Goal: Communication & Community: Answer question/provide support

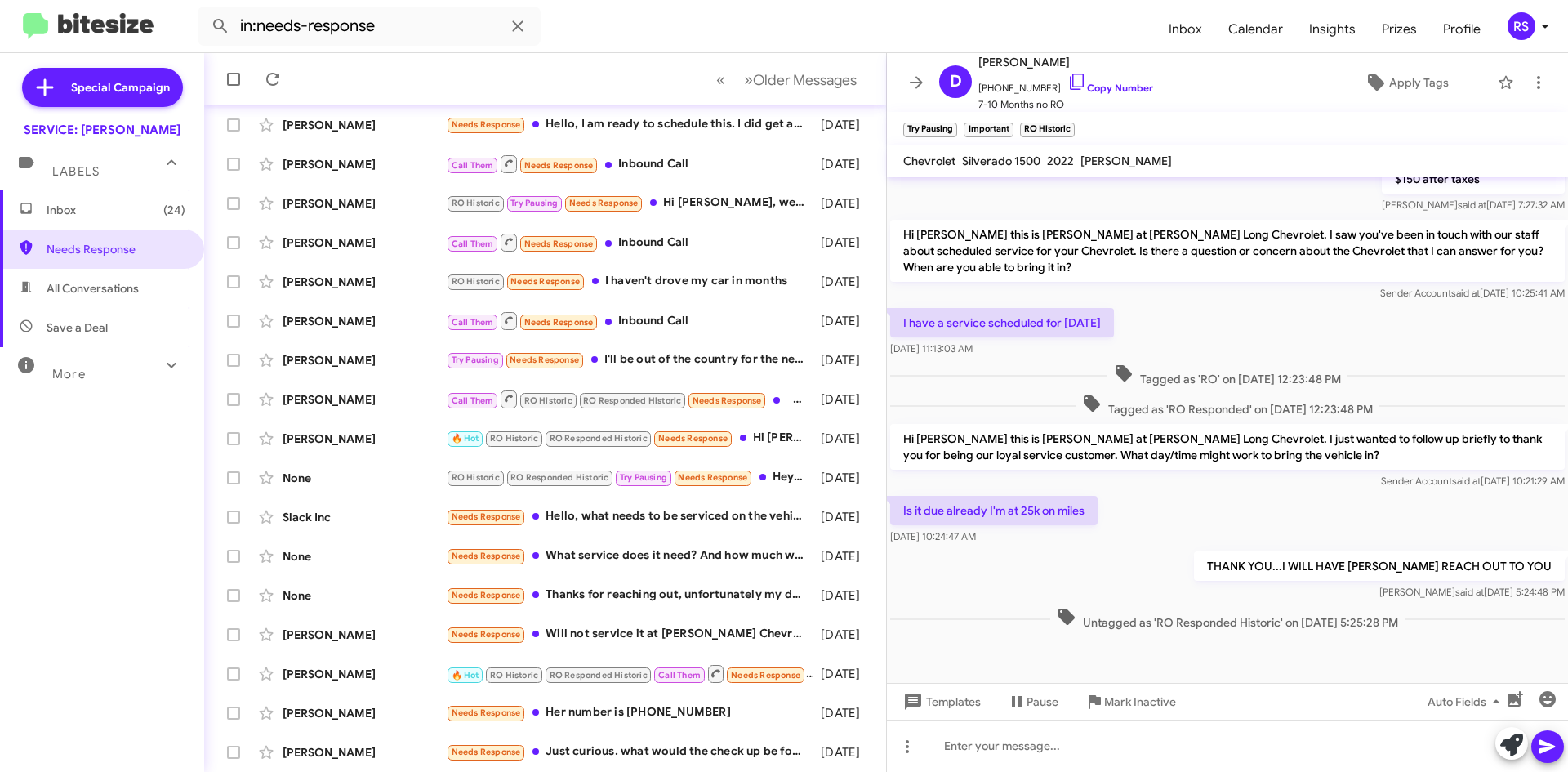
scroll to position [1013, 0]
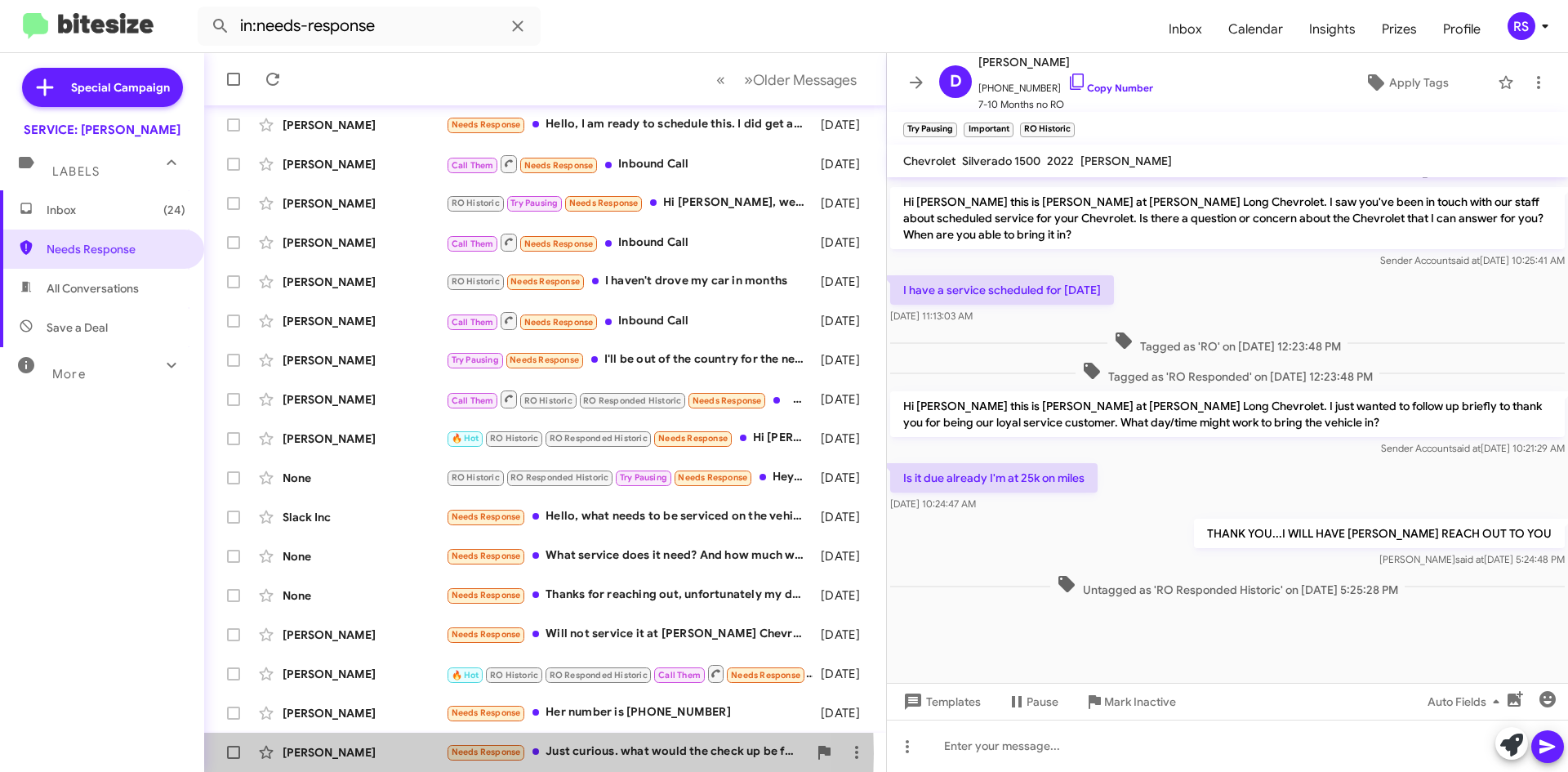
click at [333, 753] on div "[PERSON_NAME]" at bounding box center [364, 752] width 164 height 17
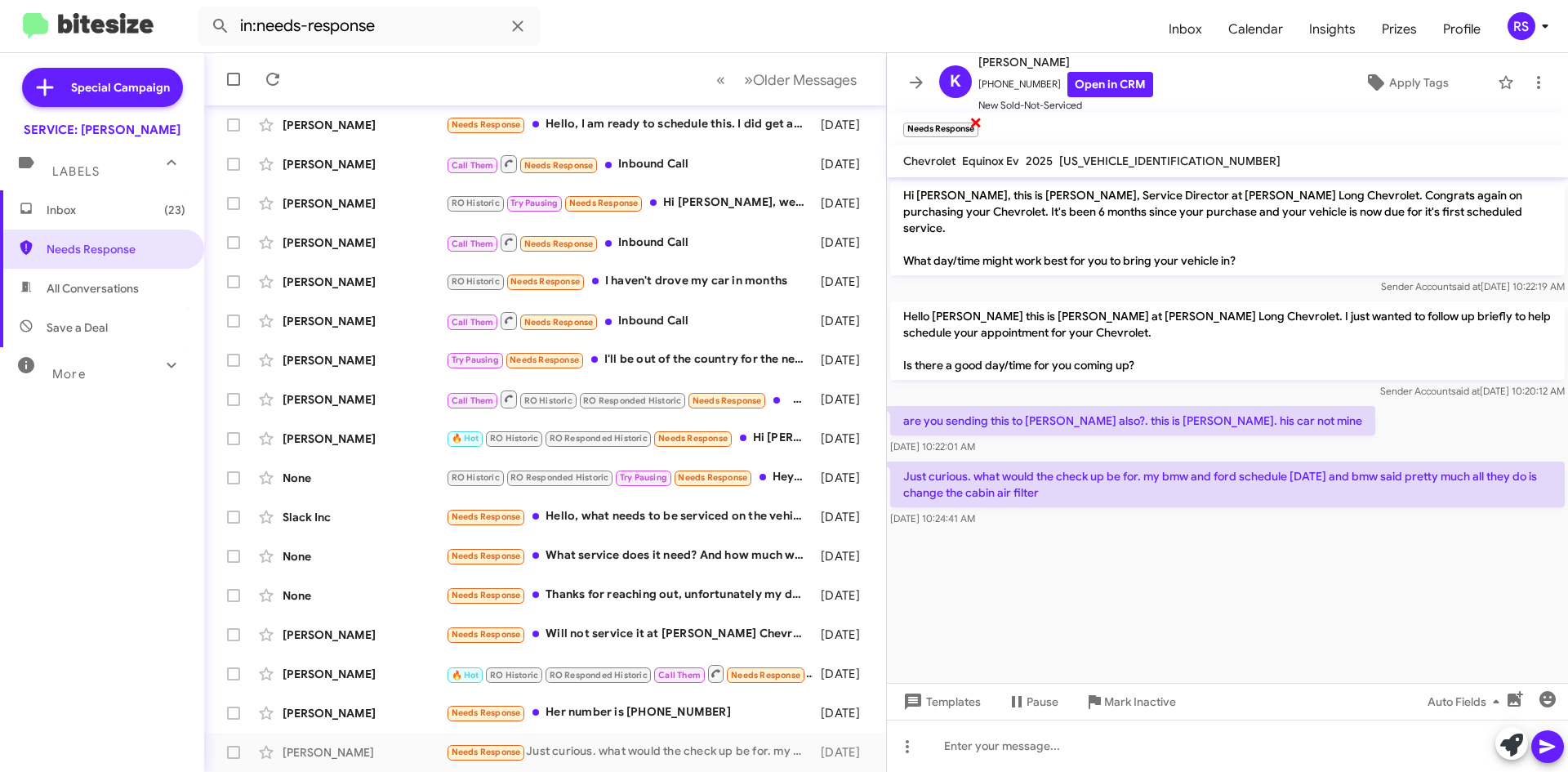
click at [974, 119] on span "×" at bounding box center [976, 121] width 13 height 19
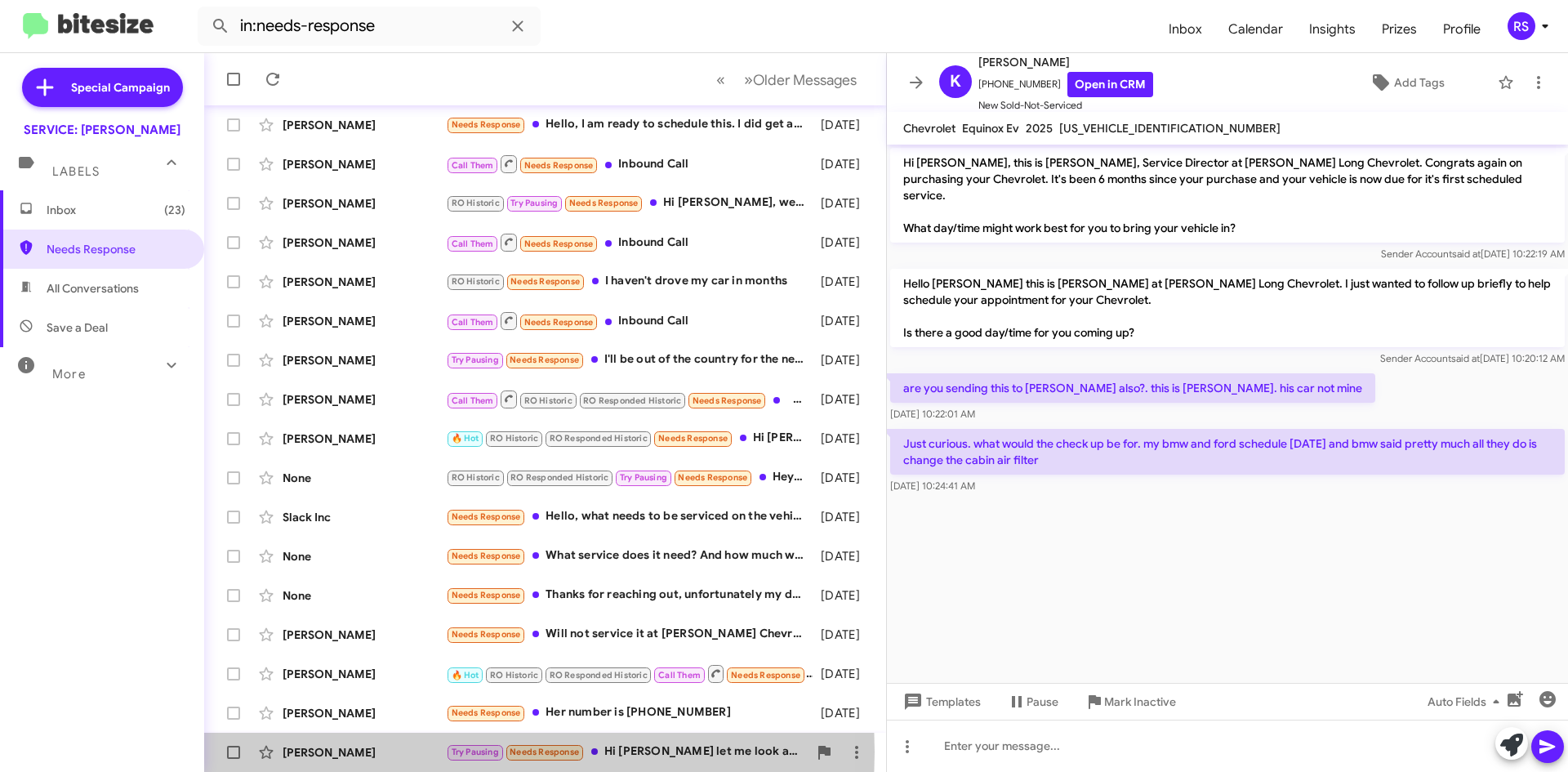
click at [346, 752] on div "[PERSON_NAME]" at bounding box center [364, 752] width 164 height 17
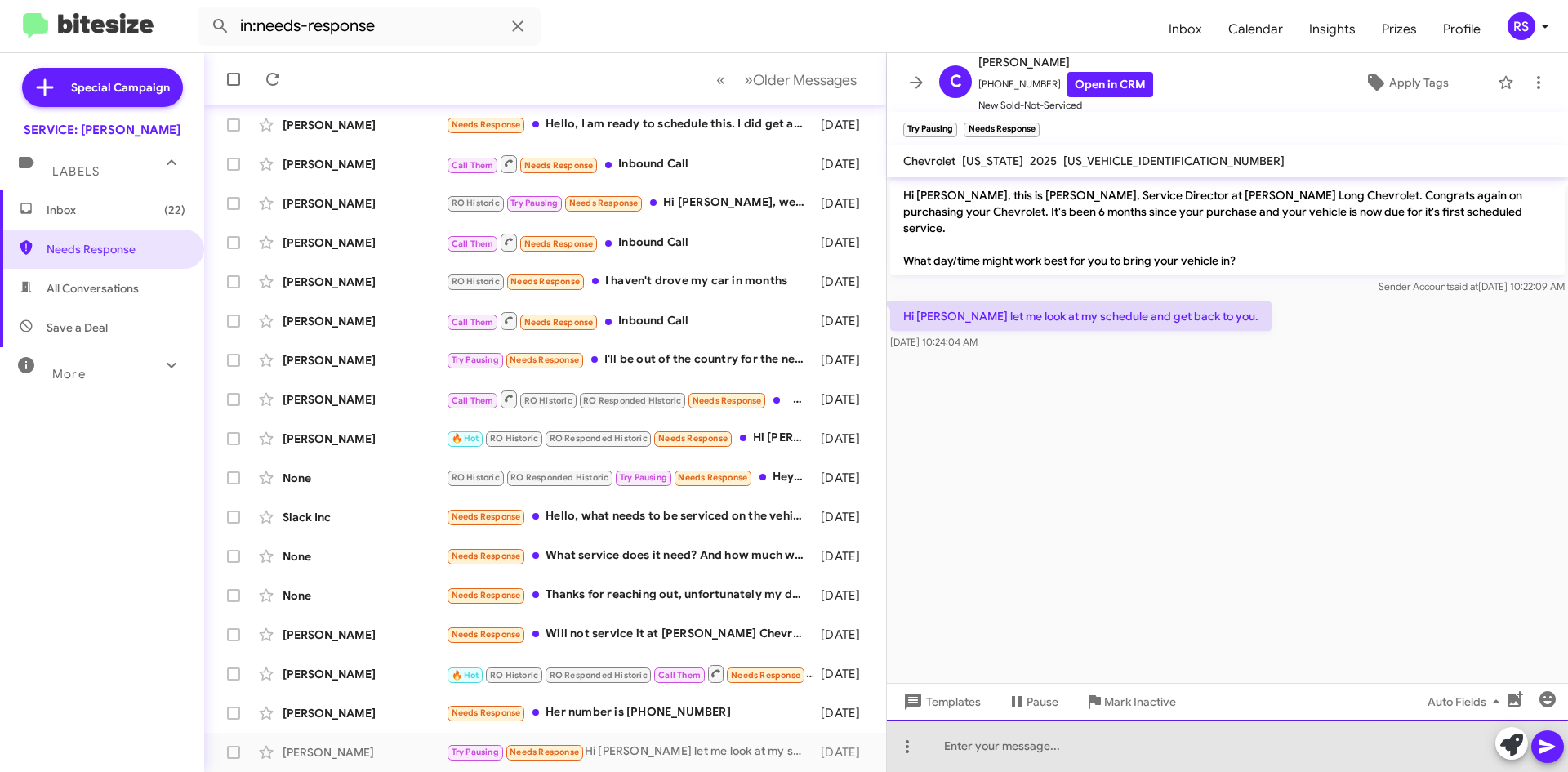
click at [1058, 754] on div at bounding box center [1227, 746] width 681 height 52
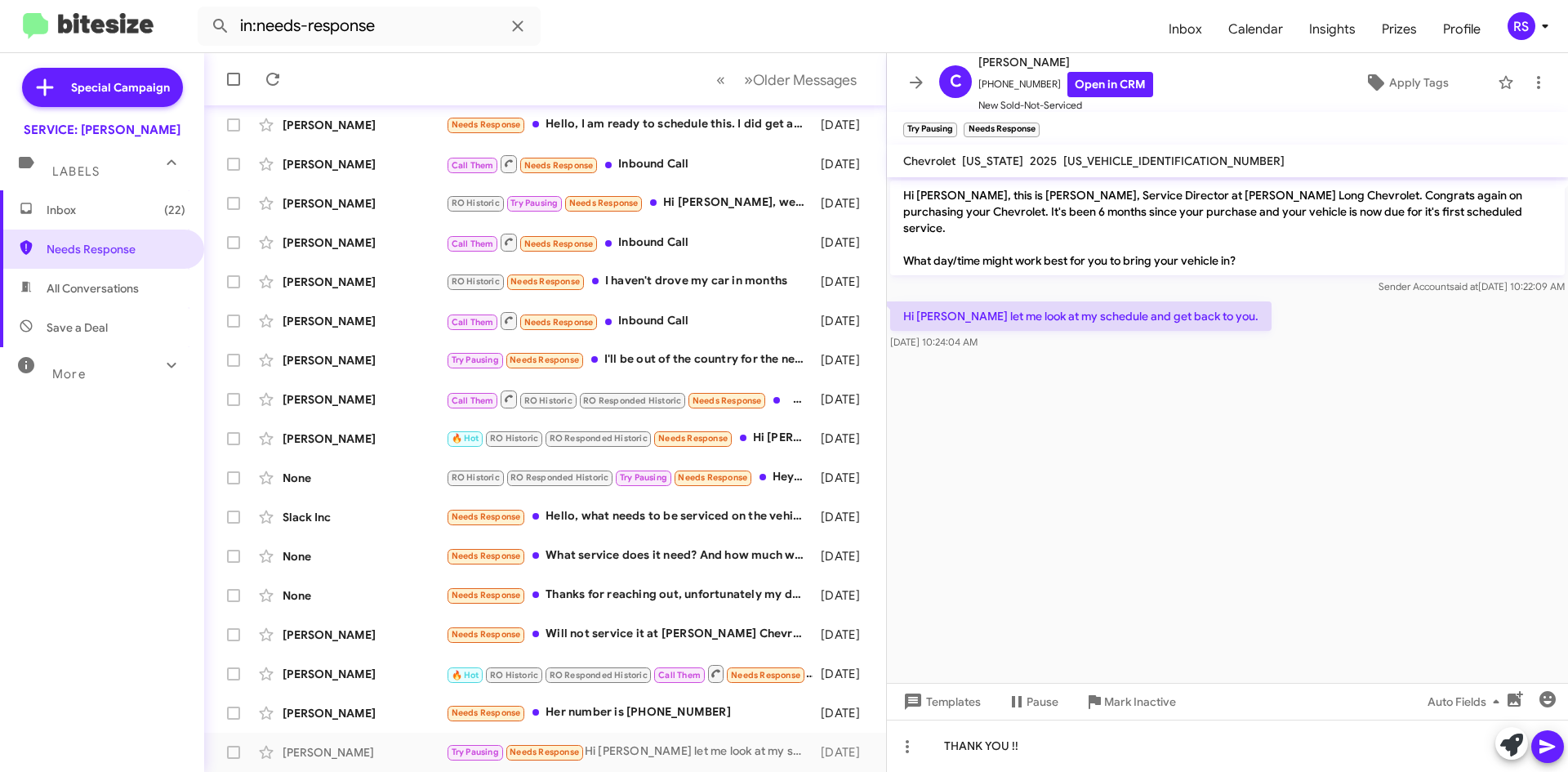
click at [1543, 738] on icon at bounding box center [1547, 746] width 19 height 19
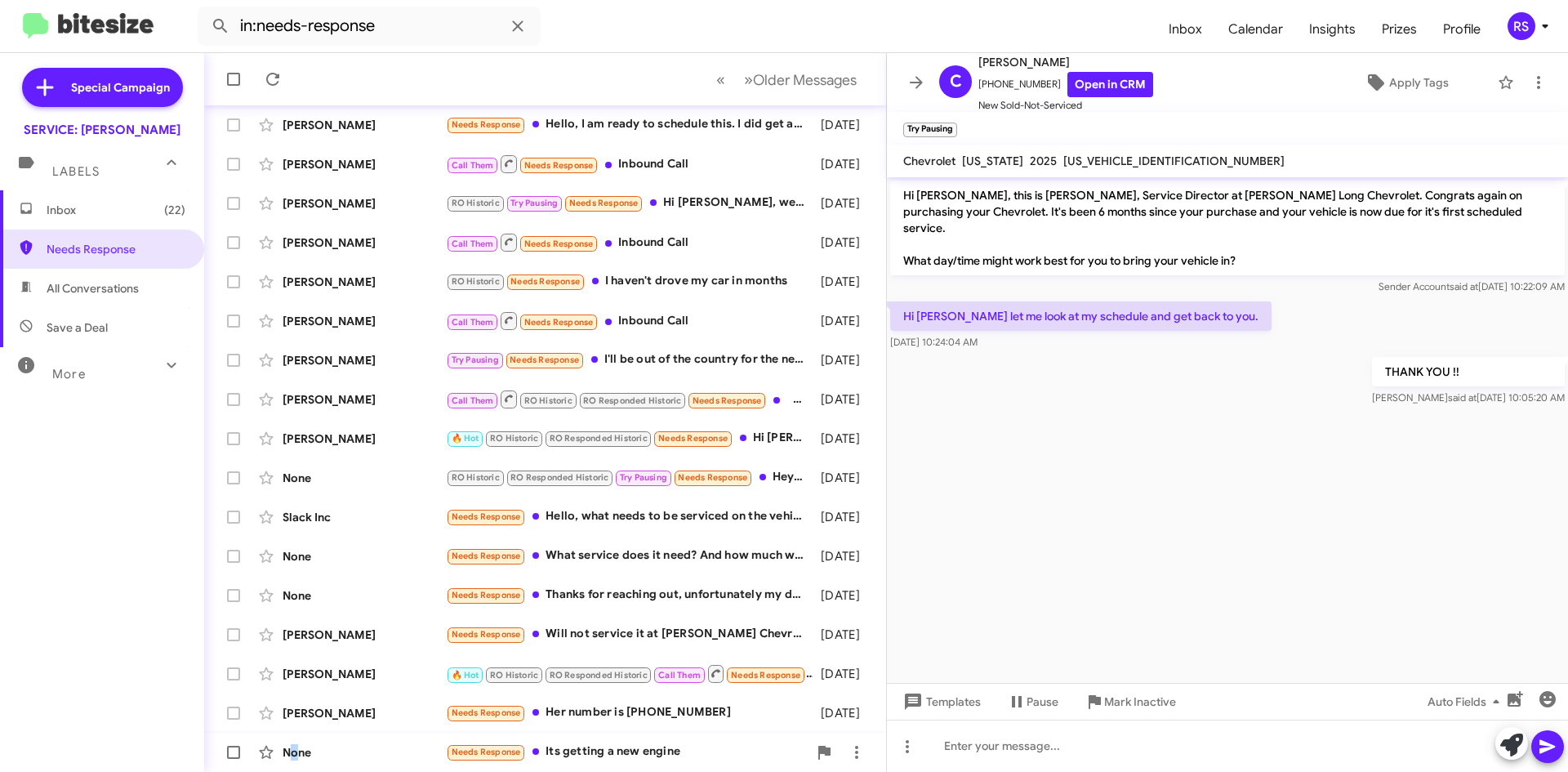
click at [295, 750] on div "None" at bounding box center [364, 752] width 164 height 17
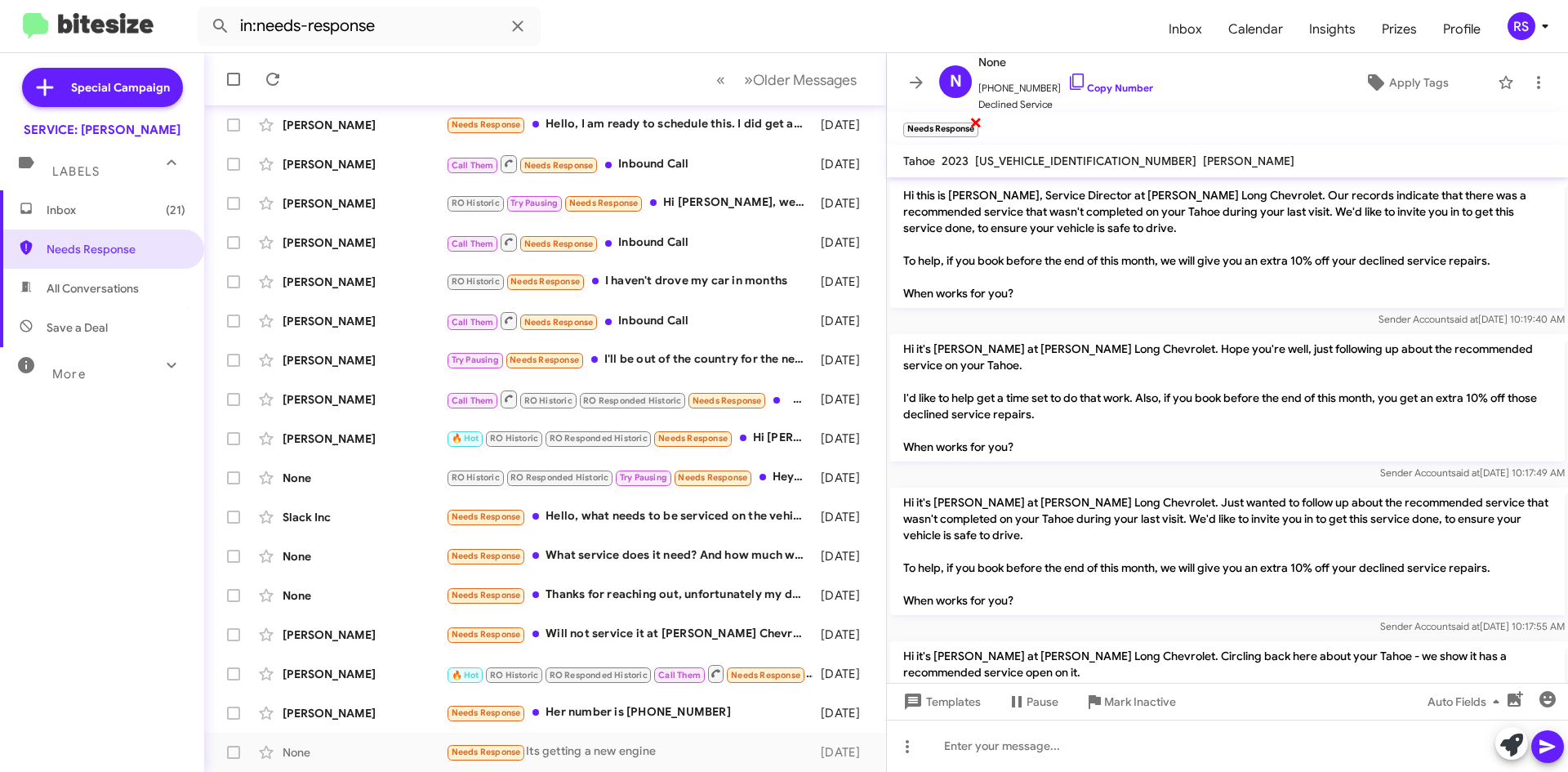
click at [976, 121] on span "×" at bounding box center [976, 121] width 13 height 19
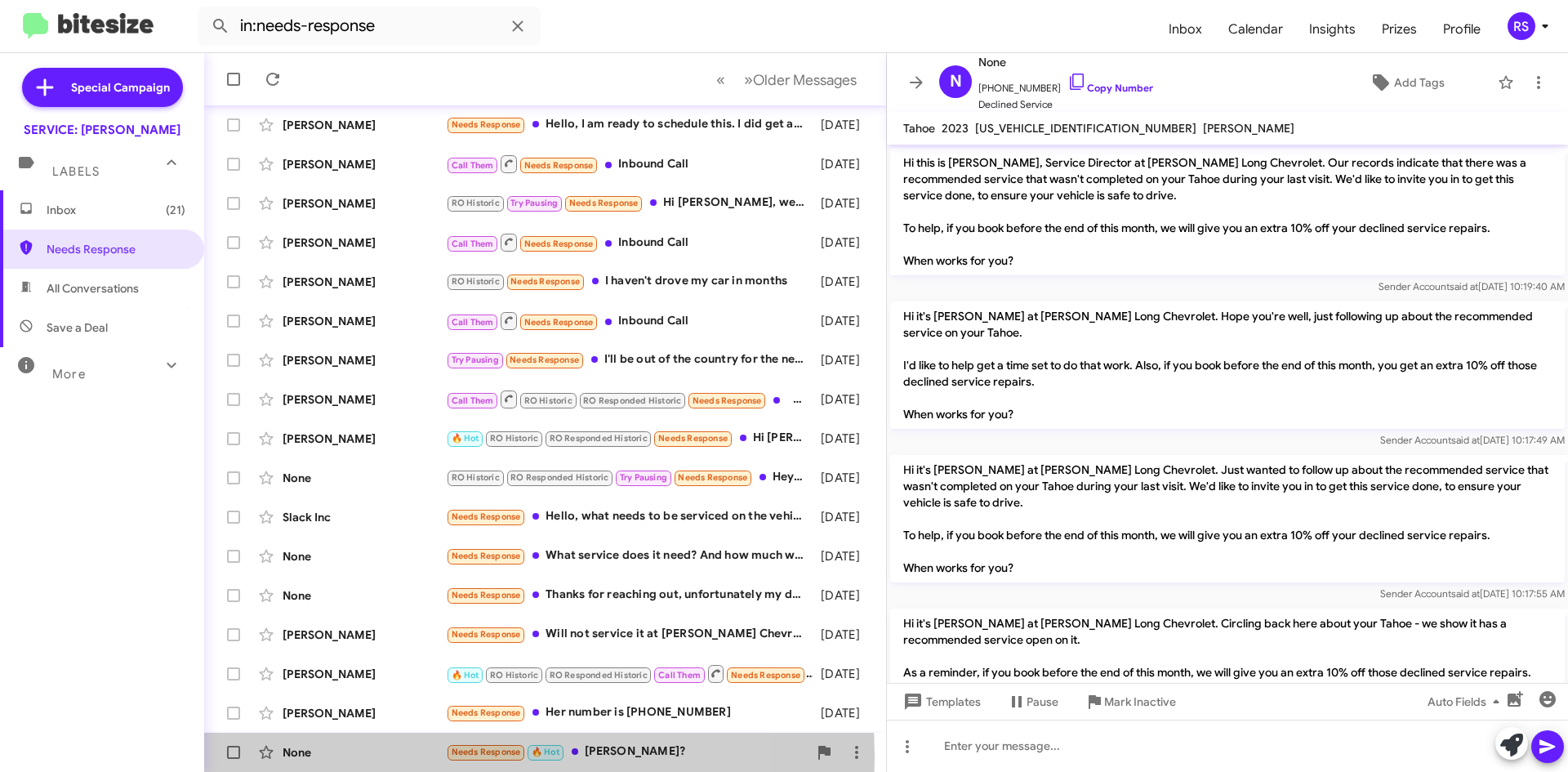
click at [303, 757] on div "None" at bounding box center [364, 752] width 164 height 17
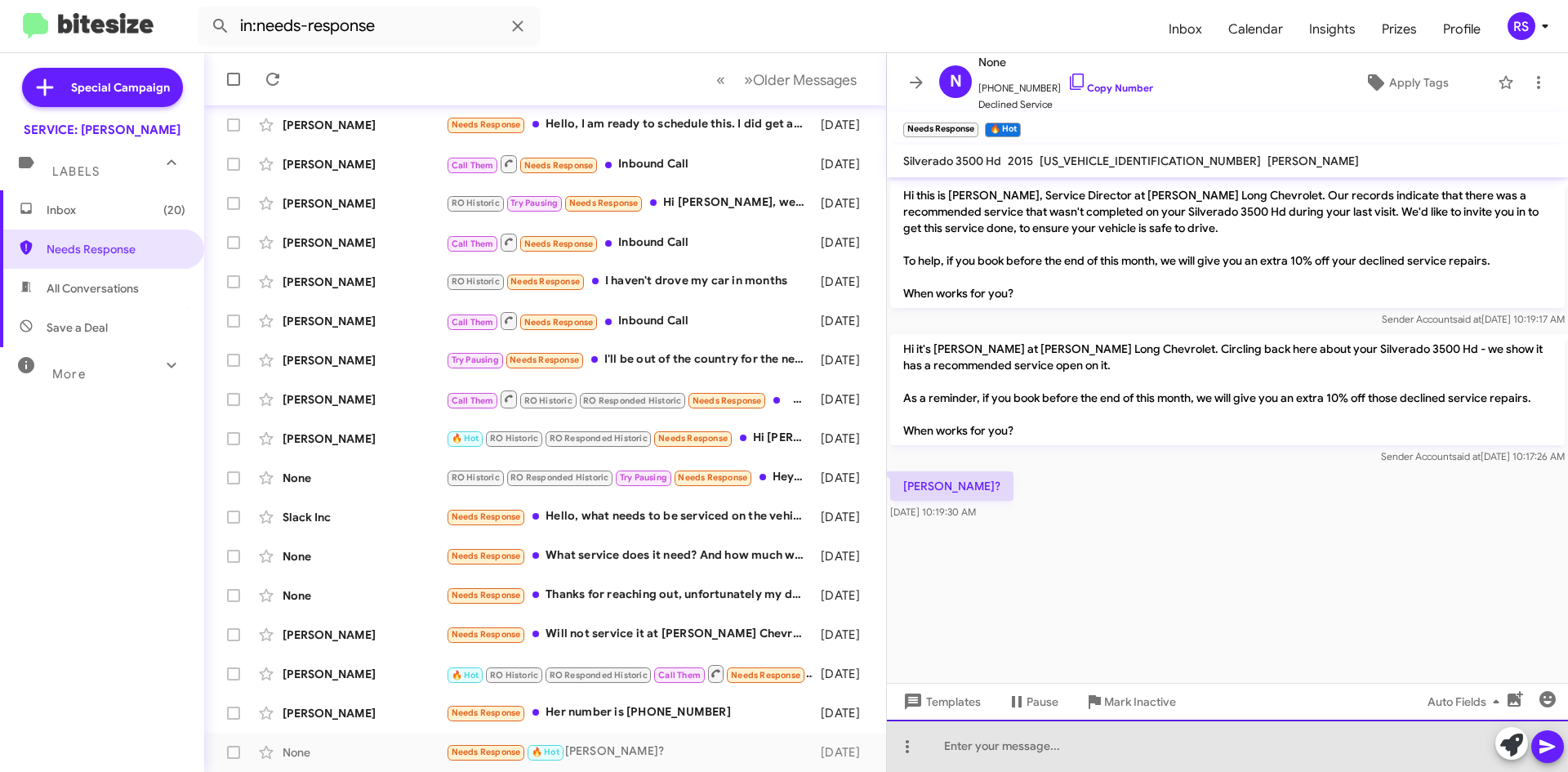
click at [1000, 748] on div at bounding box center [1227, 746] width 681 height 52
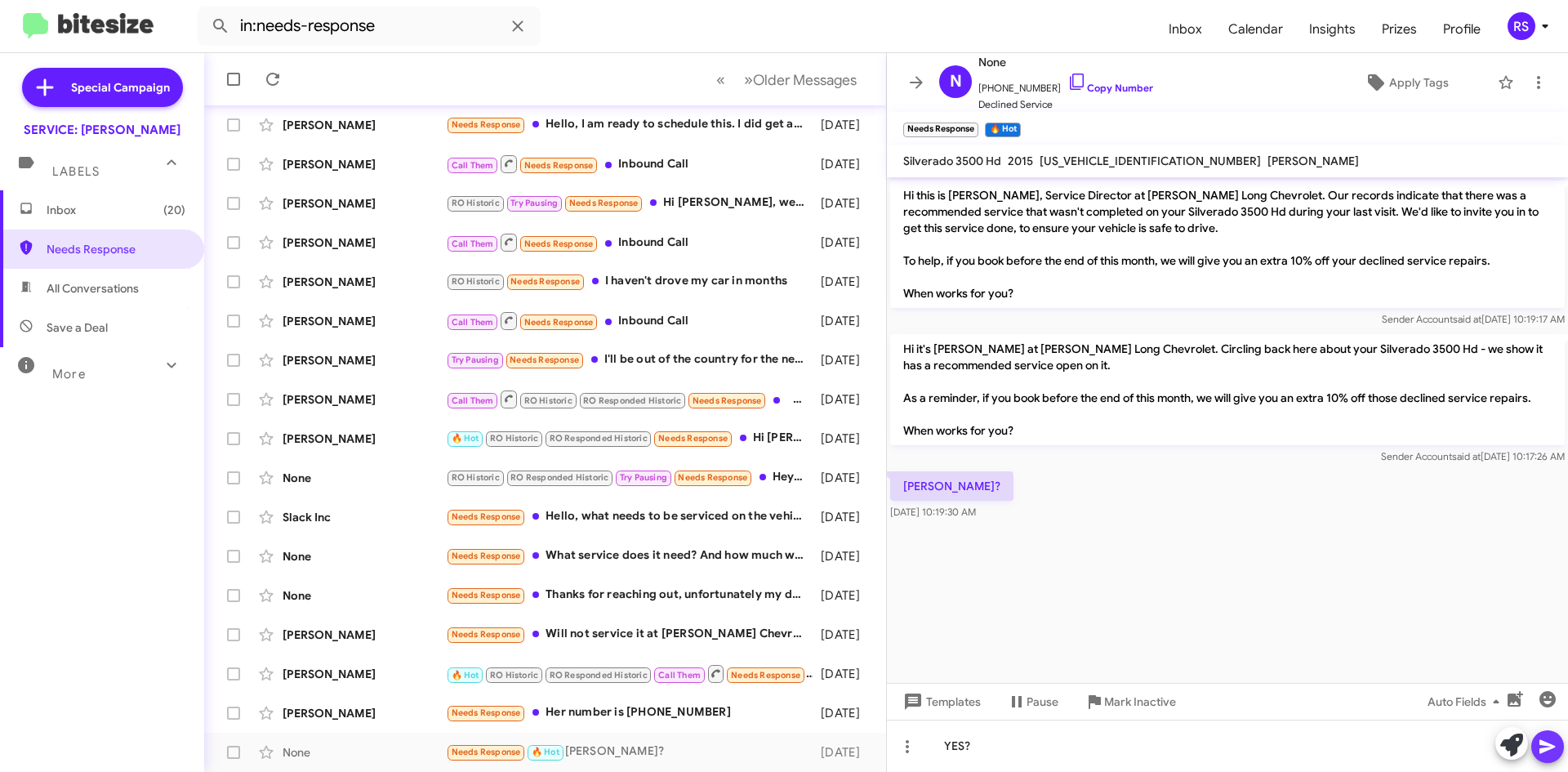
click at [1542, 744] on icon at bounding box center [1547, 747] width 16 height 14
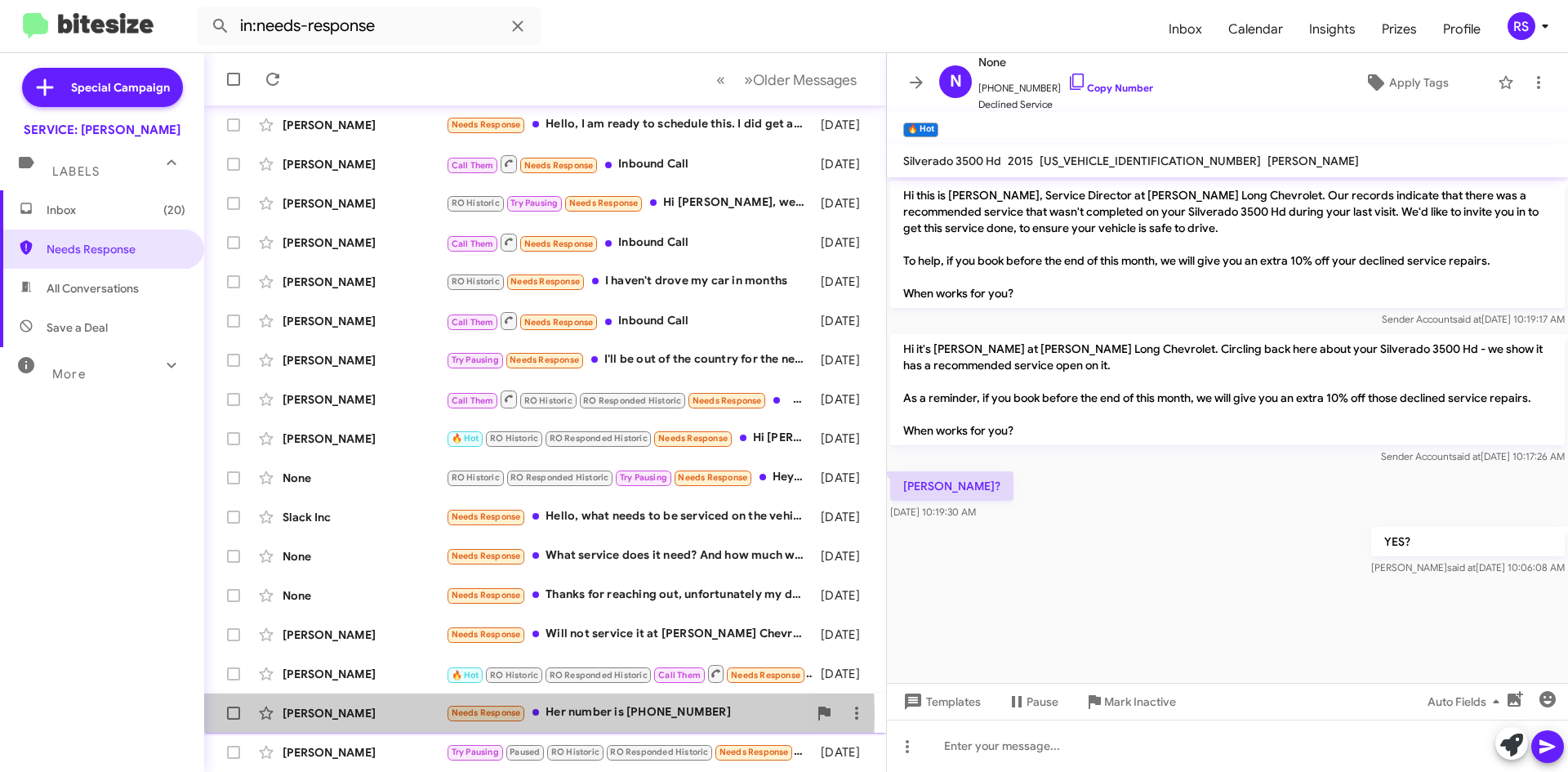
click at [325, 715] on div "[PERSON_NAME]" at bounding box center [364, 713] width 164 height 17
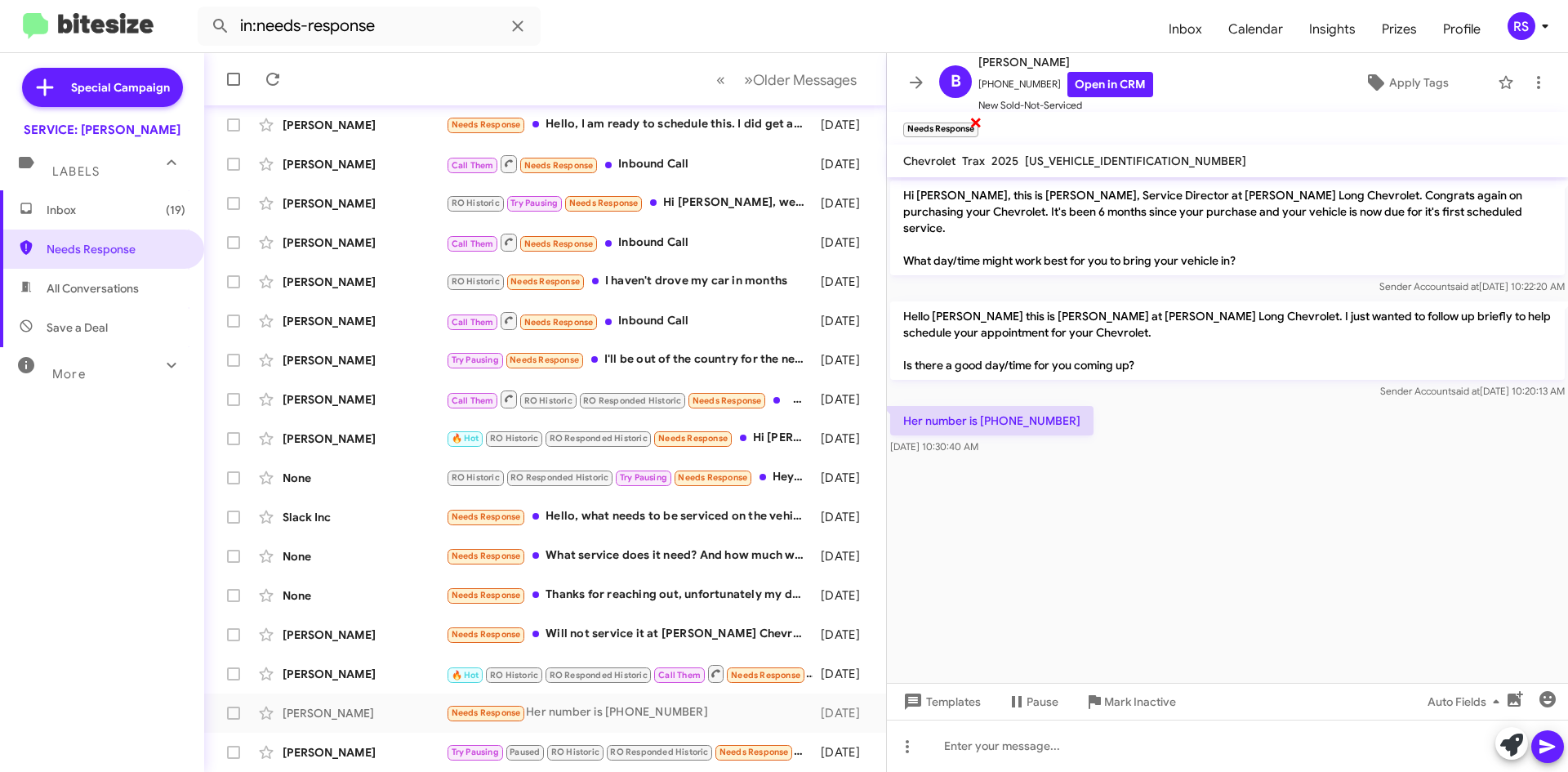
click at [978, 124] on span "×" at bounding box center [976, 121] width 13 height 19
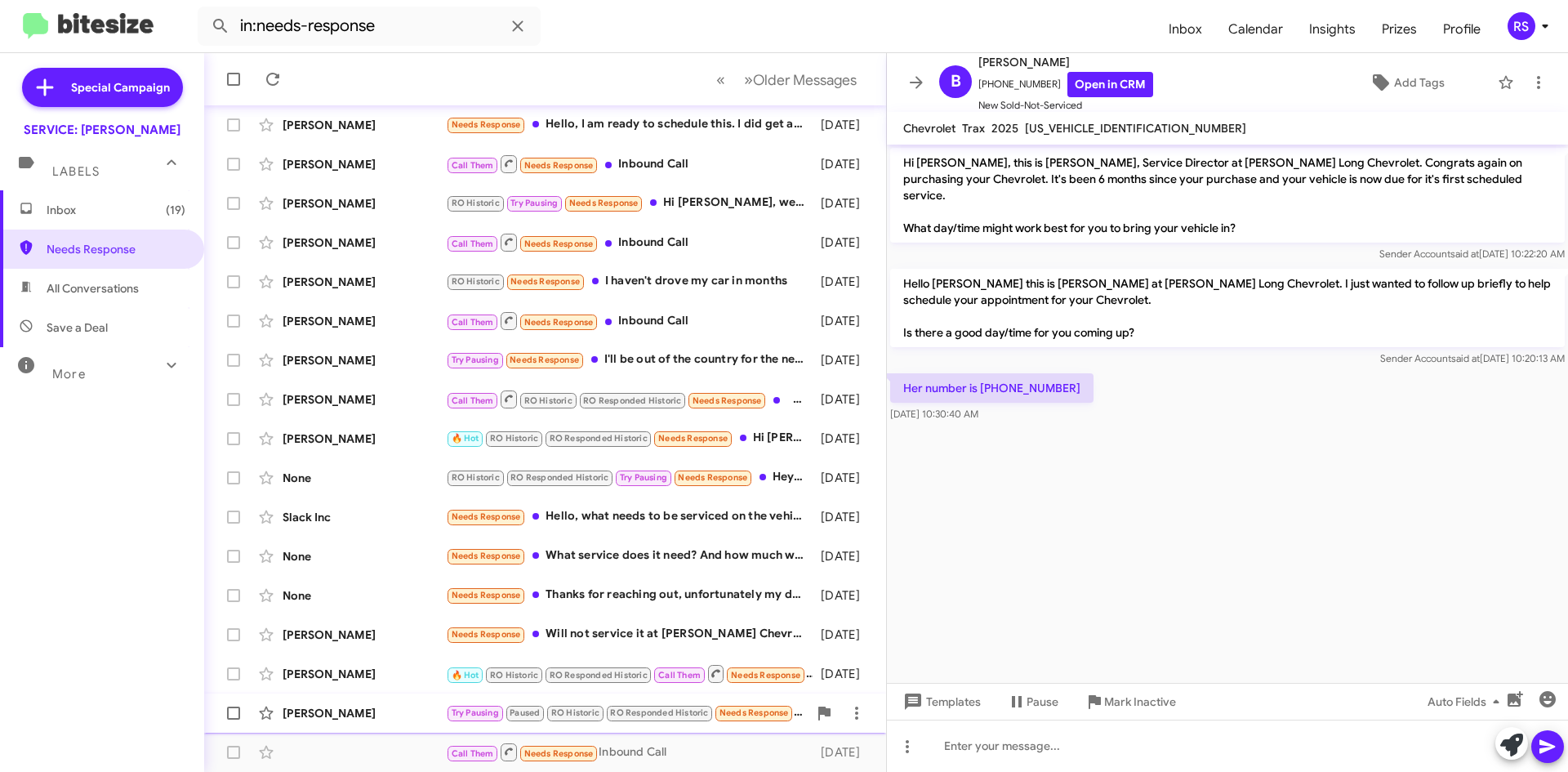
click at [346, 708] on div "[PERSON_NAME]" at bounding box center [364, 713] width 164 height 17
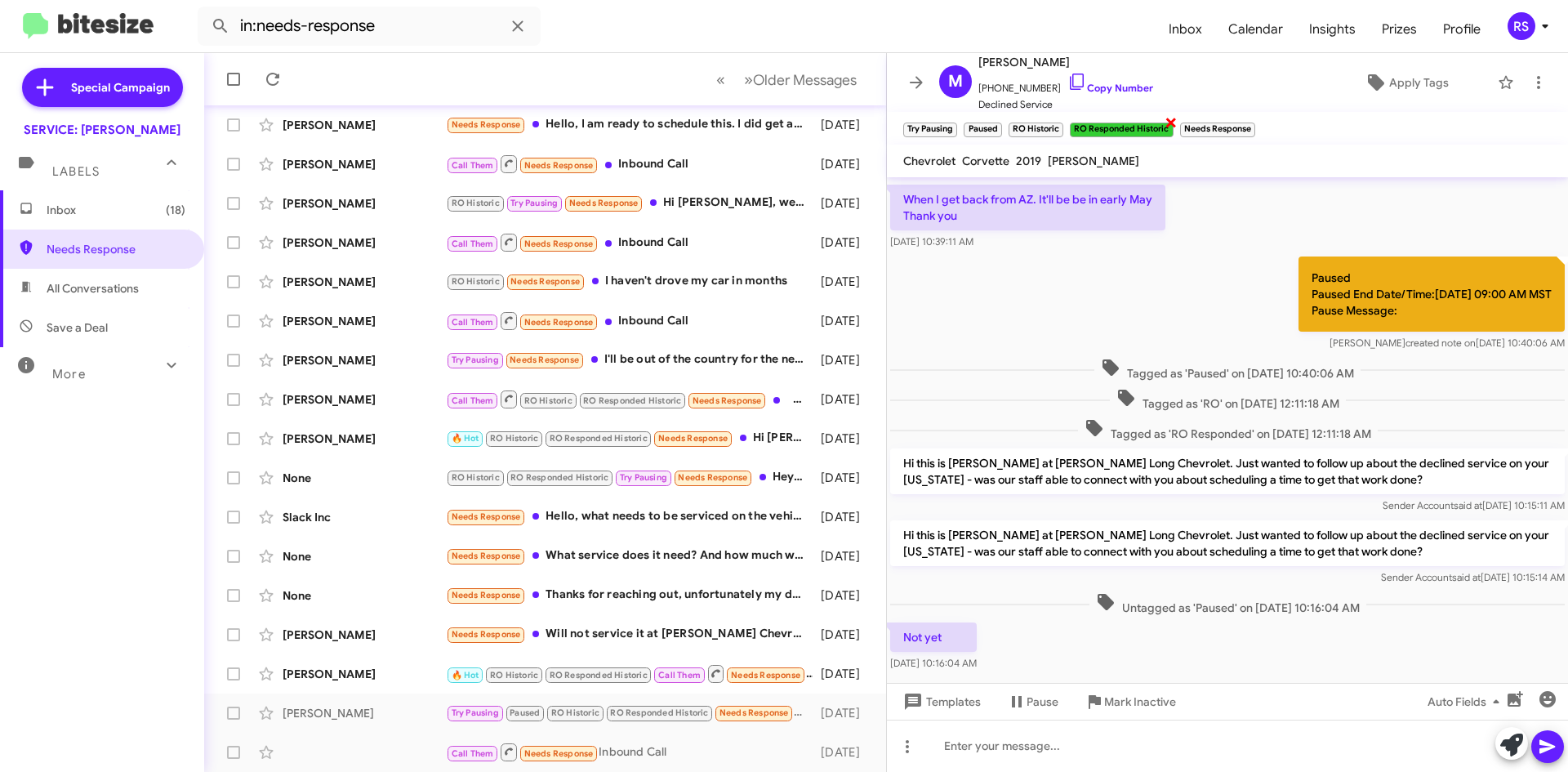
click at [1170, 124] on span "×" at bounding box center [1170, 121] width 13 height 19
click at [1146, 122] on span "×" at bounding box center [1143, 121] width 13 height 19
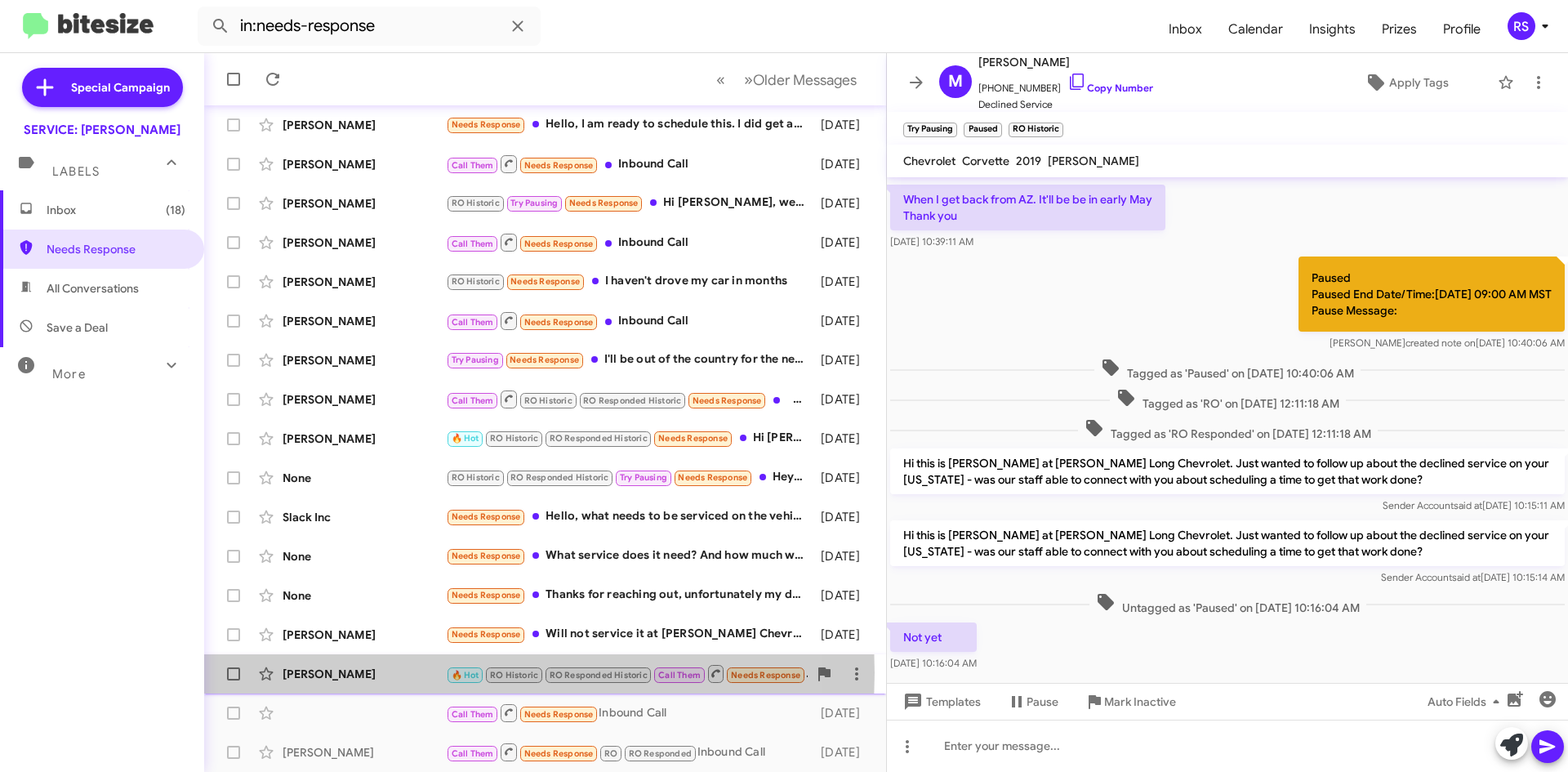
click at [329, 673] on div "[PERSON_NAME]" at bounding box center [364, 673] width 164 height 17
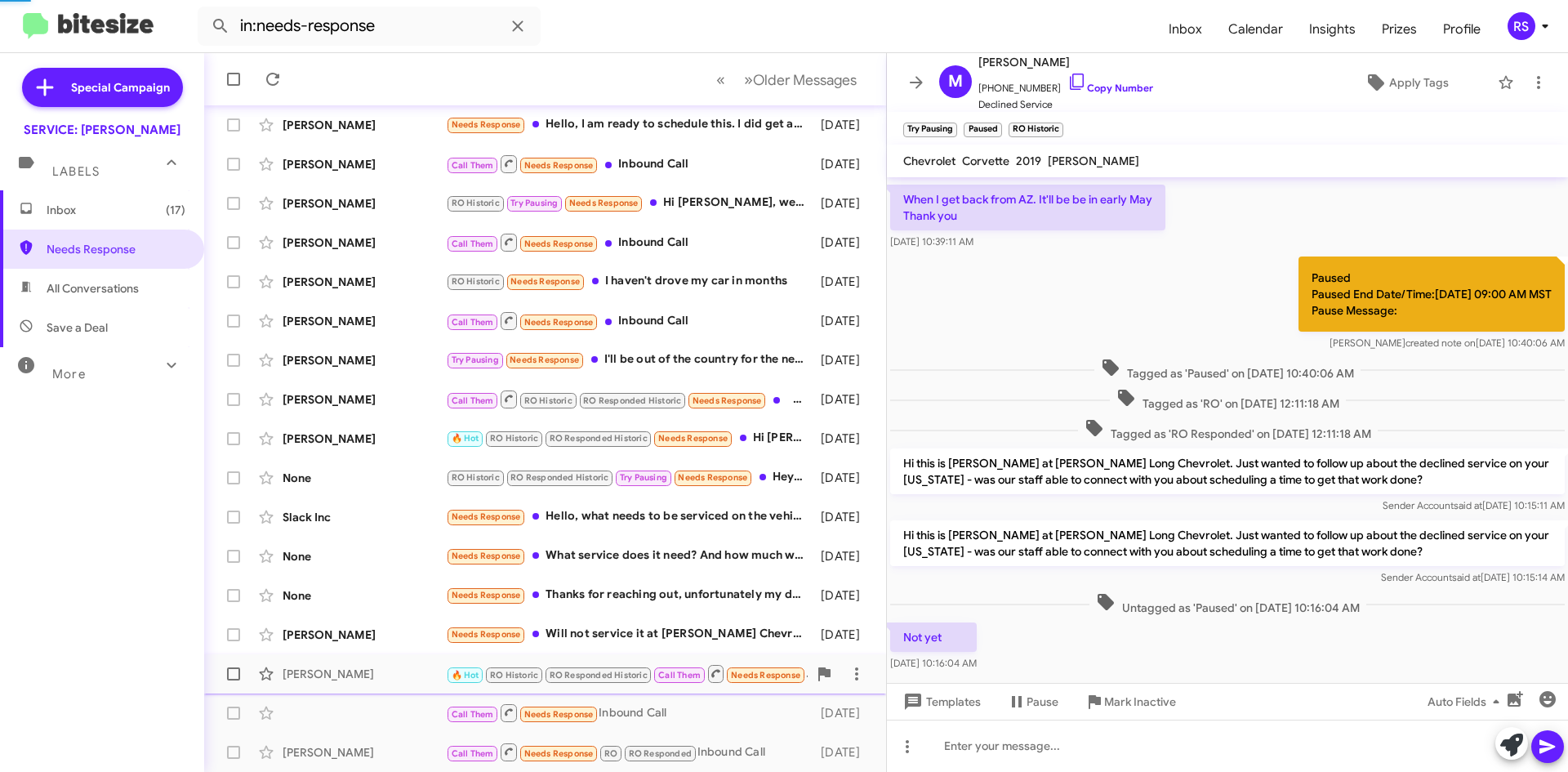
scroll to position [487, 0]
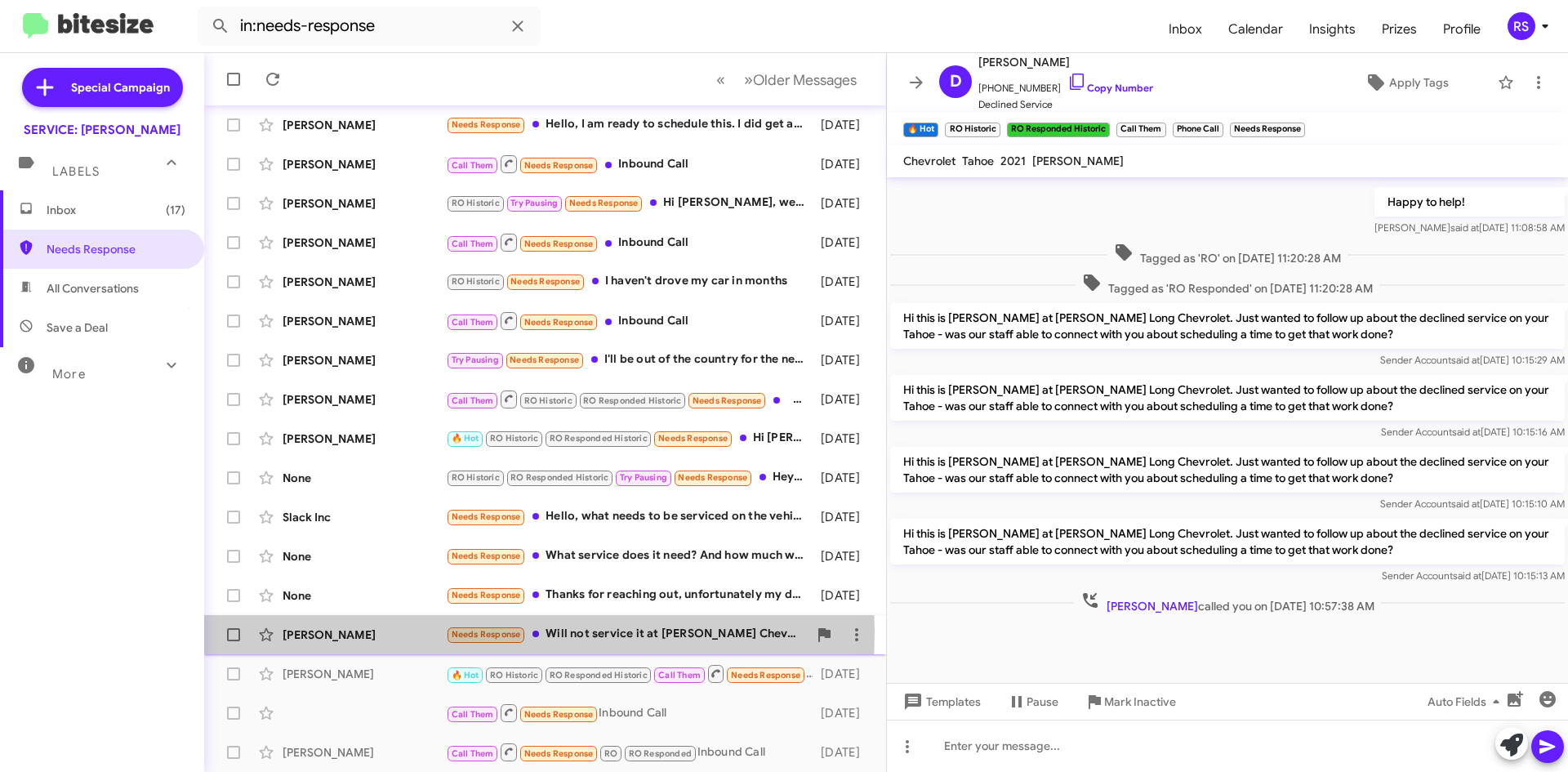
click at [346, 632] on div "[PERSON_NAME]" at bounding box center [364, 635] width 164 height 17
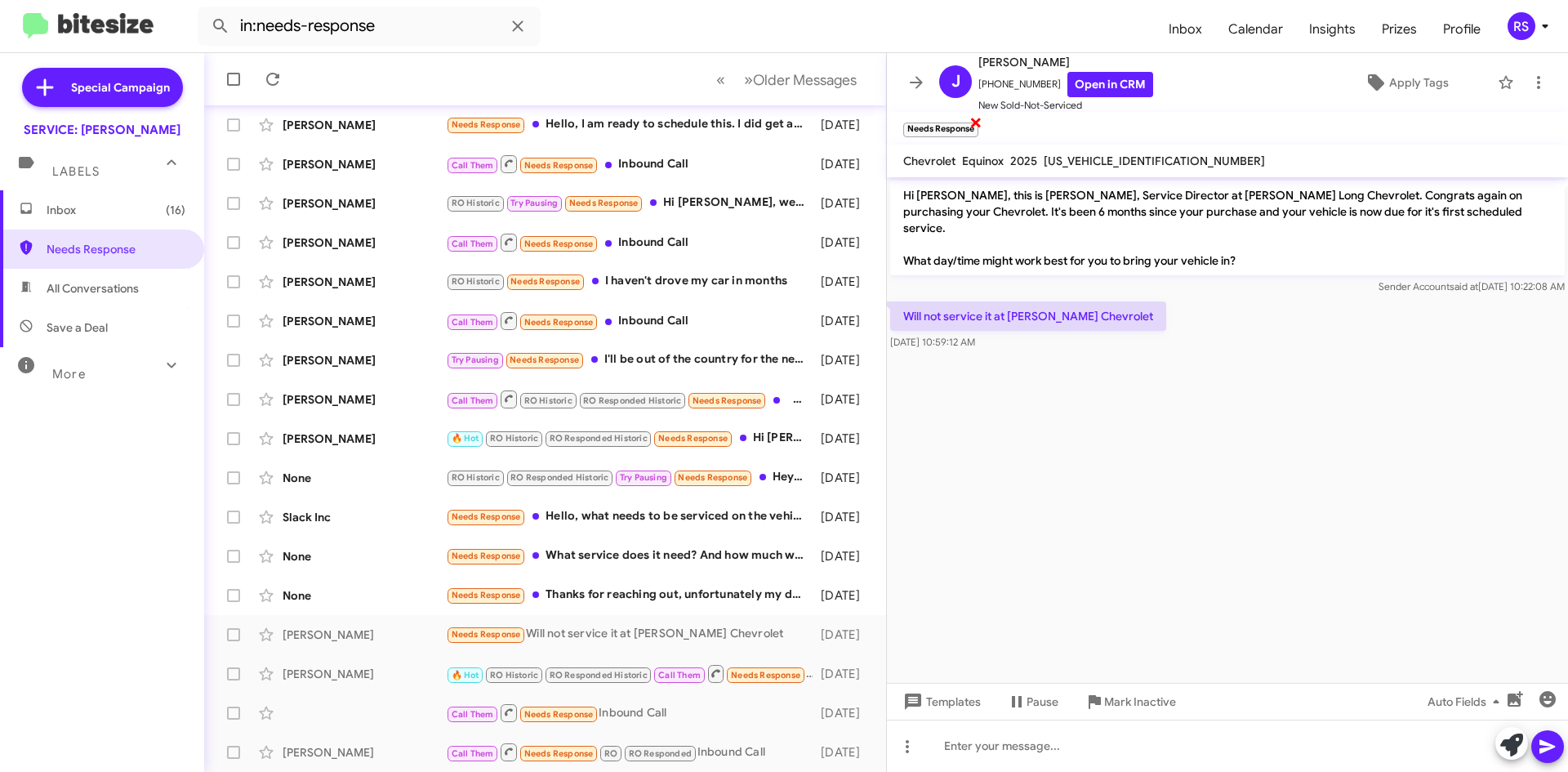
click at [978, 119] on span "×" at bounding box center [976, 121] width 13 height 19
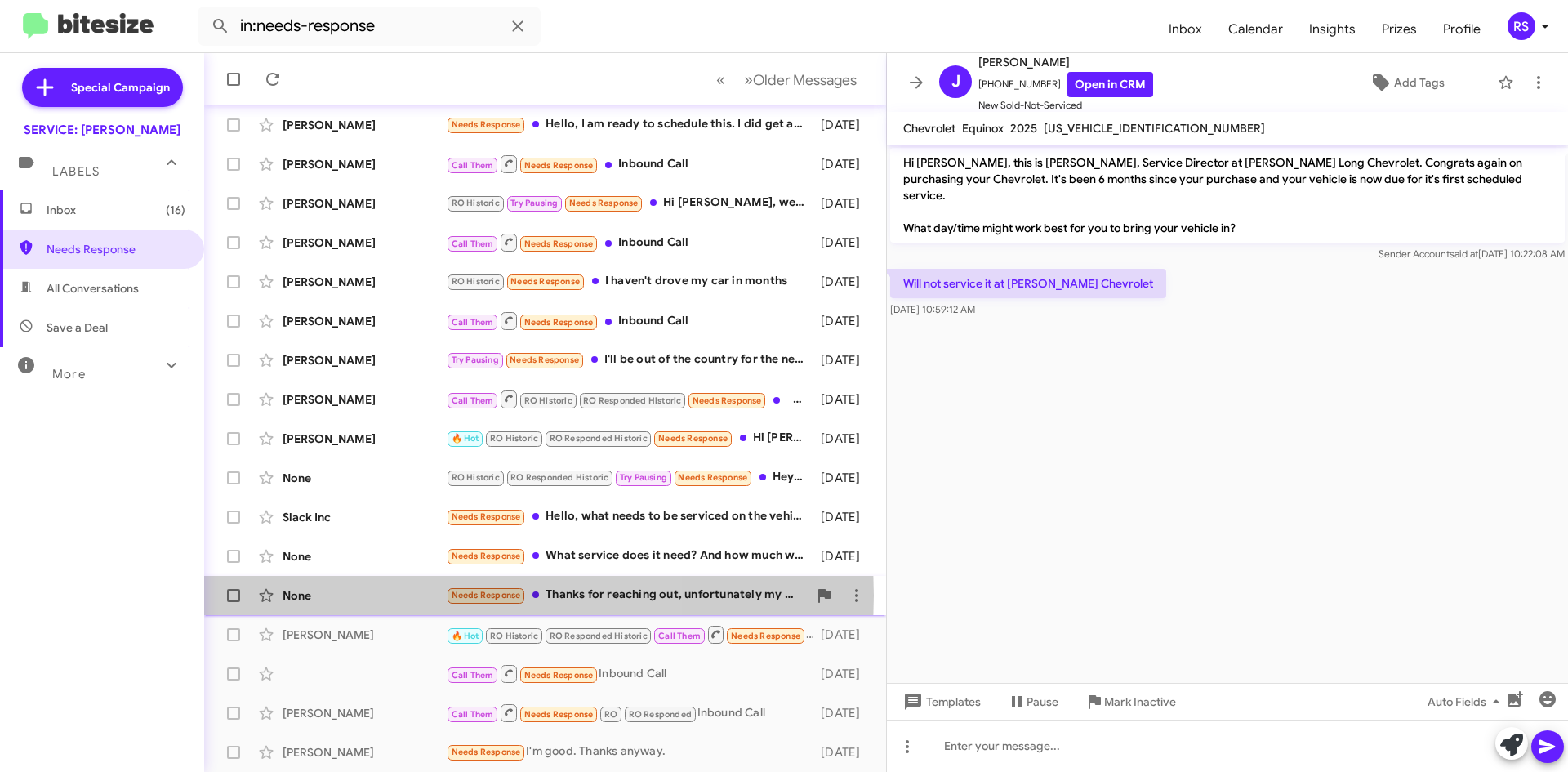
click at [363, 596] on div "None" at bounding box center [364, 595] width 164 height 17
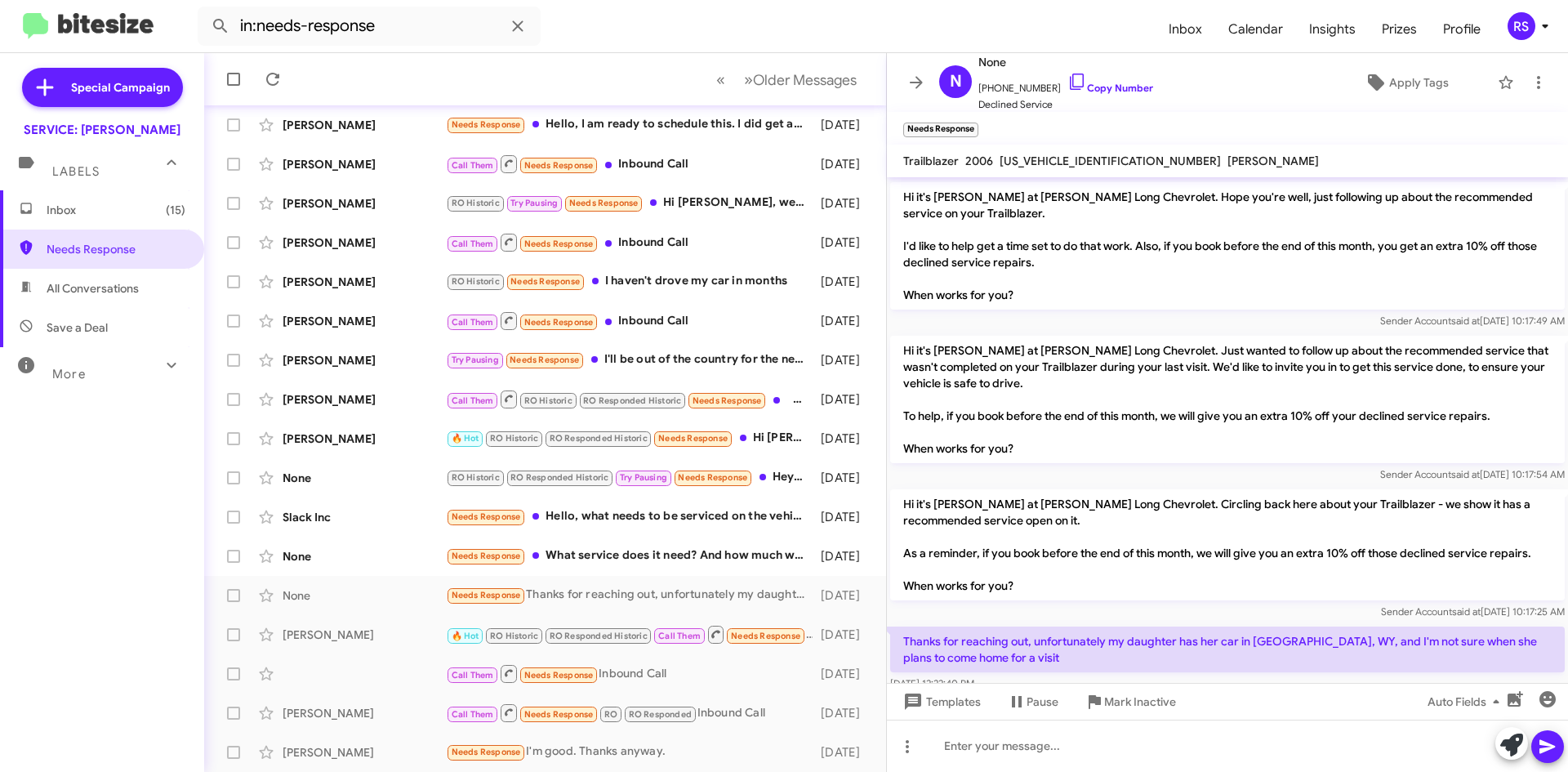
scroll to position [185, 0]
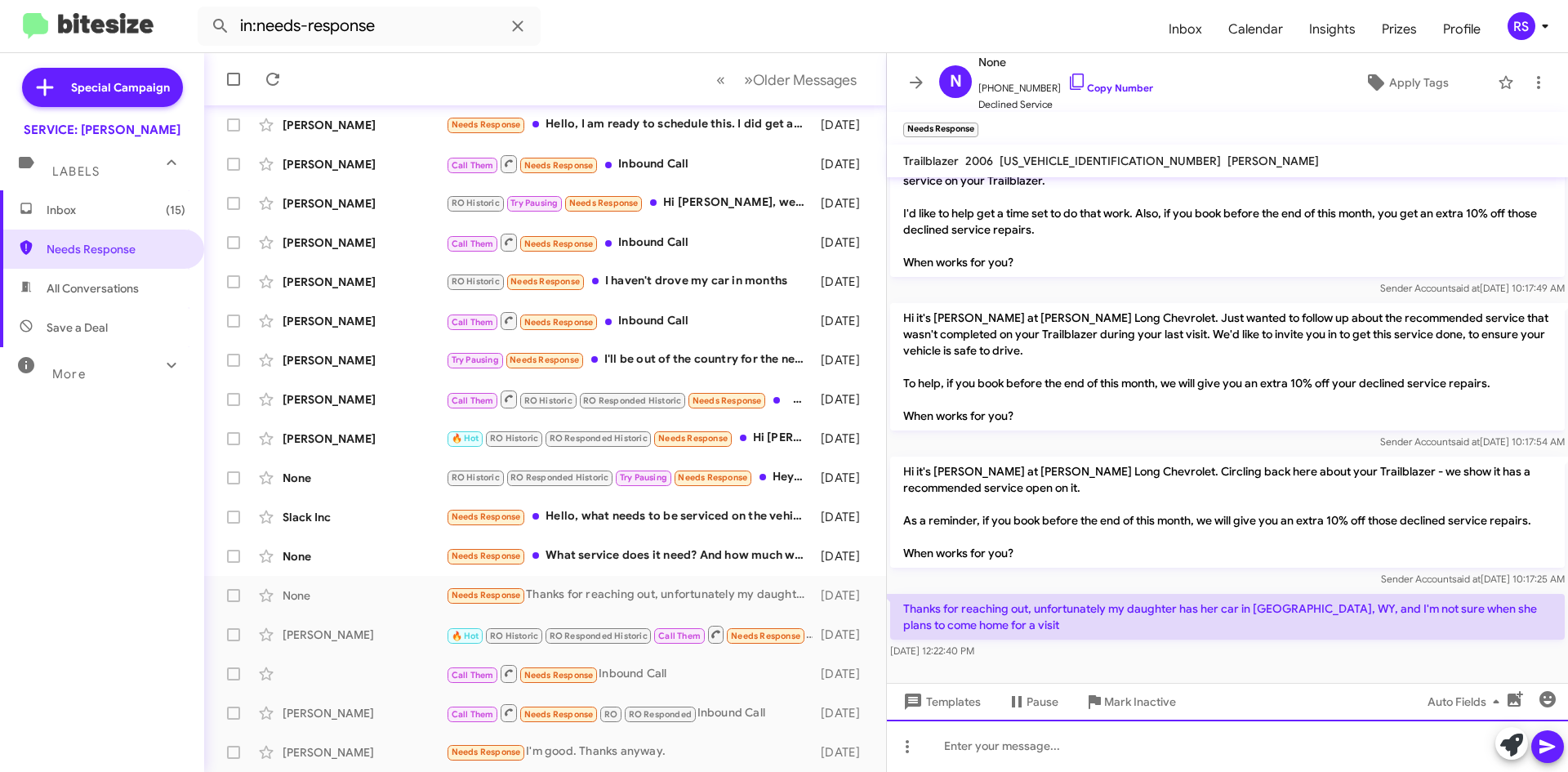
click at [1012, 744] on div at bounding box center [1227, 746] width 681 height 52
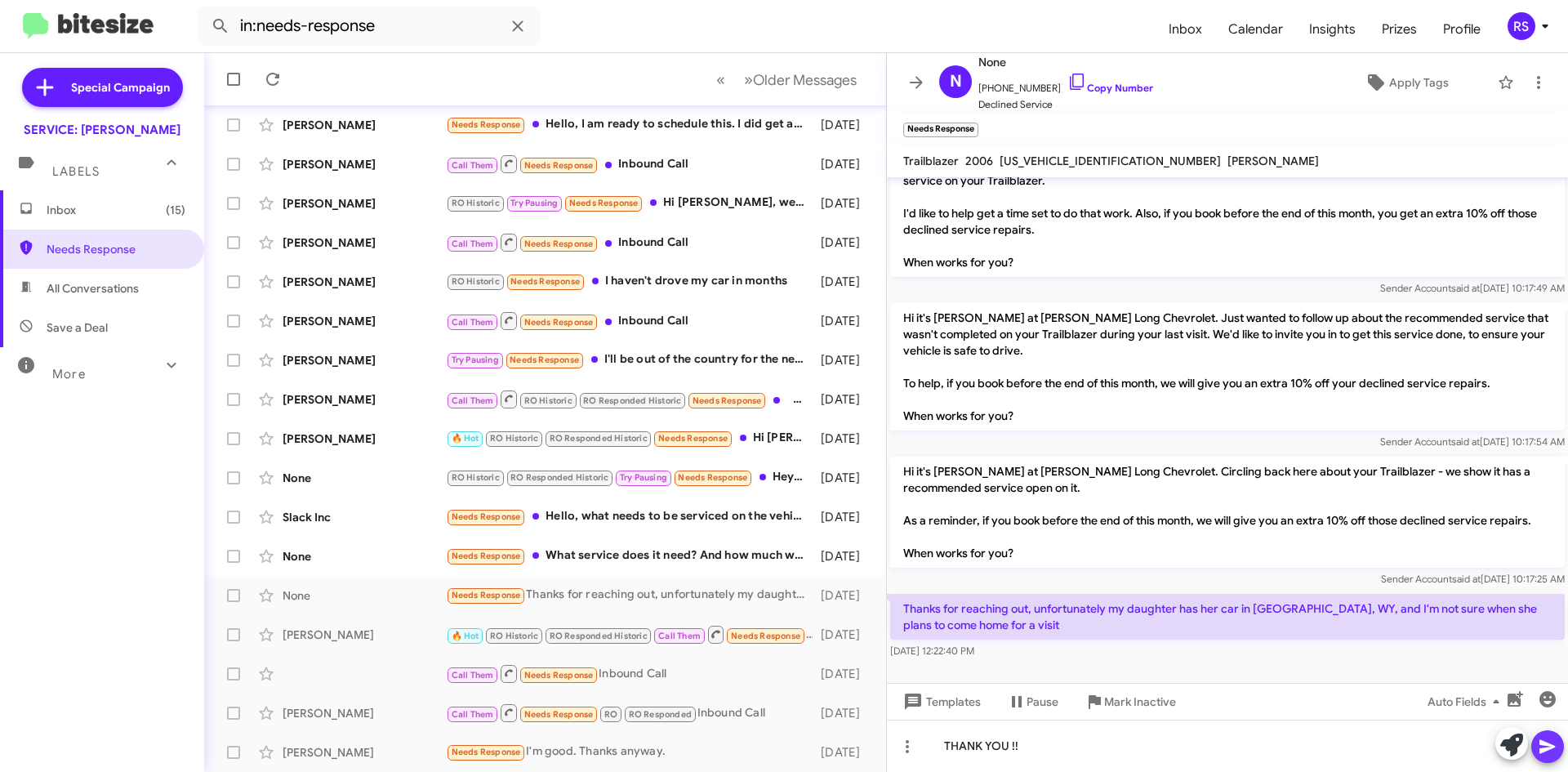
click at [1548, 742] on icon at bounding box center [1547, 746] width 19 height 19
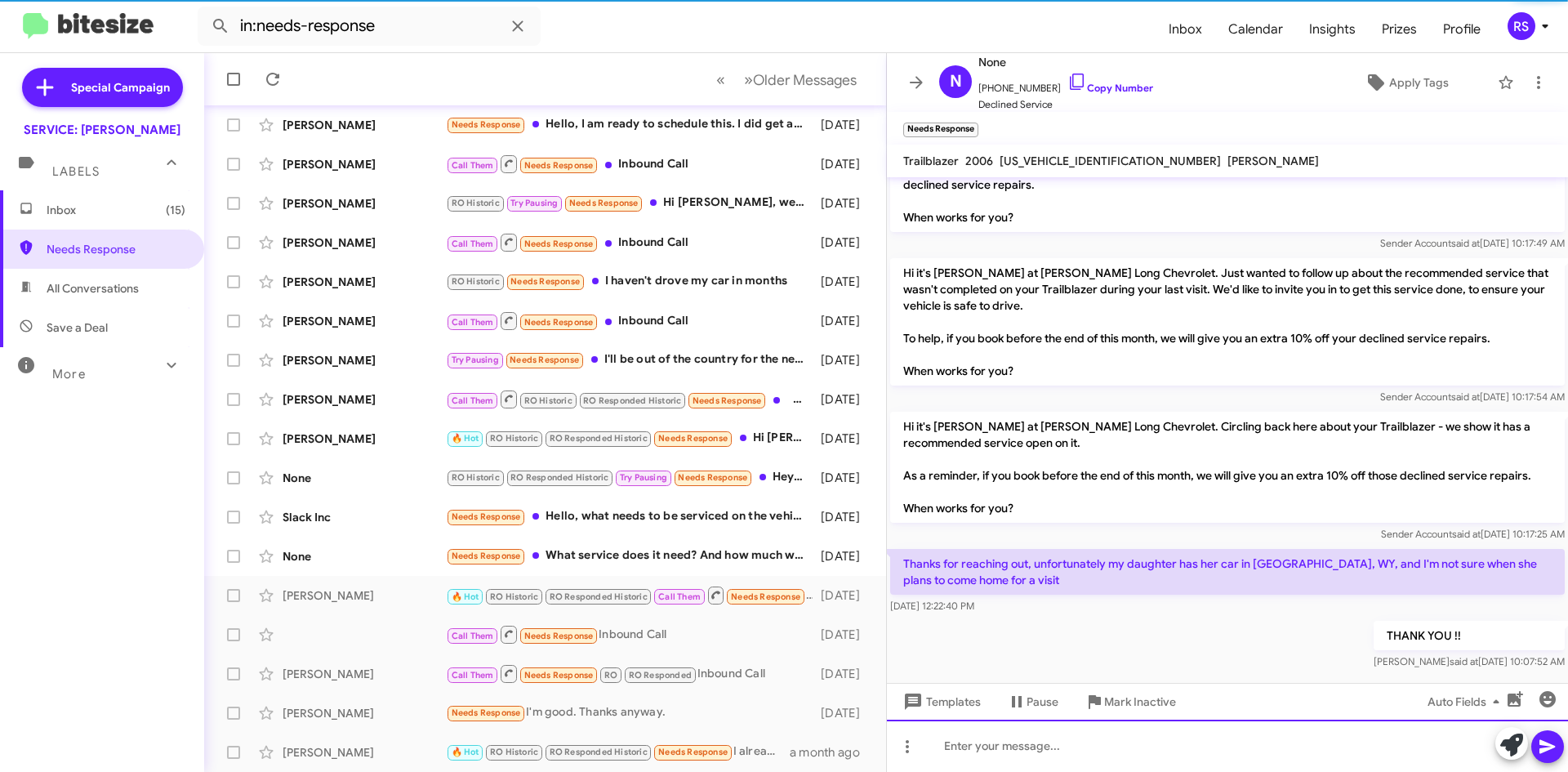
scroll to position [211, 0]
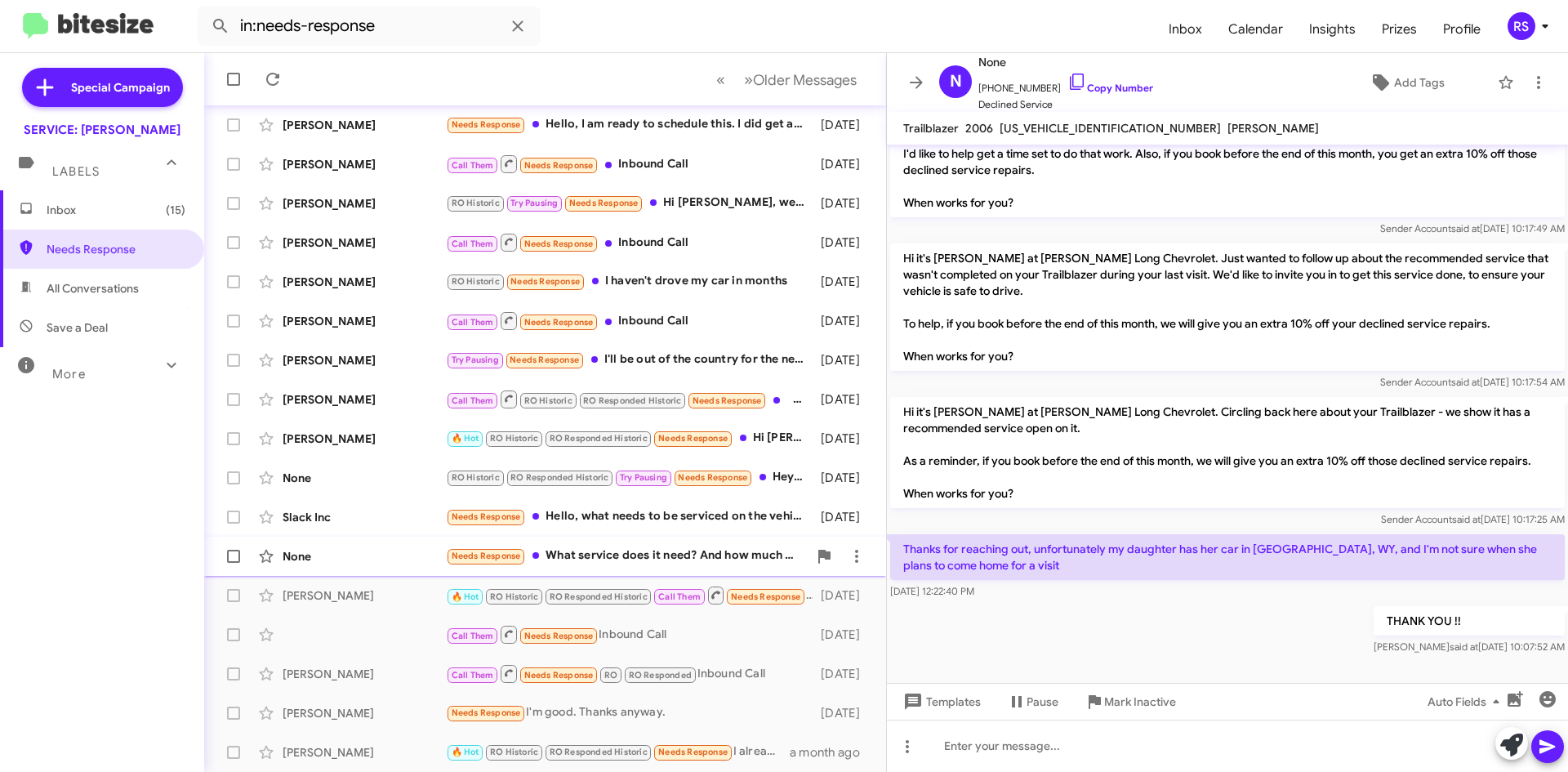
drag, startPoint x: 1546, startPoint y: 739, endPoint x: 321, endPoint y: 554, distance: 1238.9
click at [321, 554] on div "None" at bounding box center [364, 556] width 164 height 17
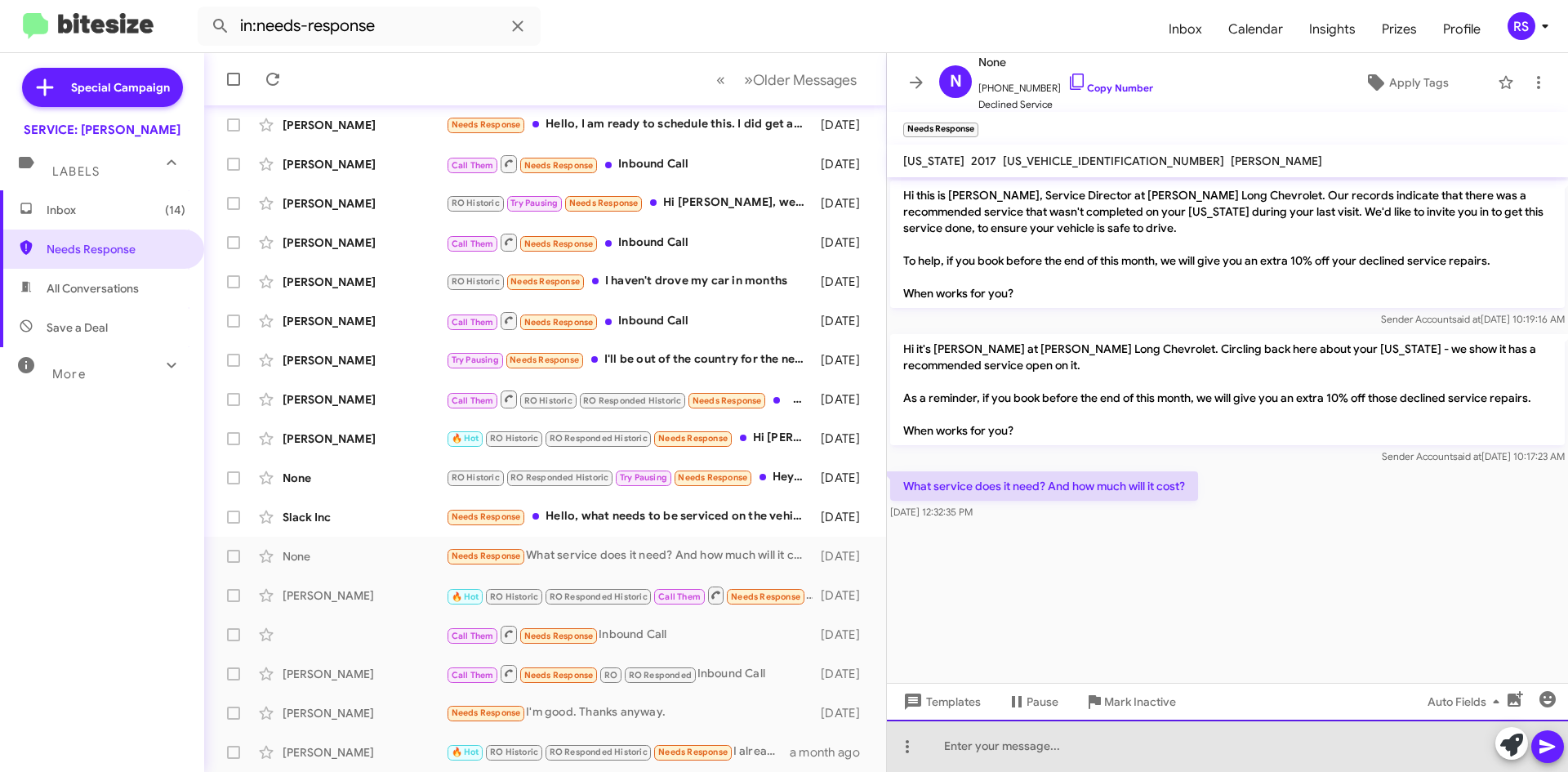
click at [1015, 749] on div at bounding box center [1227, 746] width 681 height 52
click at [1004, 744] on div "Thank you" at bounding box center [1227, 746] width 681 height 52
click at [1098, 748] on div "Thank you , I will have [PERSON_NAME] out to you" at bounding box center [1227, 746] width 681 height 52
click at [1176, 744] on div "Thank you , I will have [PERSON_NAME] reach out to you" at bounding box center [1227, 746] width 681 height 52
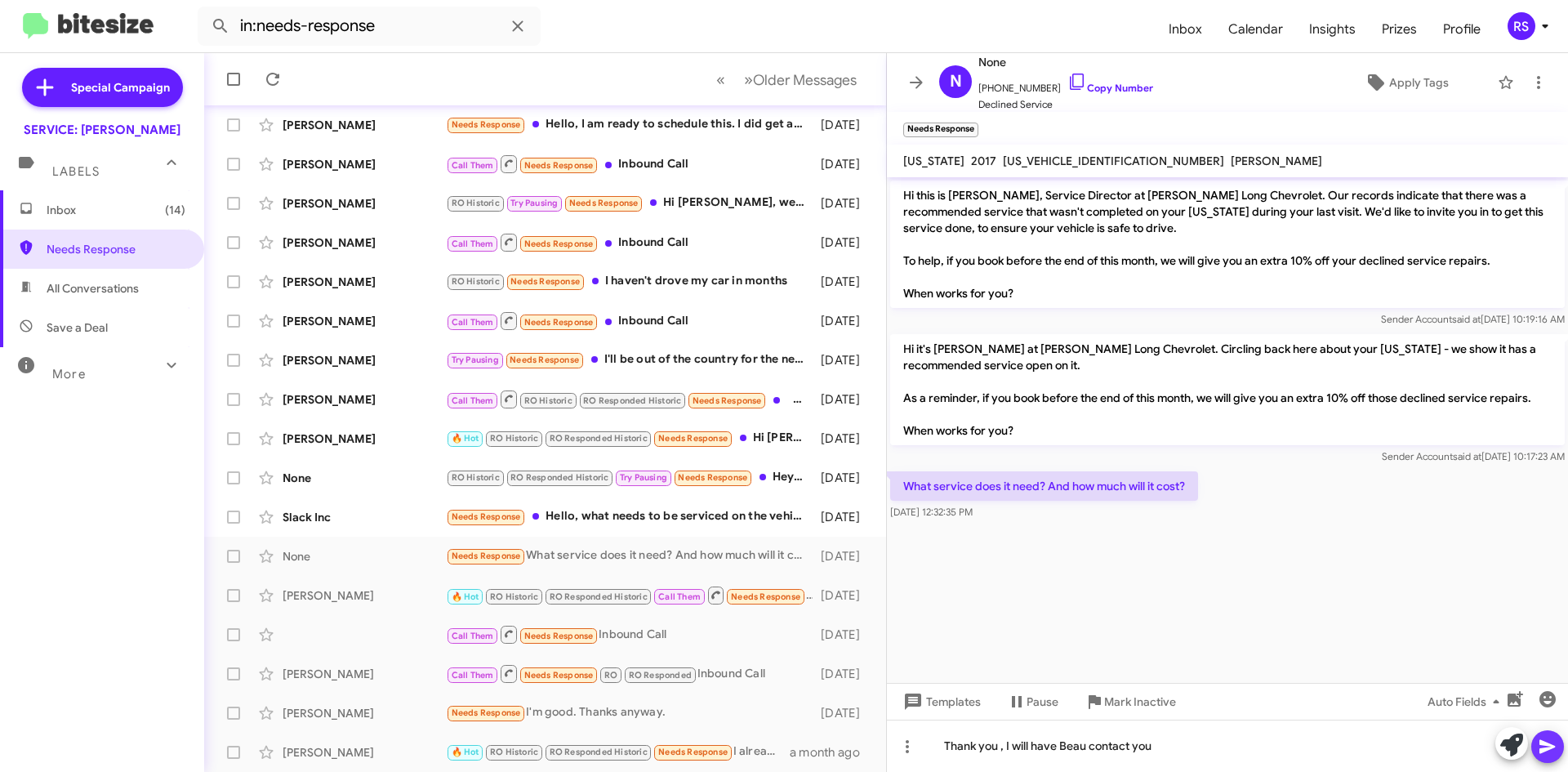
click at [1549, 750] on icon at bounding box center [1547, 746] width 19 height 19
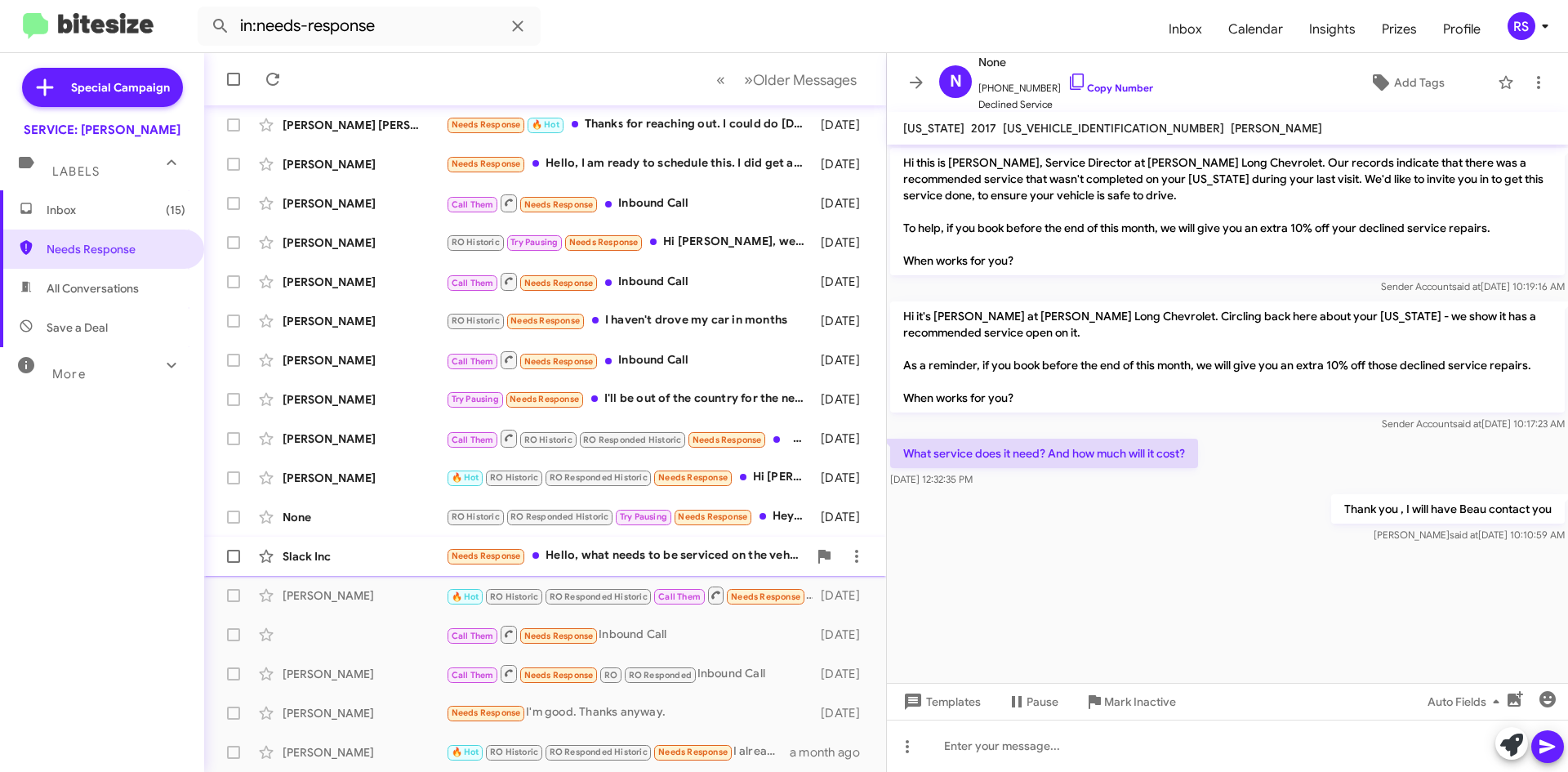
click at [343, 560] on div "Slack Inc" at bounding box center [364, 556] width 164 height 17
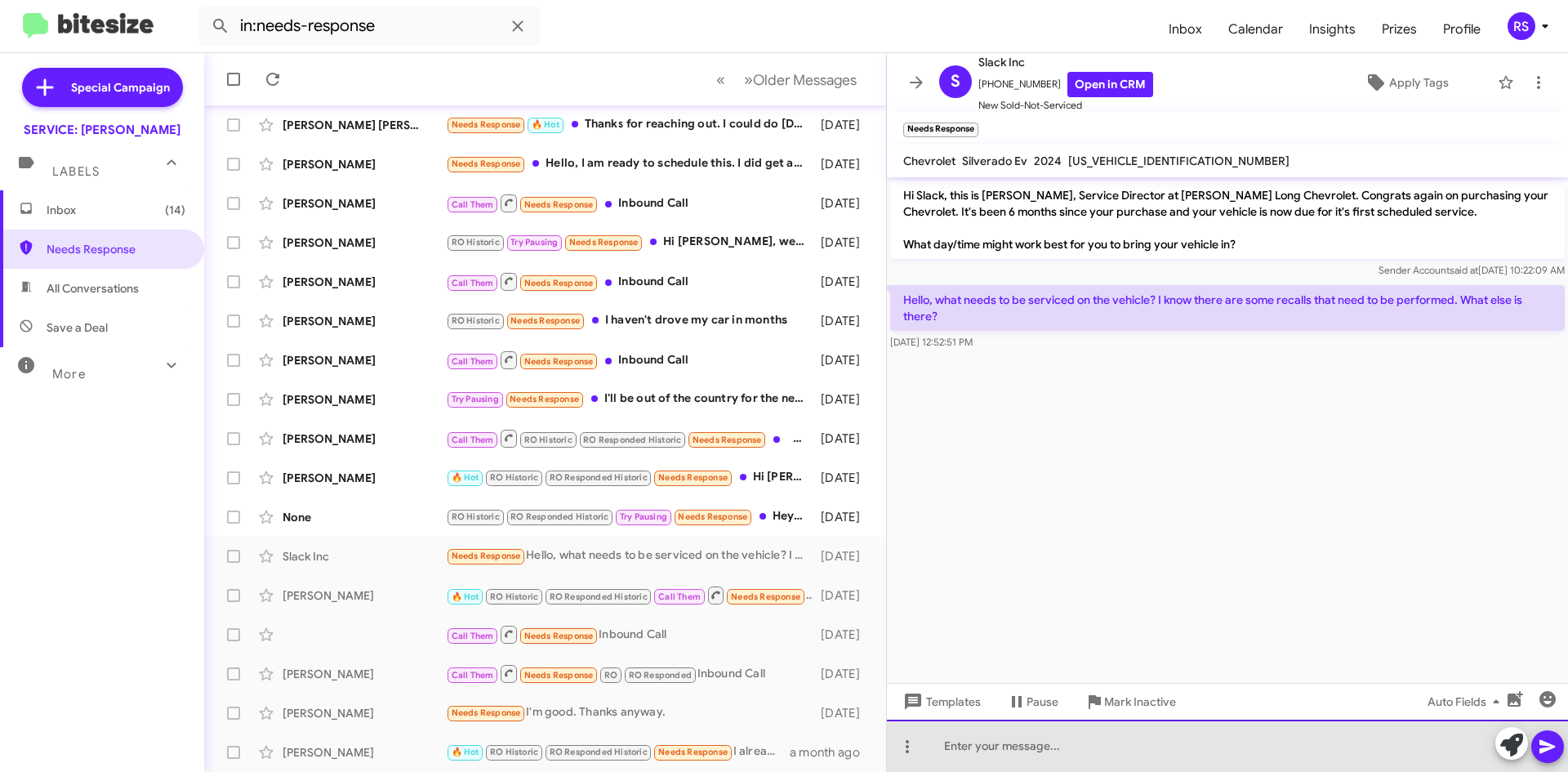
click at [1014, 746] on div at bounding box center [1227, 746] width 681 height 52
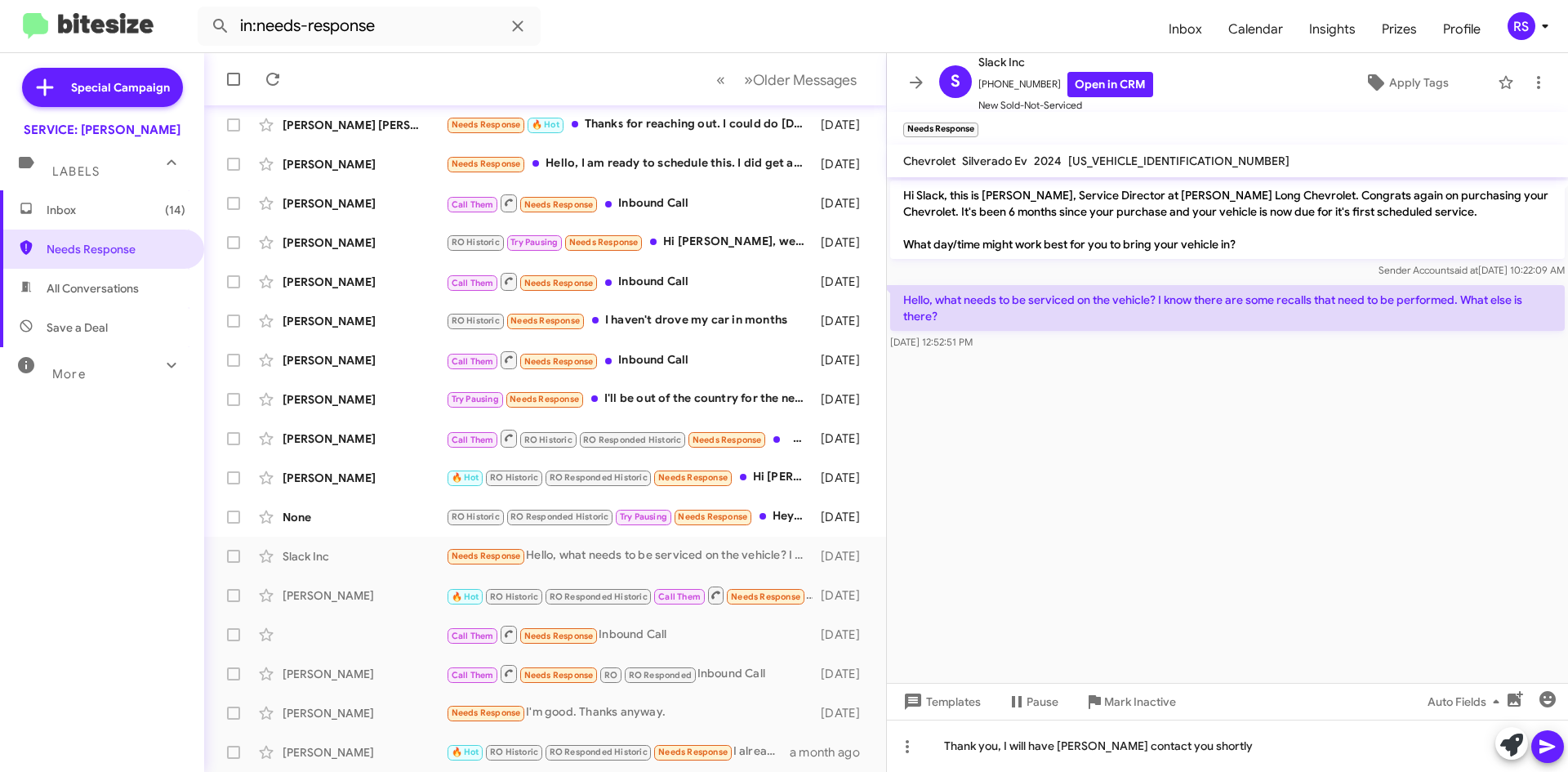
click at [1547, 753] on icon at bounding box center [1547, 746] width 19 height 19
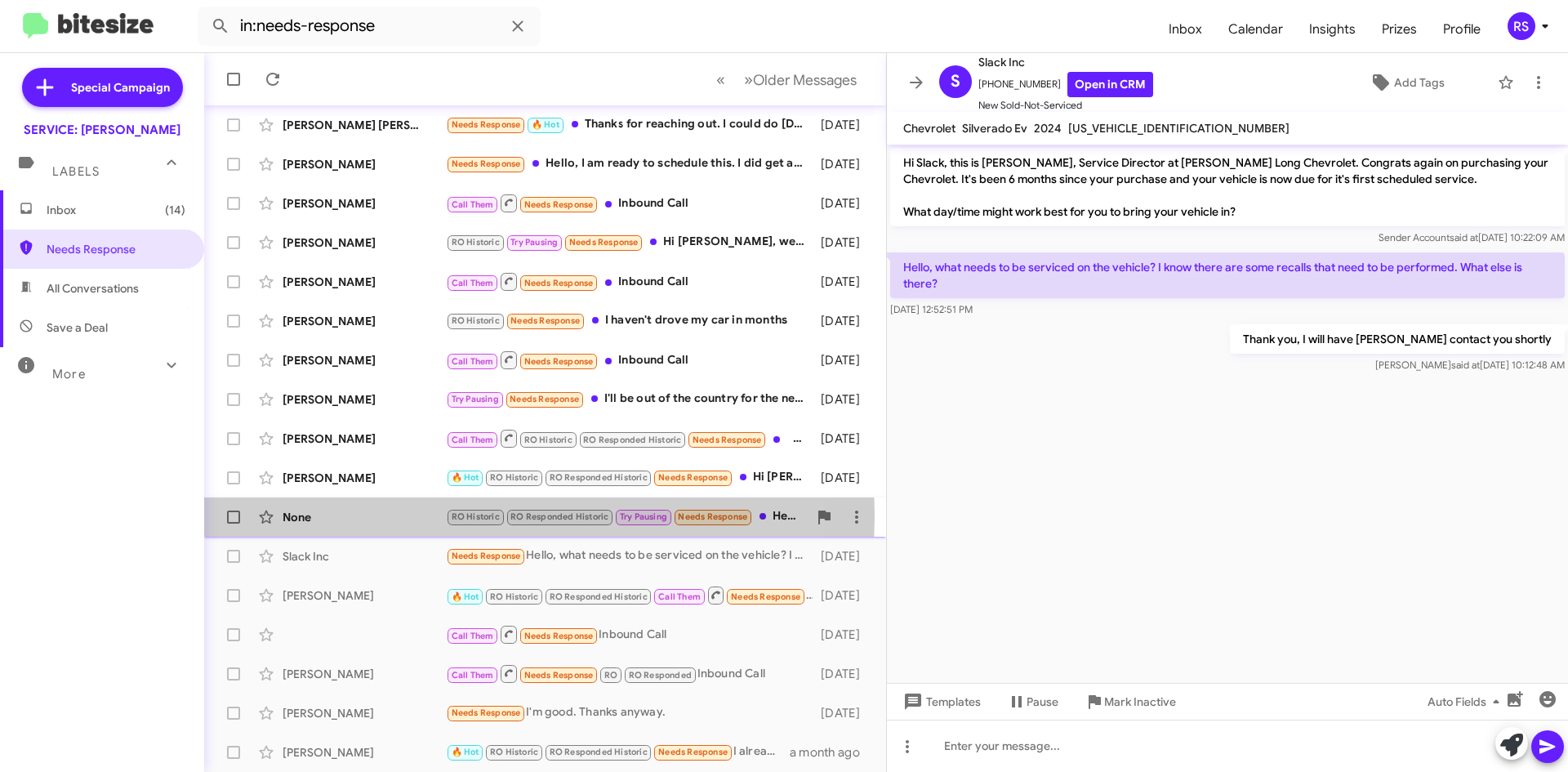
click at [331, 515] on div "None" at bounding box center [364, 517] width 164 height 17
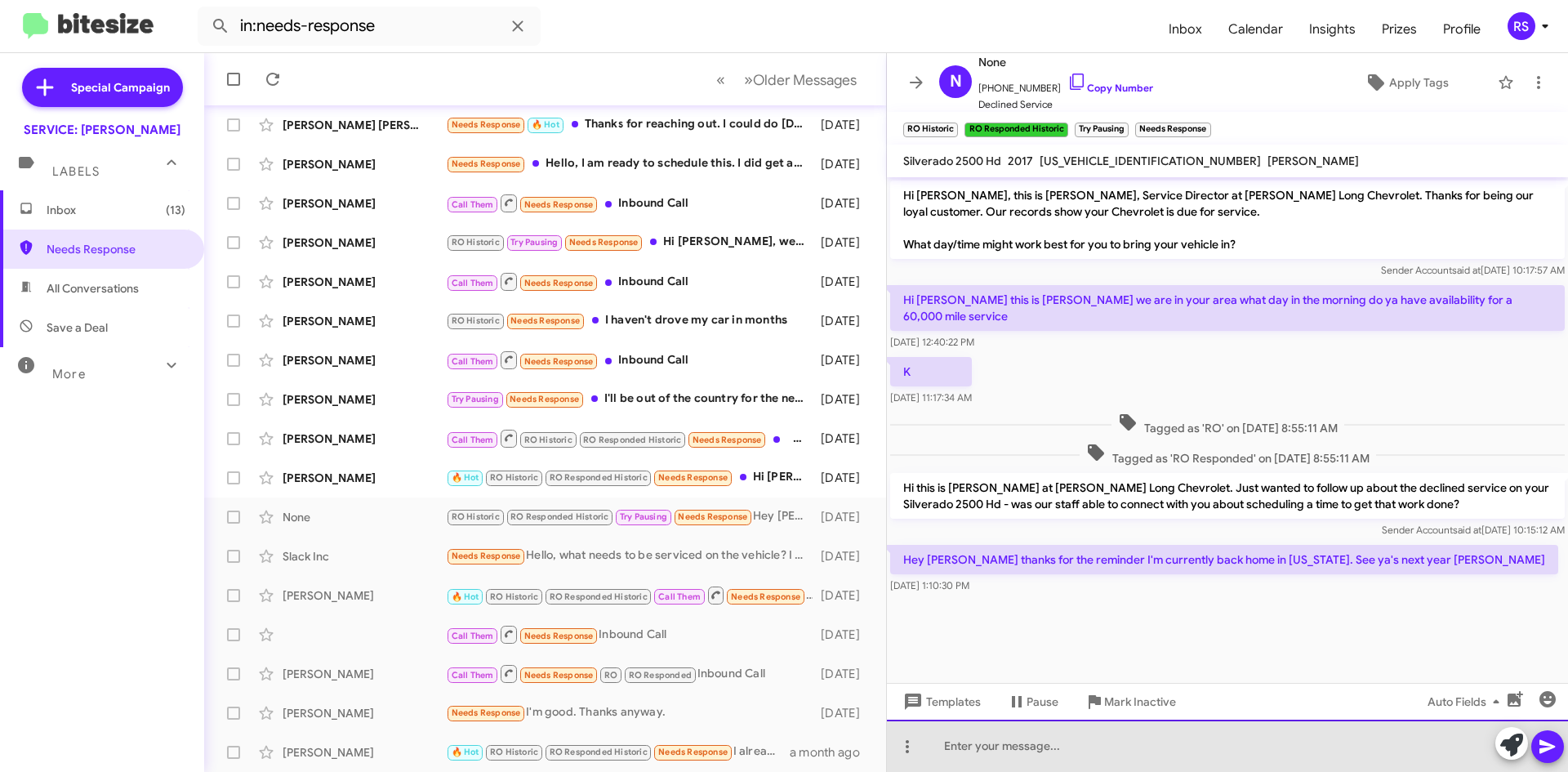
click at [1099, 747] on div at bounding box center [1227, 746] width 681 height 52
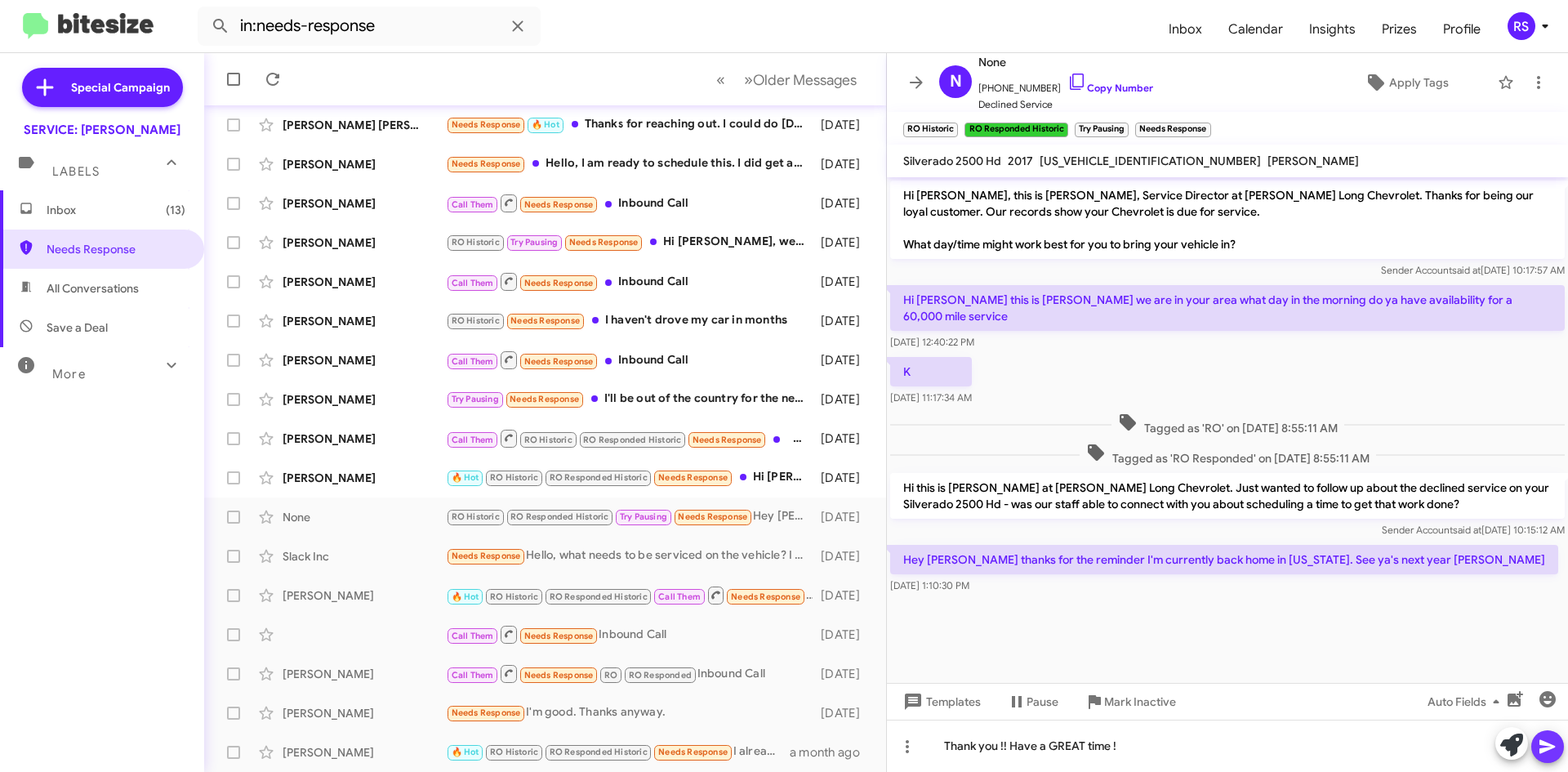
drag, startPoint x: 1548, startPoint y: 747, endPoint x: 1537, endPoint y: 742, distance: 12.1
click at [1547, 745] on icon at bounding box center [1547, 747] width 16 height 14
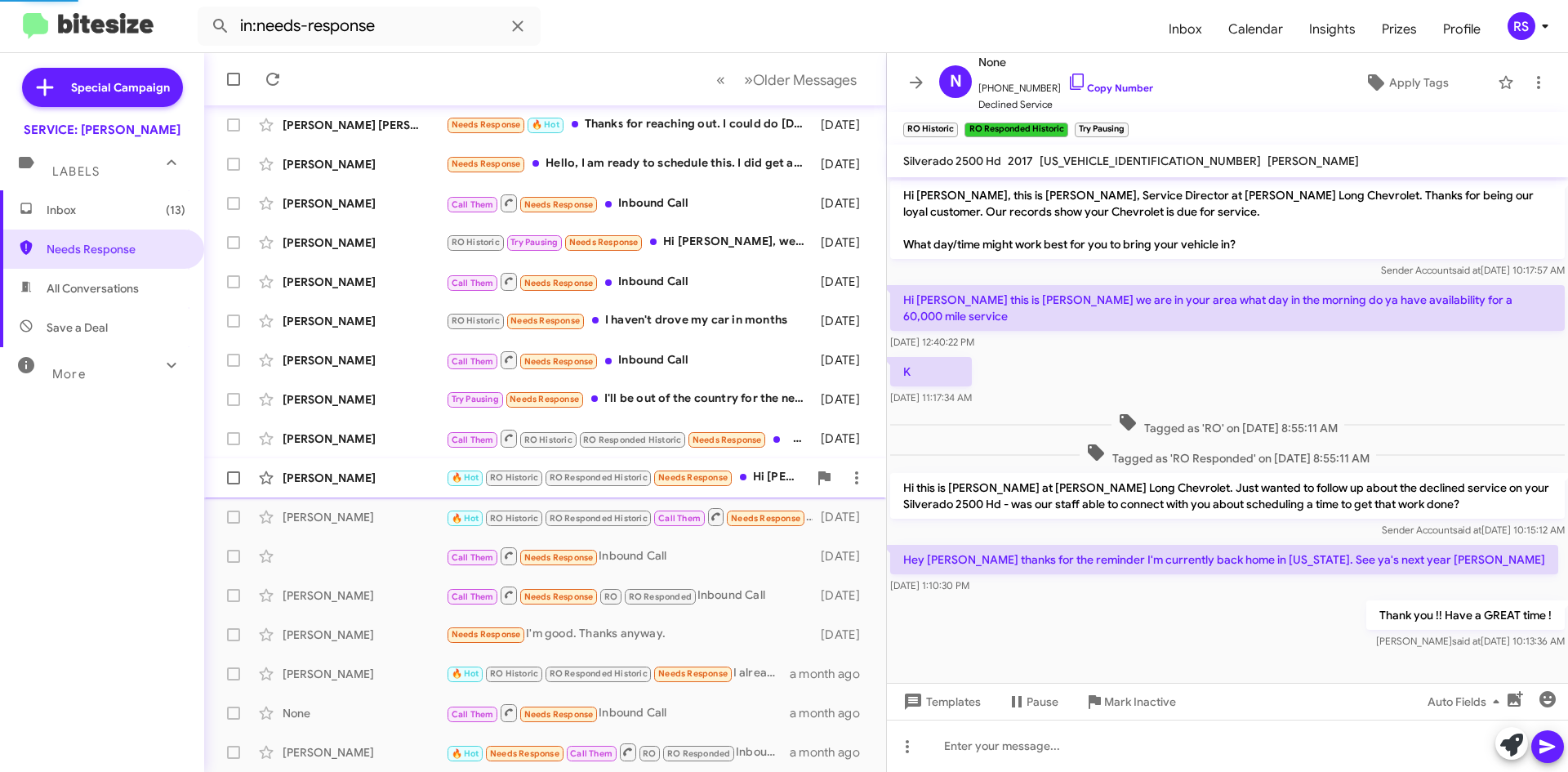
click at [338, 476] on div "[PERSON_NAME]" at bounding box center [364, 478] width 164 height 17
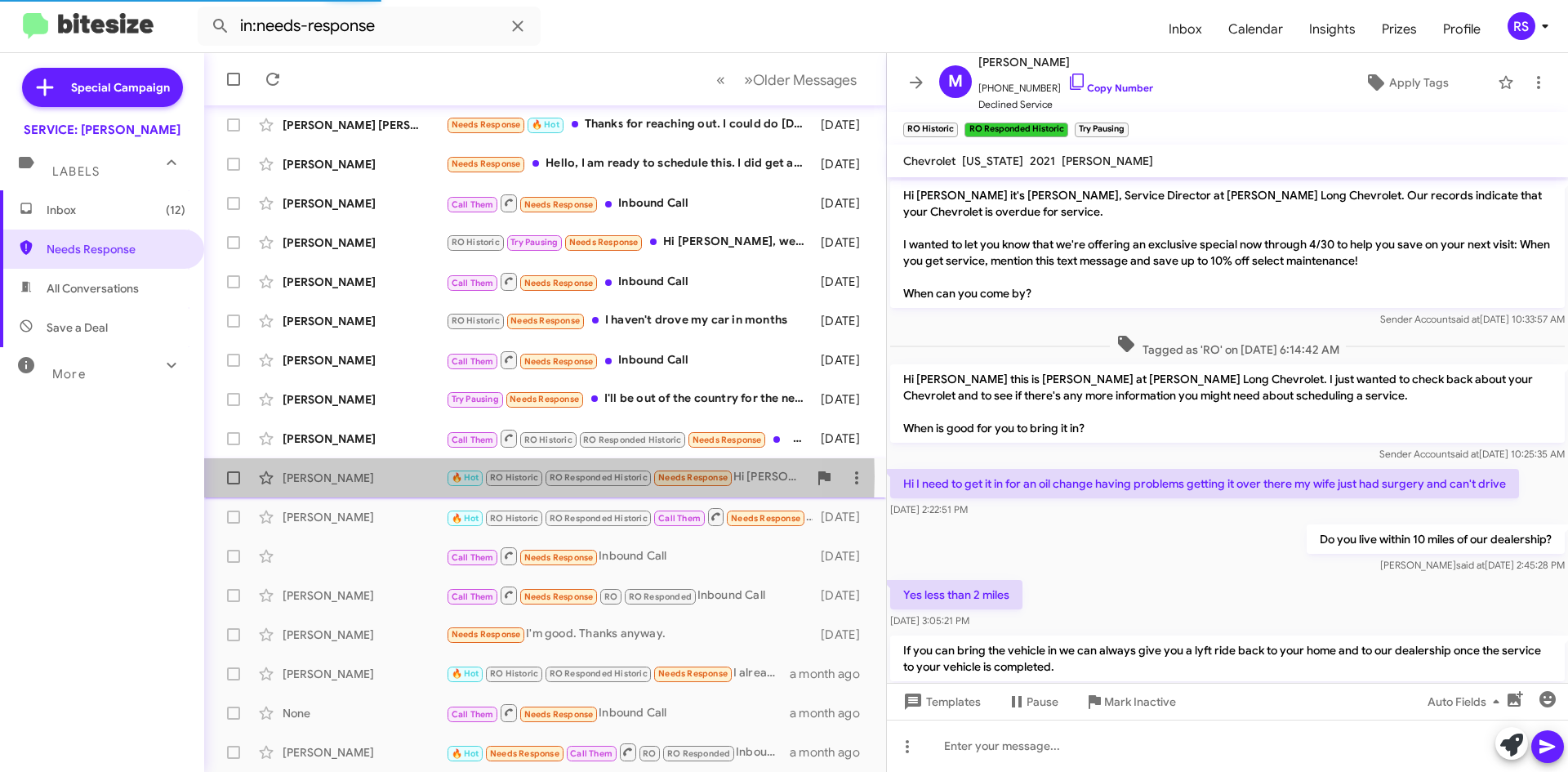
scroll to position [406, 0]
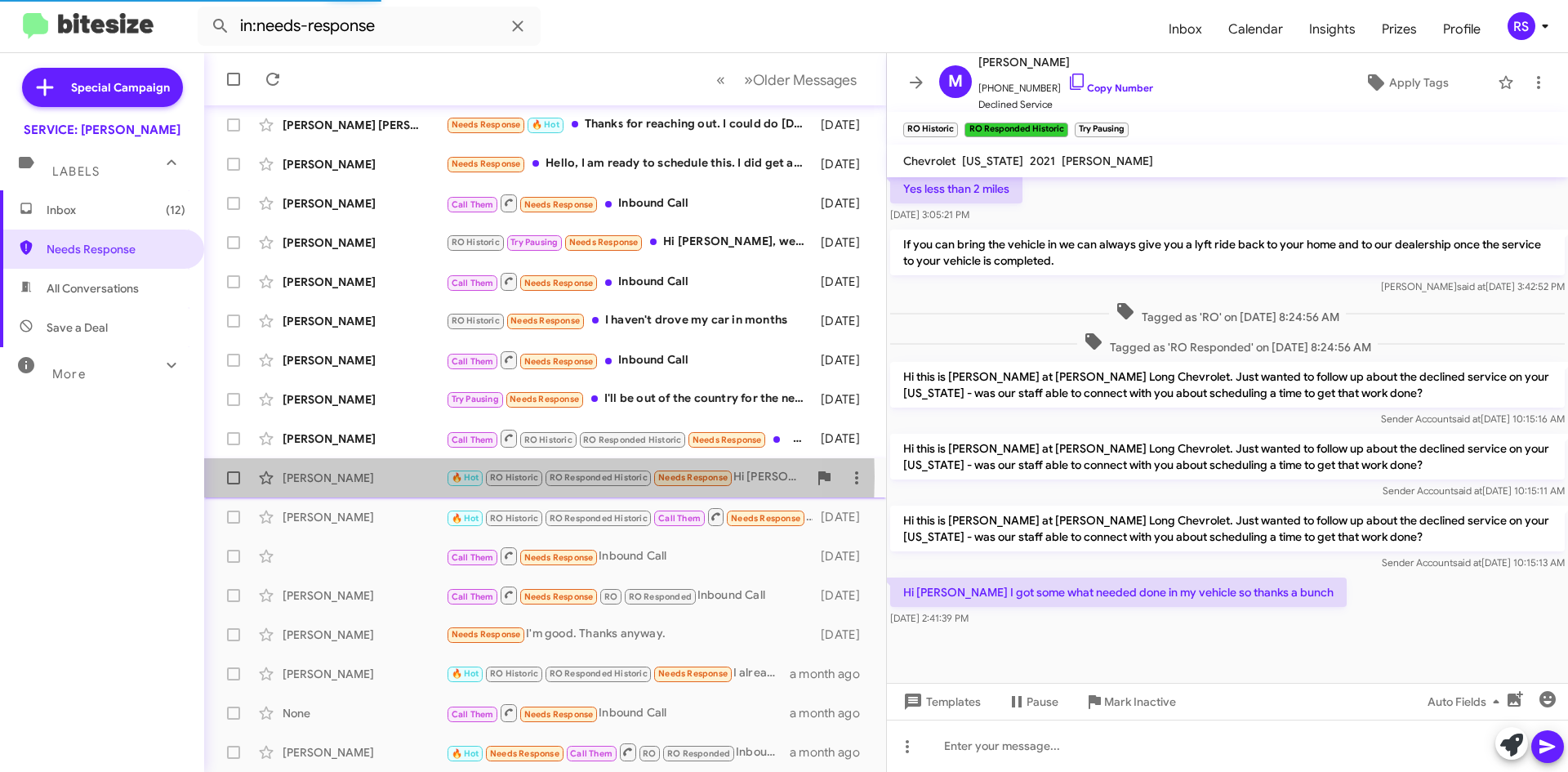
click at [329, 476] on div "[PERSON_NAME]" at bounding box center [364, 478] width 164 height 17
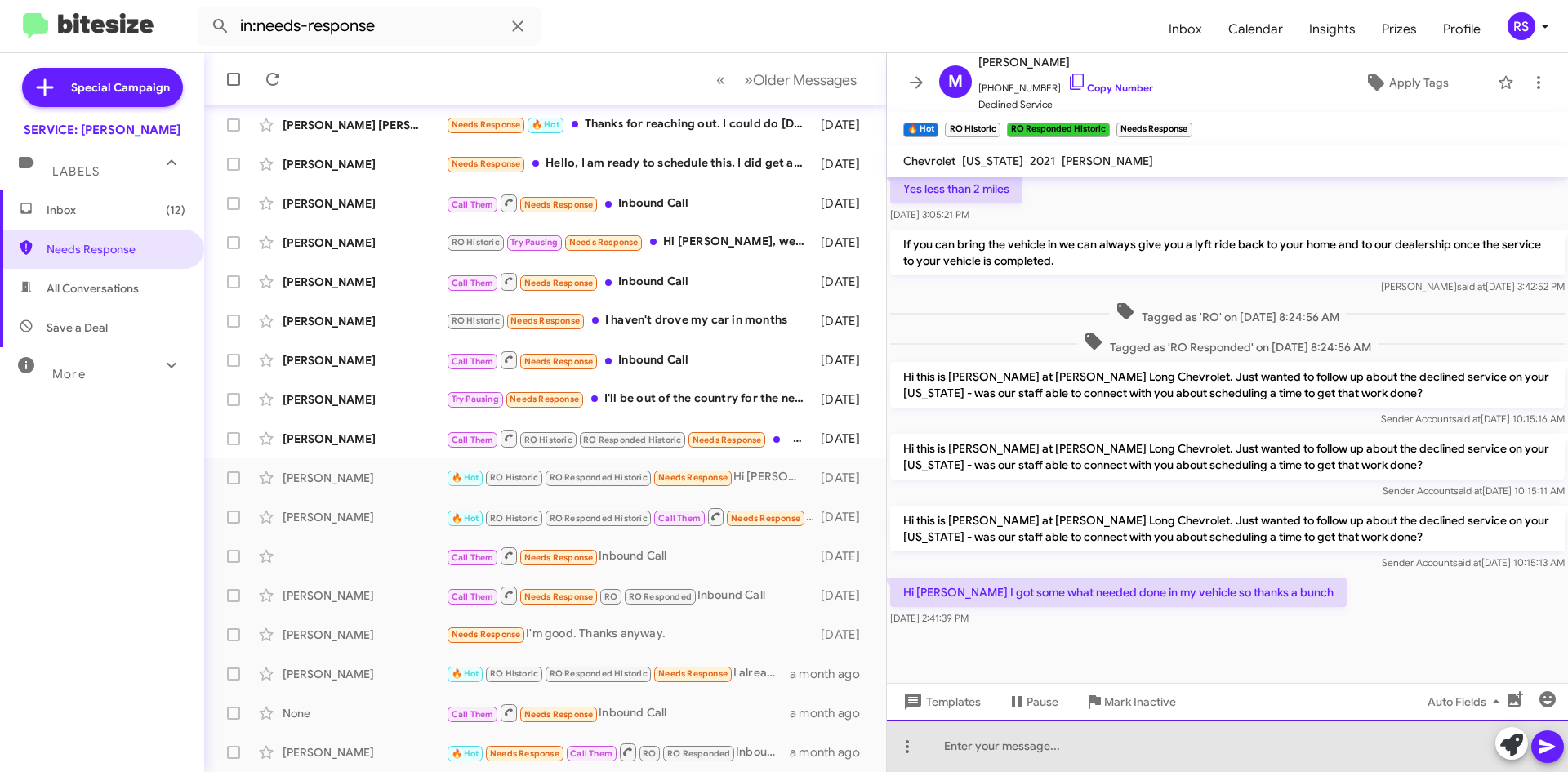
click at [1114, 755] on div at bounding box center [1227, 746] width 681 height 52
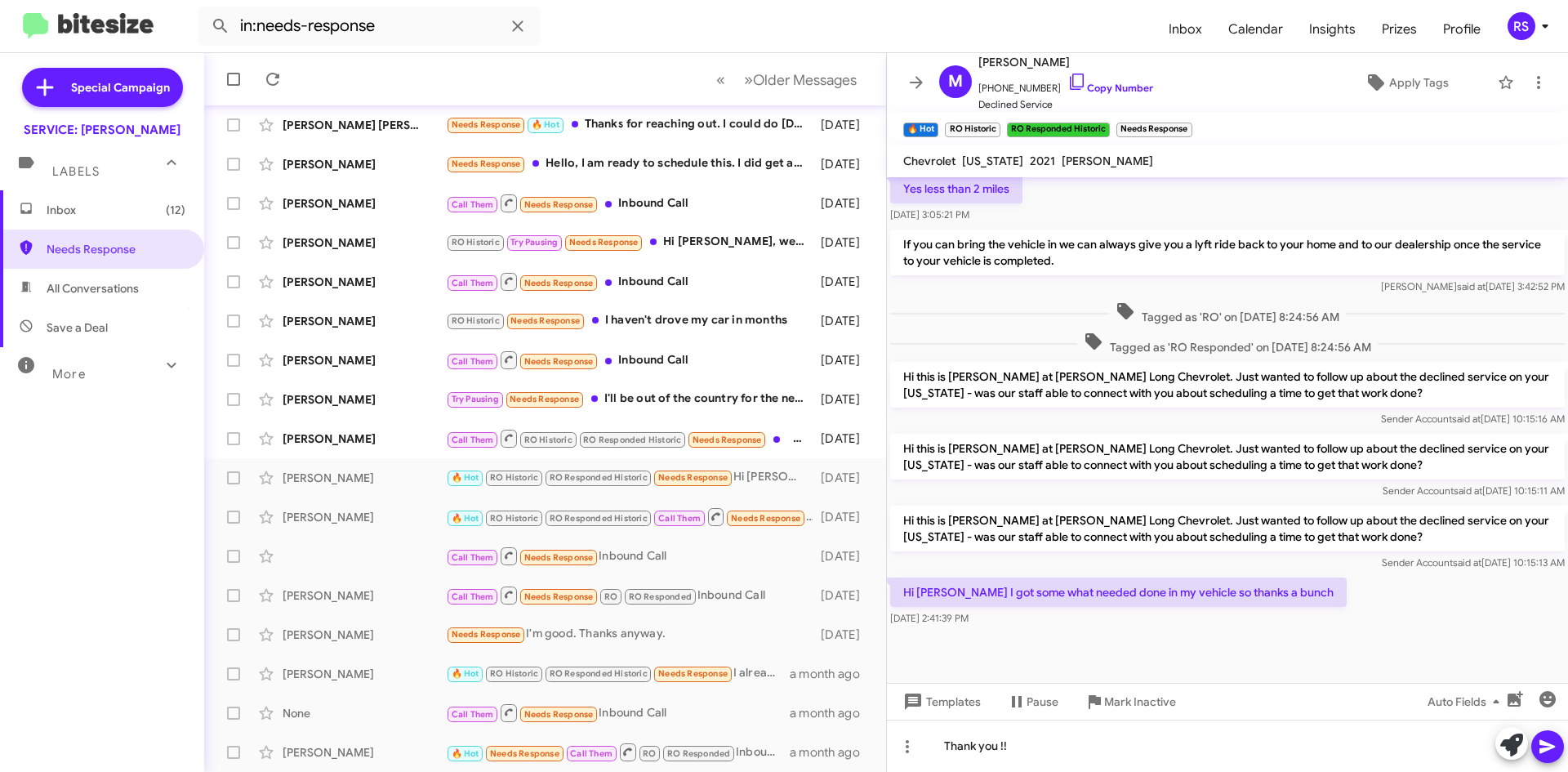
drag, startPoint x: 1546, startPoint y: 749, endPoint x: 1535, endPoint y: 742, distance: 13.0
click at [1545, 749] on icon at bounding box center [1547, 747] width 16 height 14
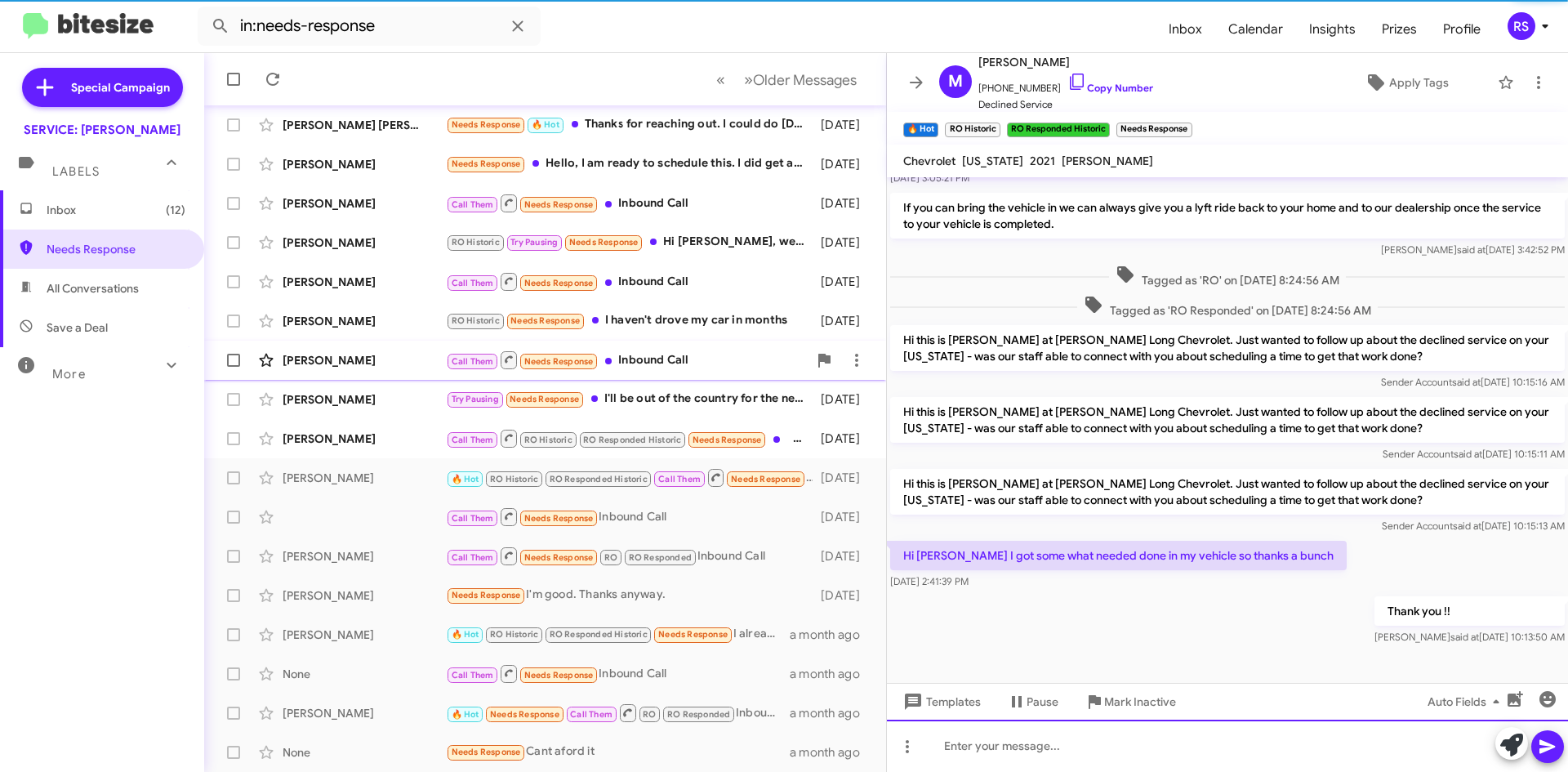
scroll to position [466, 0]
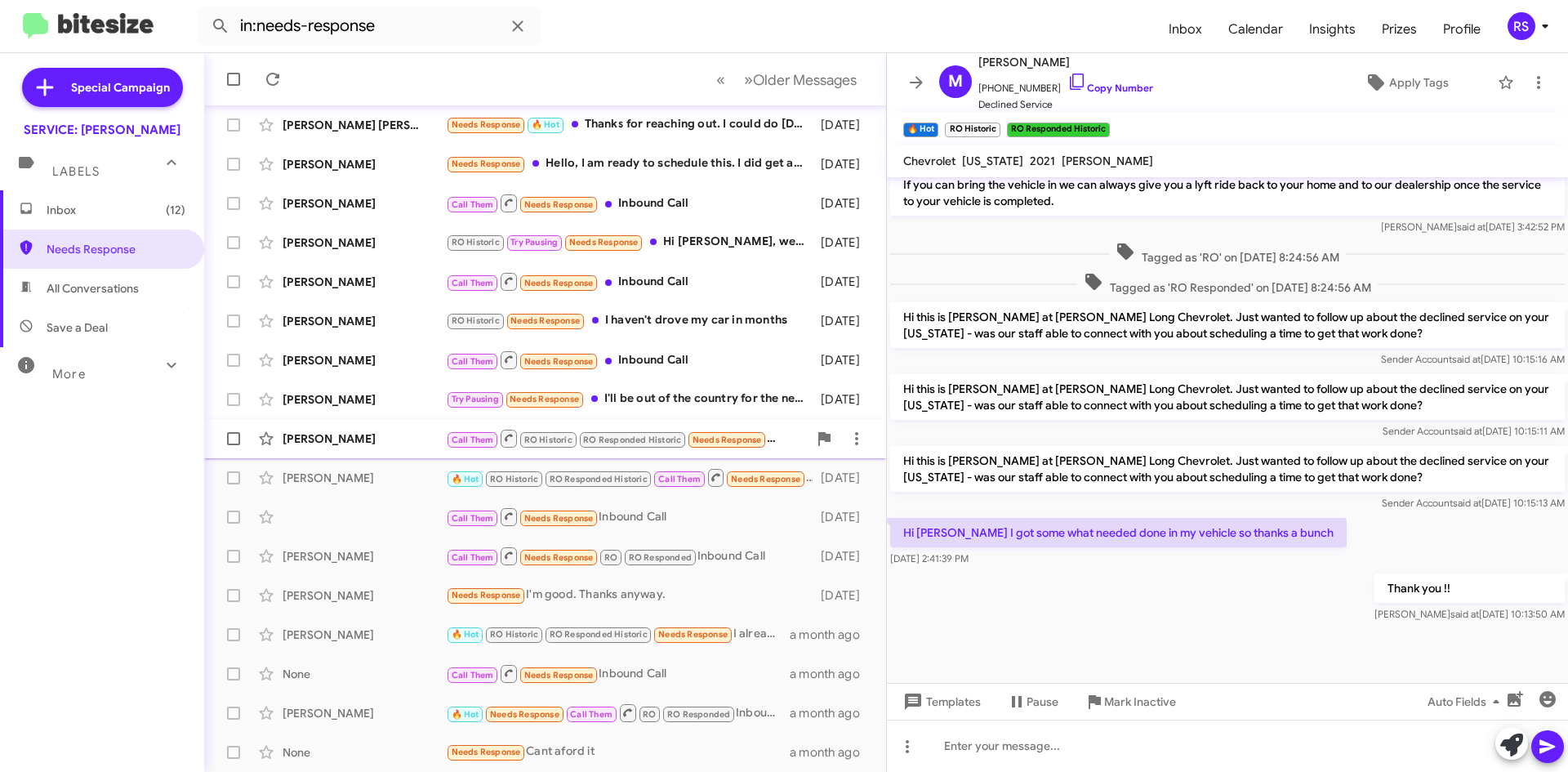
click at [334, 436] on div "[PERSON_NAME]" at bounding box center [364, 438] width 164 height 17
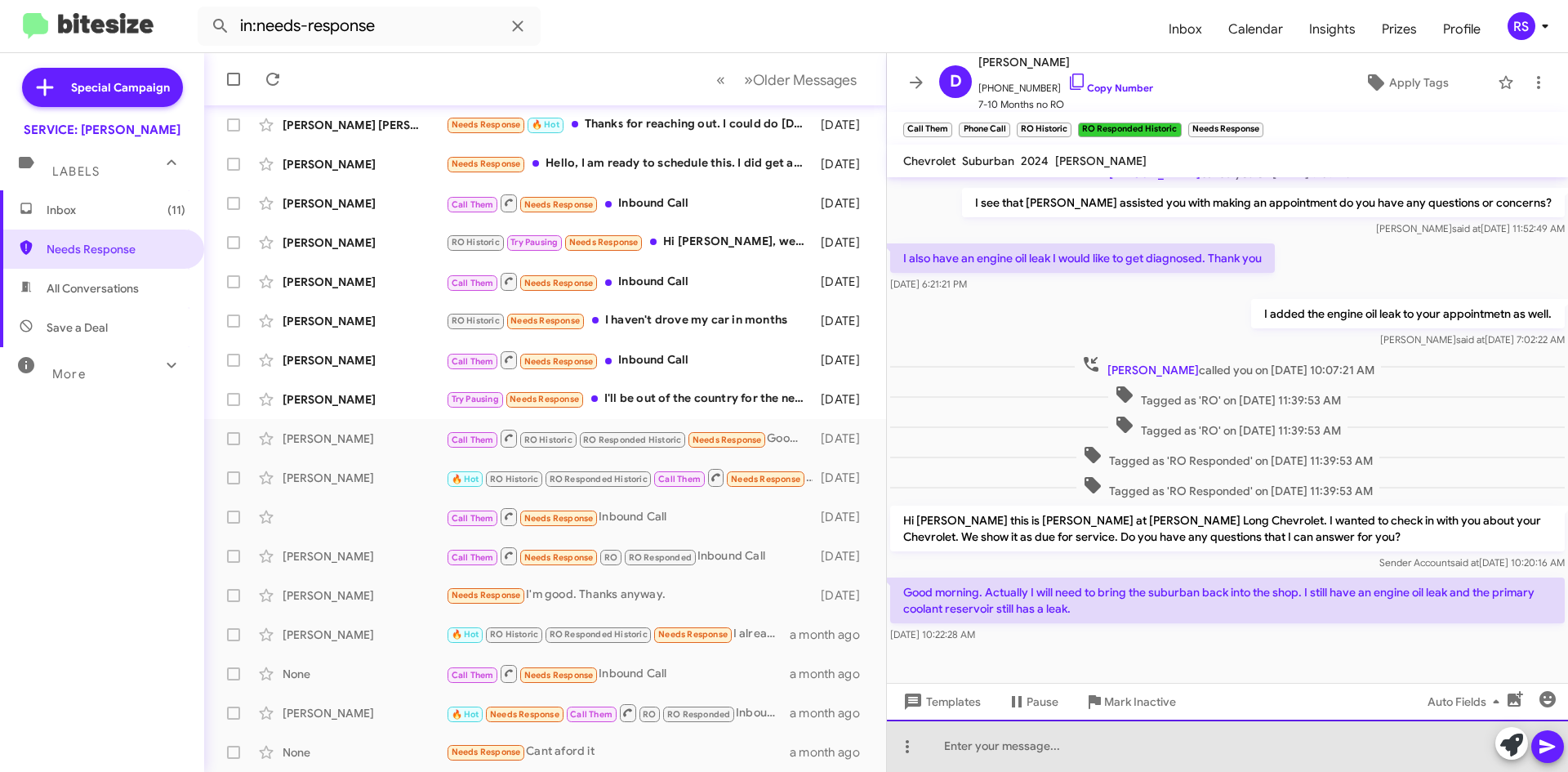
click at [1017, 746] on div at bounding box center [1227, 746] width 681 height 52
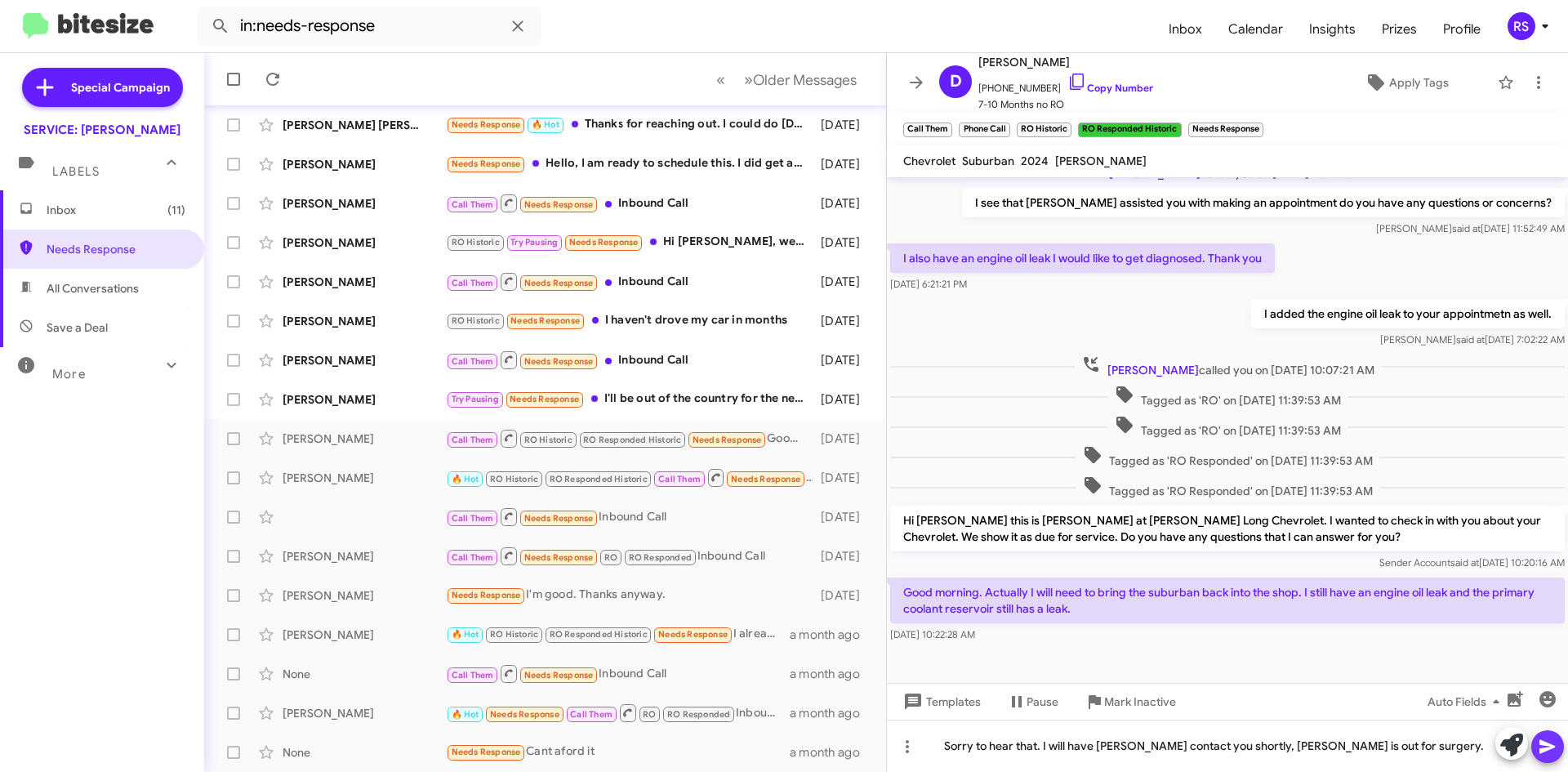
click at [1553, 739] on icon at bounding box center [1547, 746] width 19 height 19
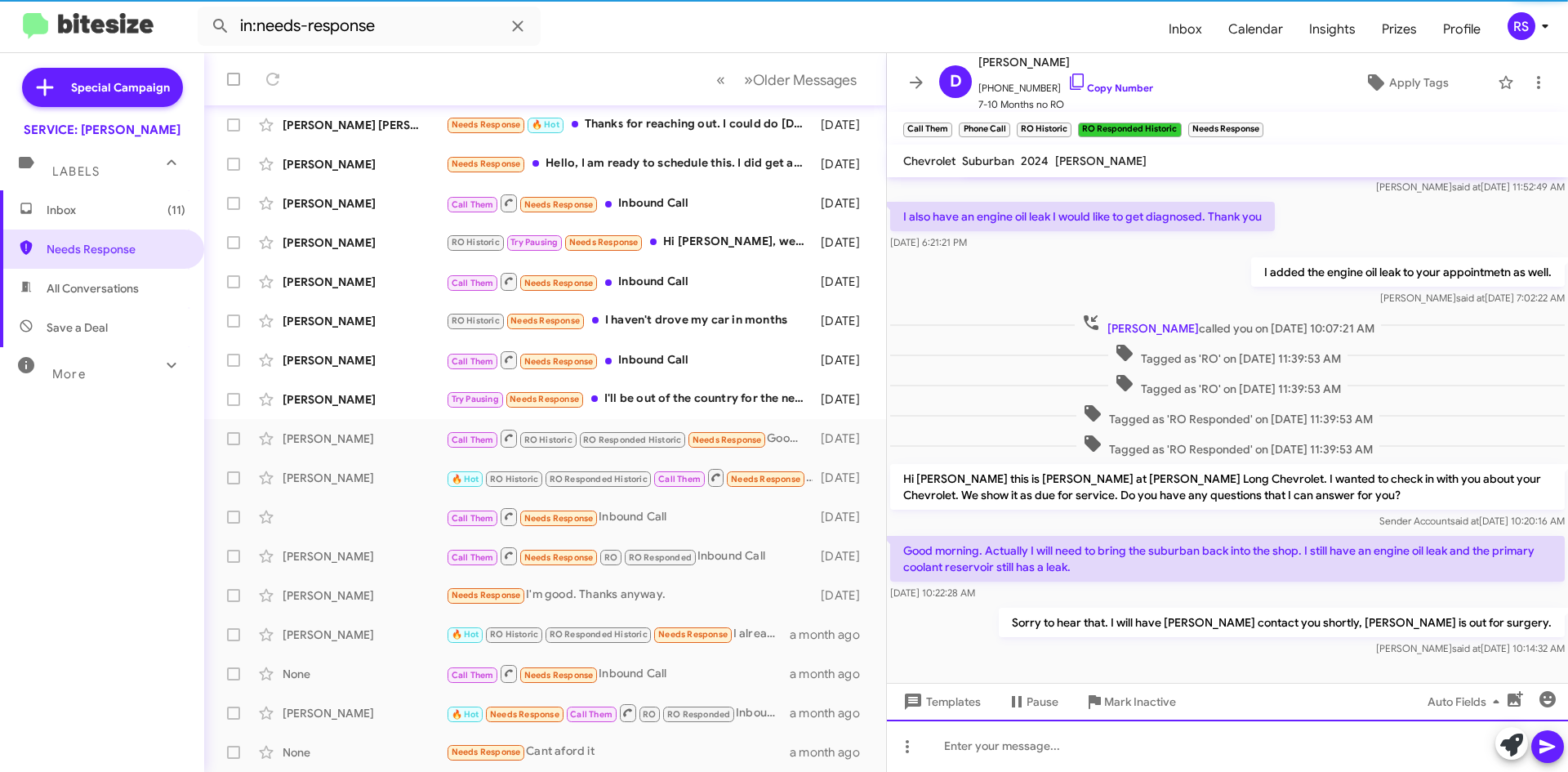
scroll to position [259, 0]
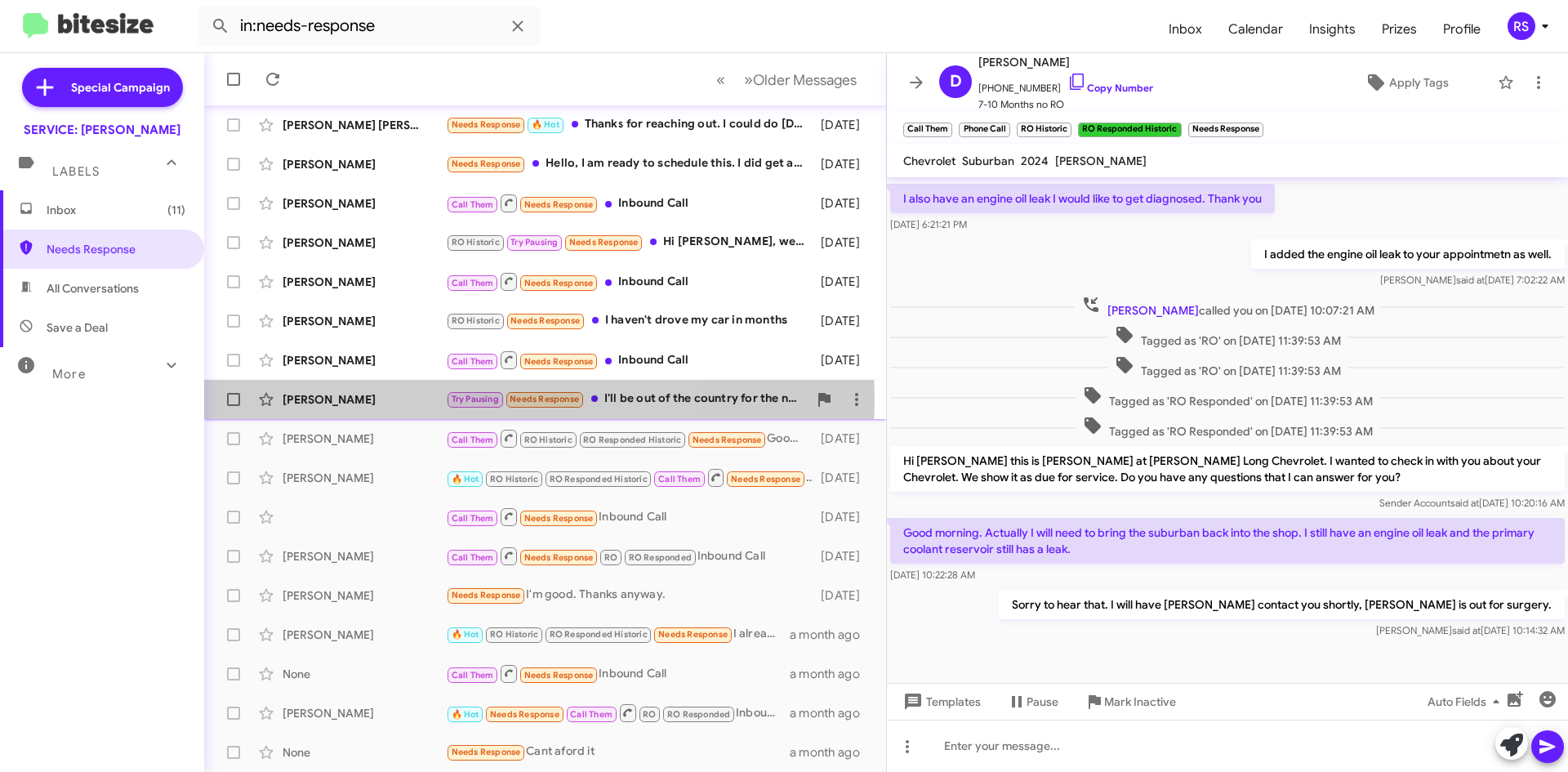
click at [372, 399] on div "[PERSON_NAME]" at bounding box center [364, 400] width 164 height 17
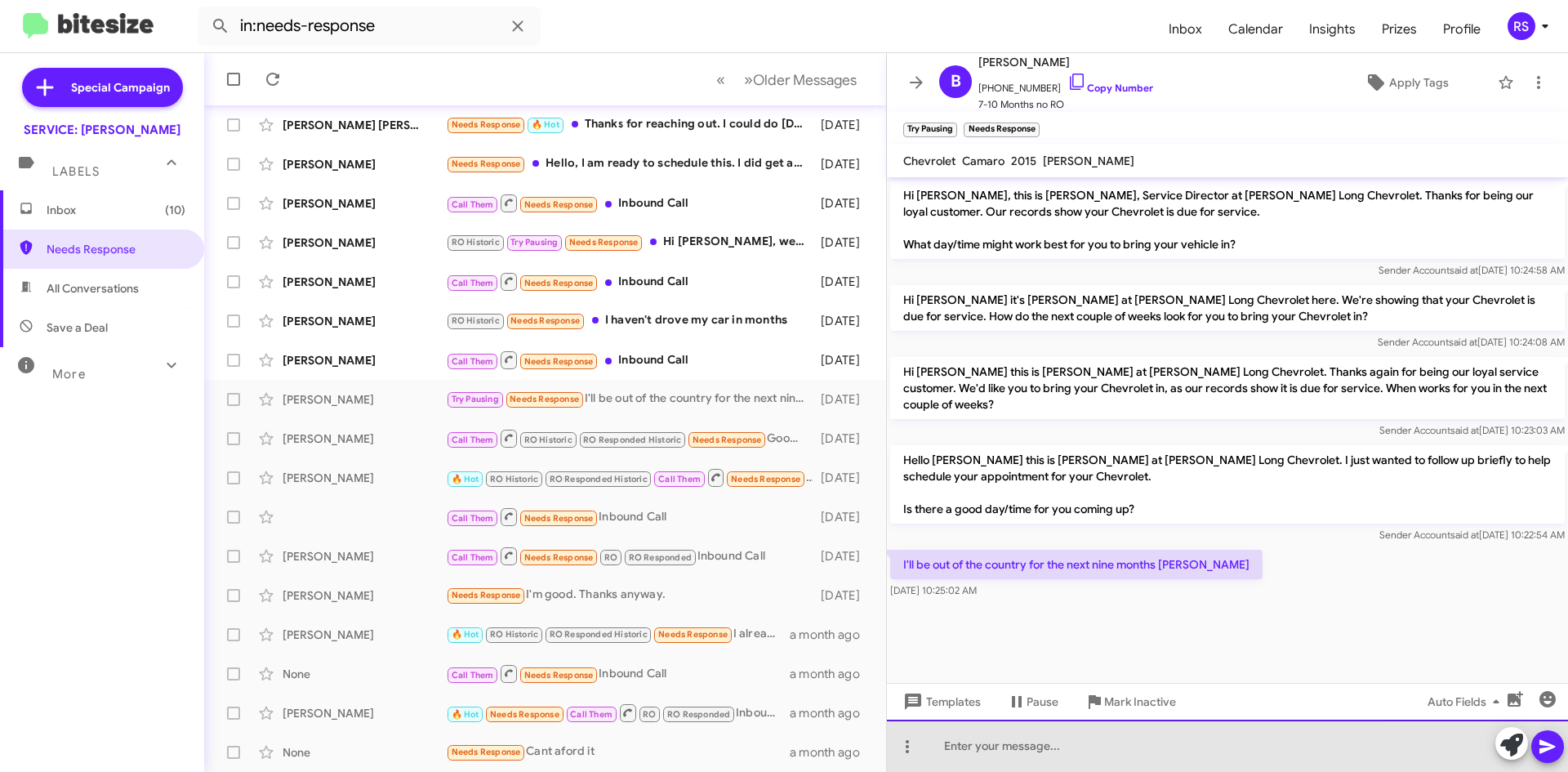
click at [1060, 744] on div at bounding box center [1227, 746] width 681 height 52
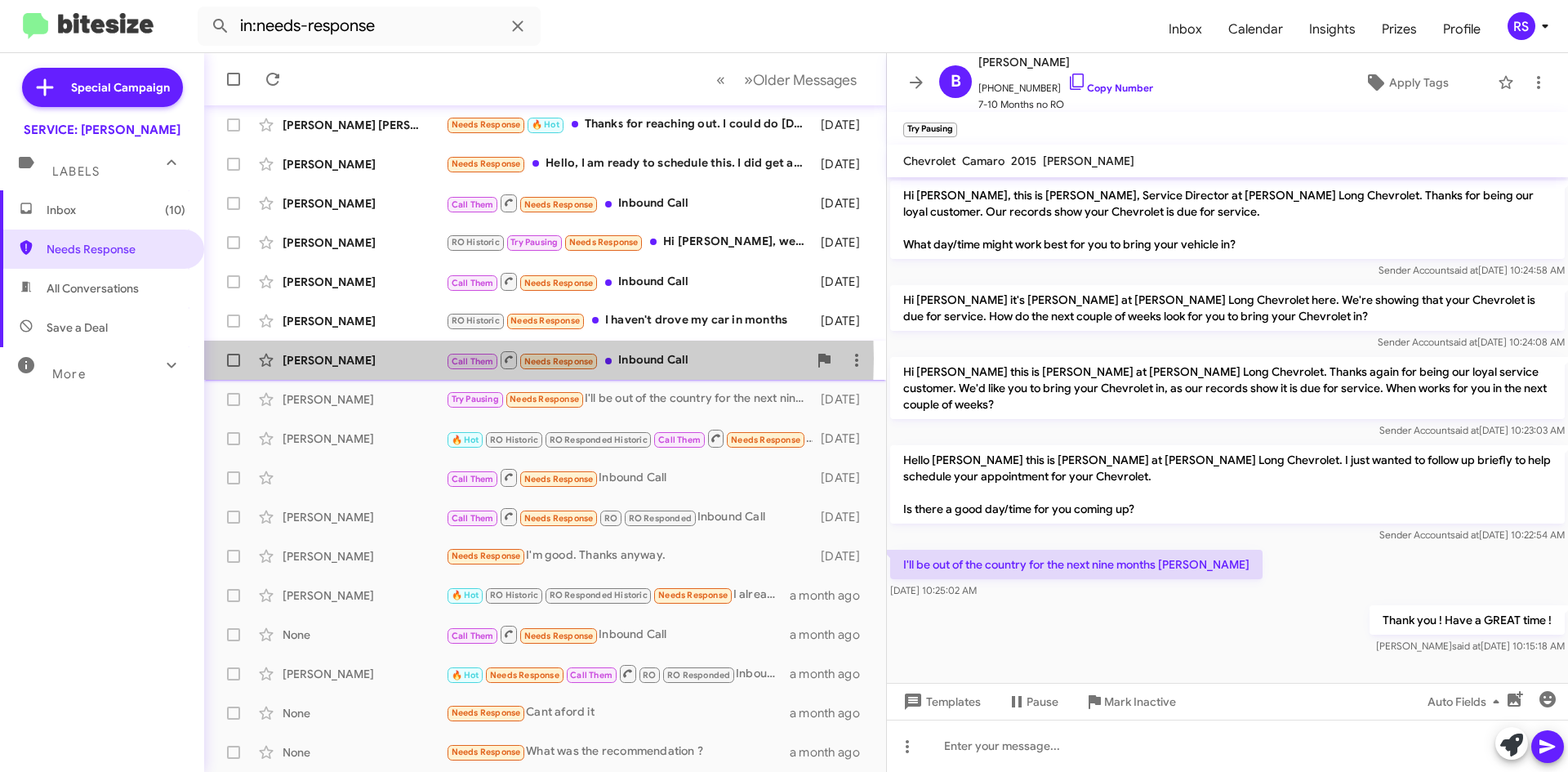
click at [307, 358] on div "[PERSON_NAME]" at bounding box center [364, 360] width 164 height 17
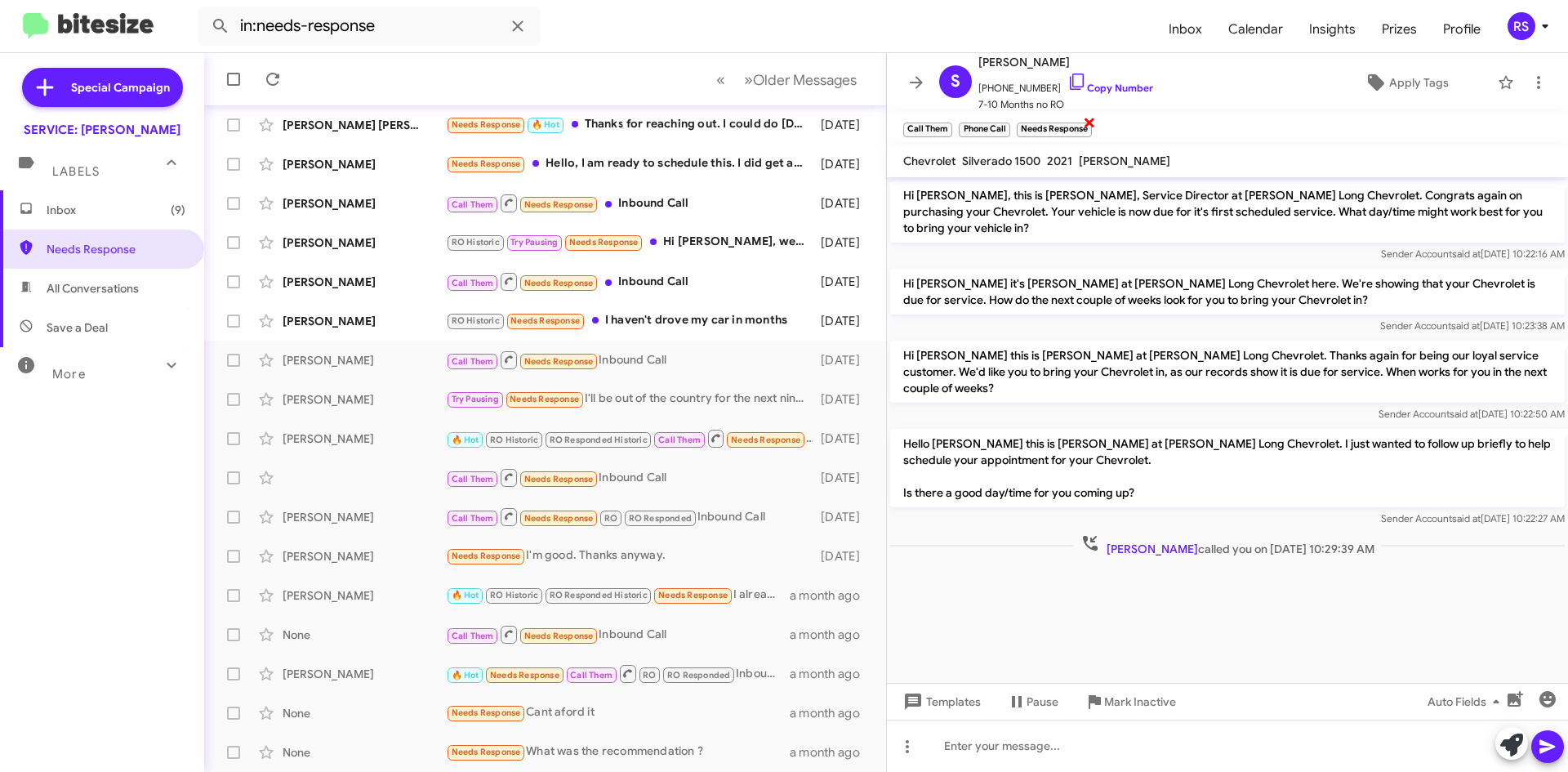
click at [1087, 119] on span "×" at bounding box center [1089, 121] width 13 height 19
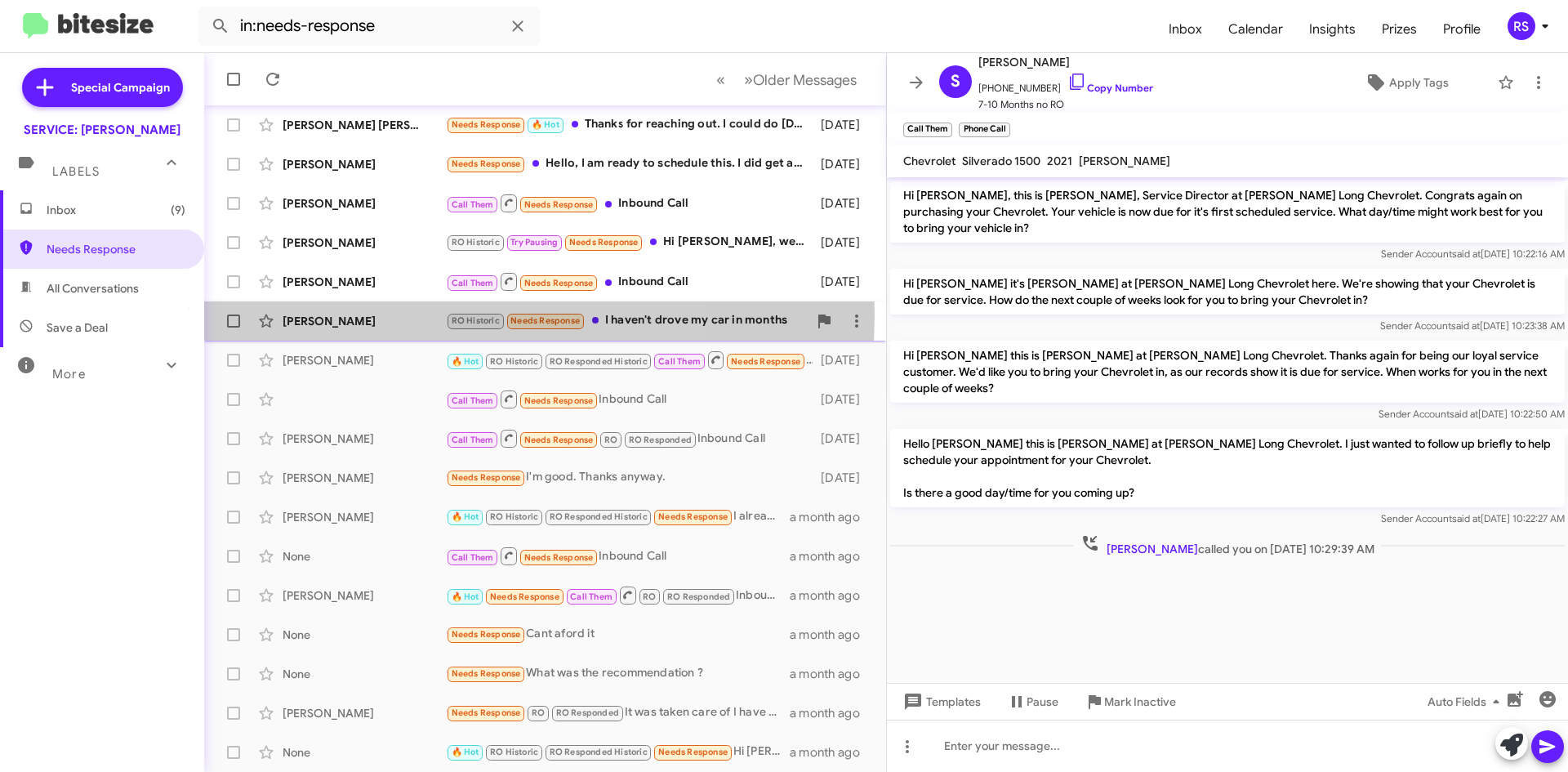
click at [376, 313] on div "[PERSON_NAME]" at bounding box center [364, 320] width 164 height 17
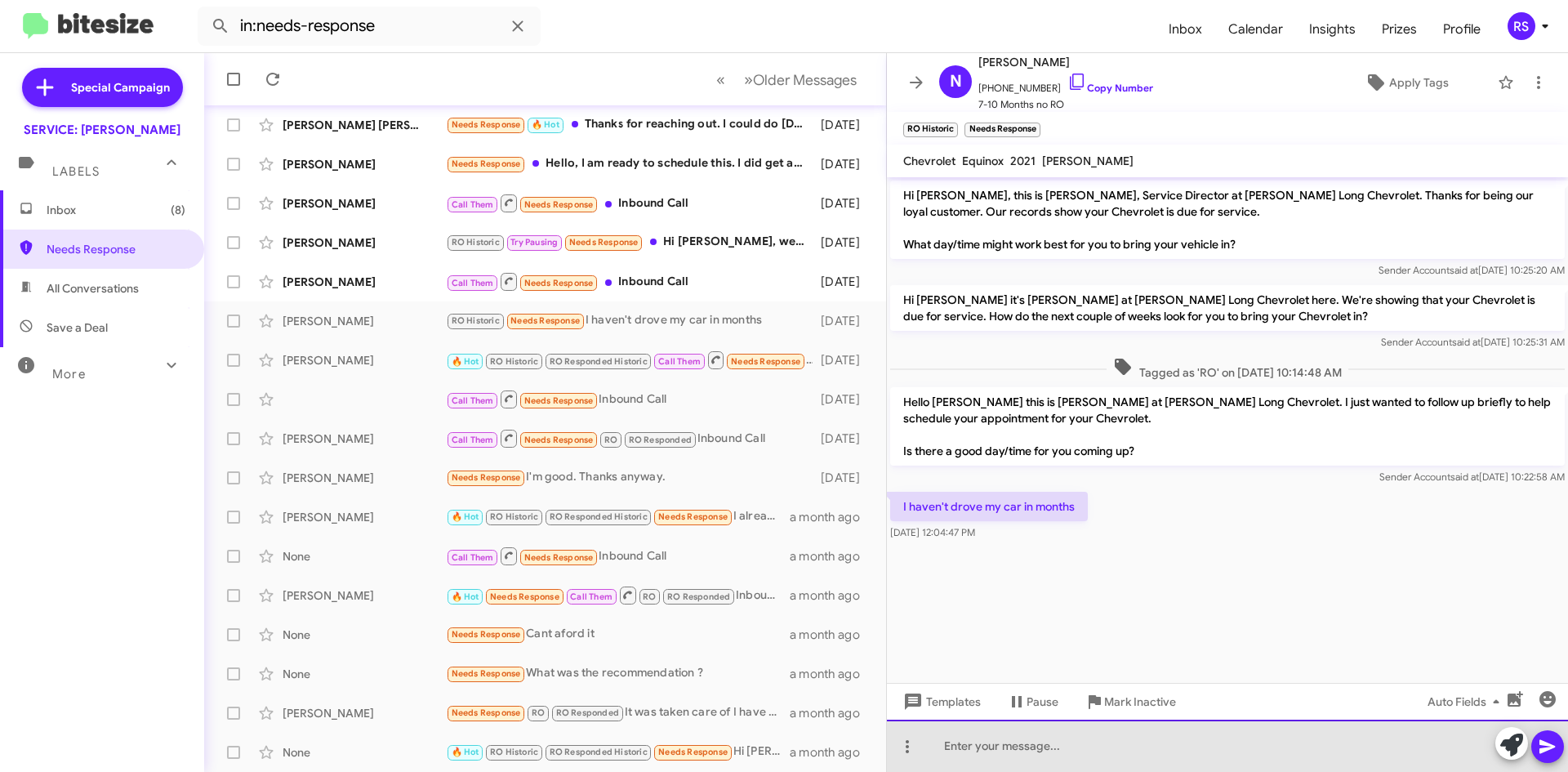
click at [1015, 744] on div at bounding box center [1227, 746] width 681 height 52
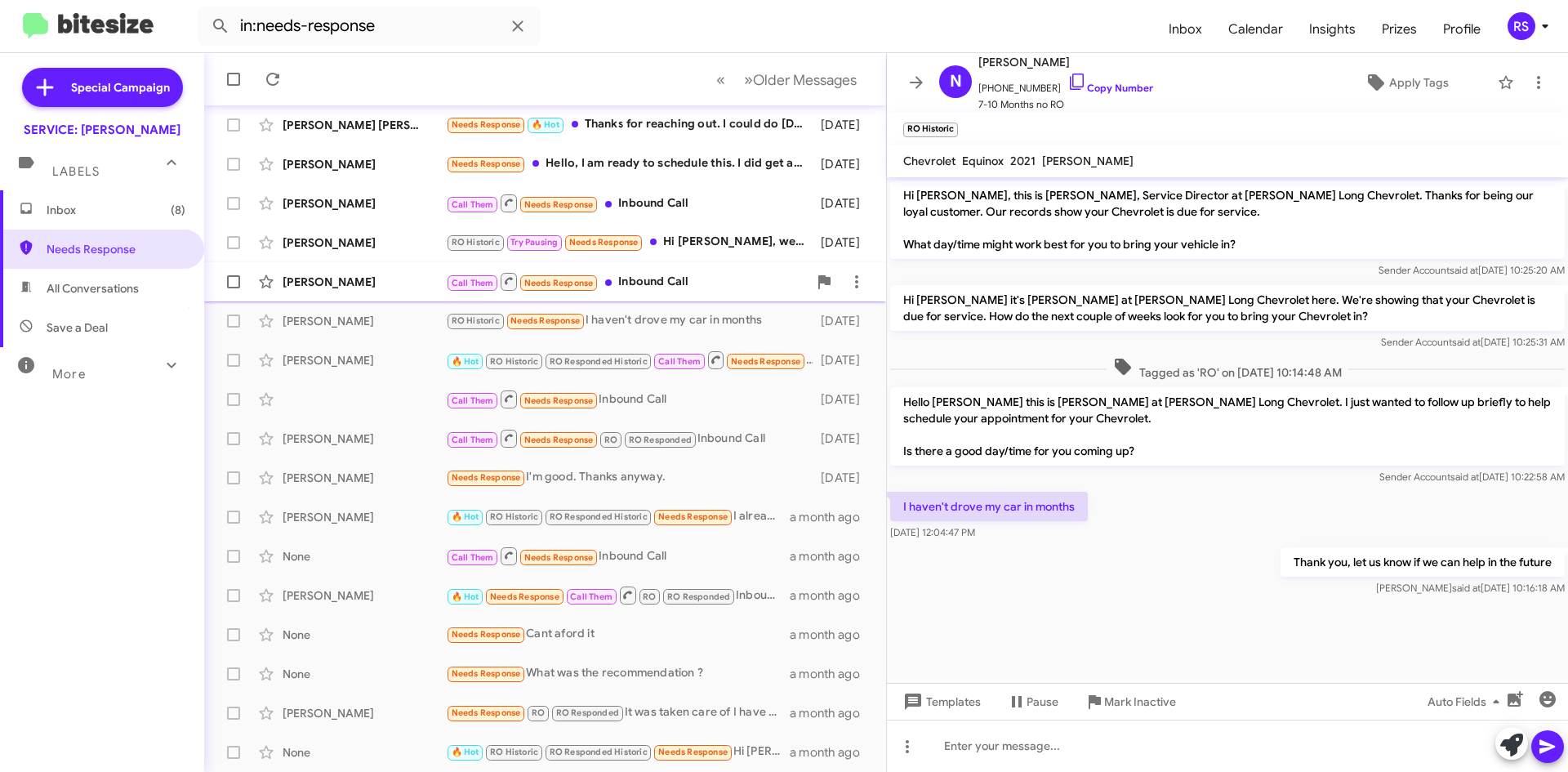
click at [330, 283] on div "[PERSON_NAME]" at bounding box center [364, 282] width 164 height 17
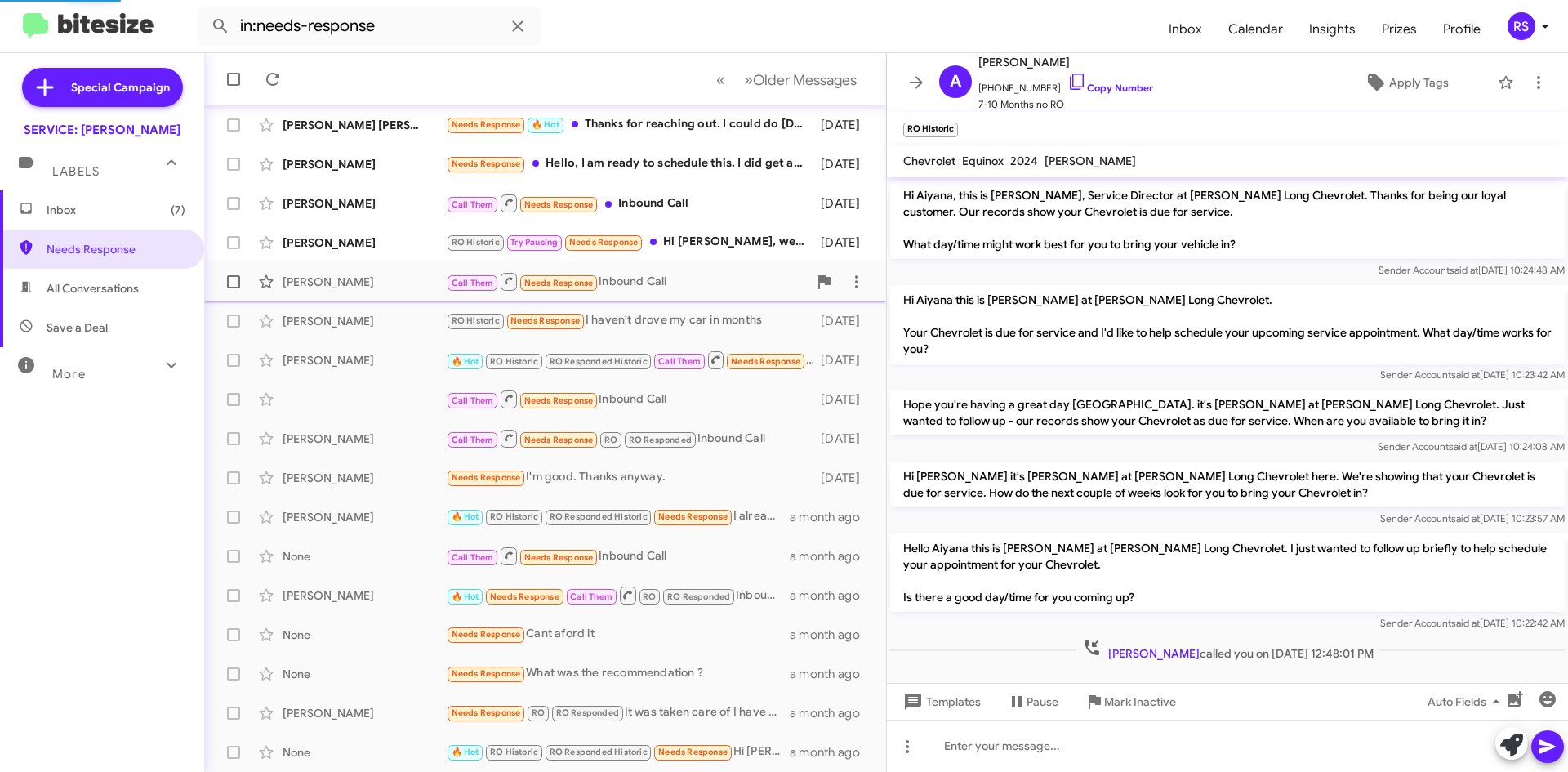
scroll to position [6, 0]
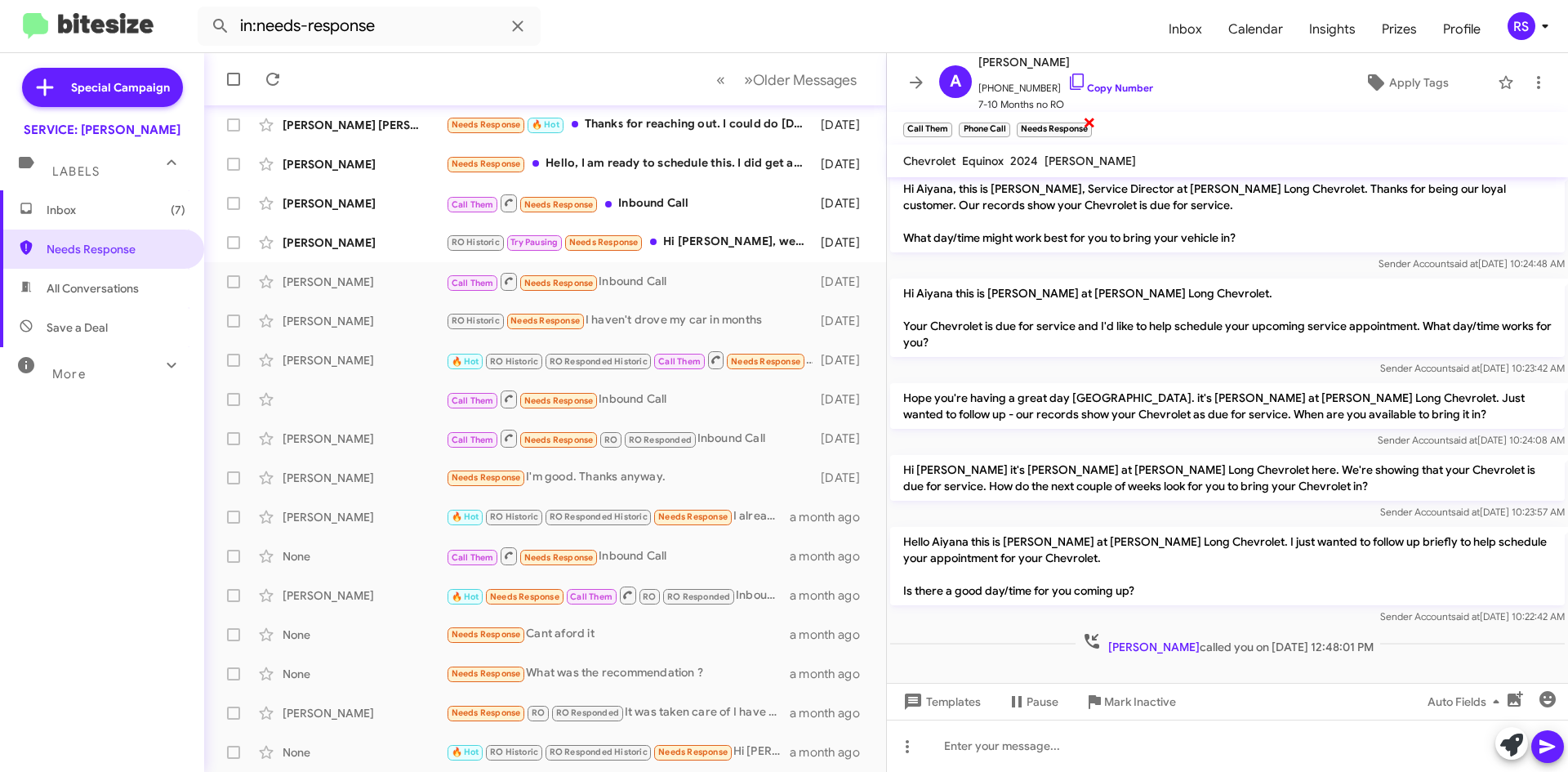
click at [1089, 121] on span "×" at bounding box center [1089, 121] width 13 height 19
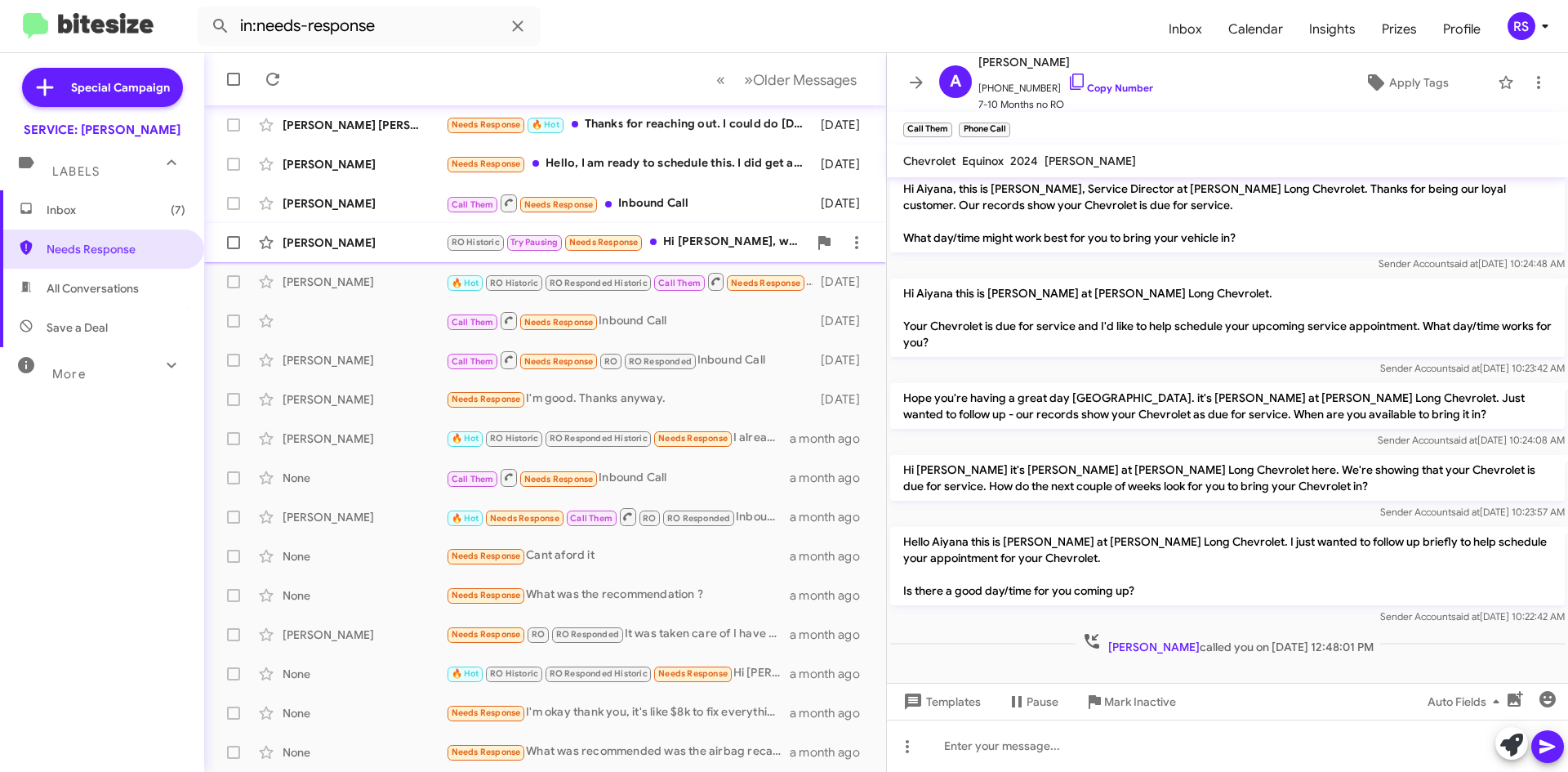
click at [354, 240] on div "[PERSON_NAME]" at bounding box center [364, 242] width 164 height 17
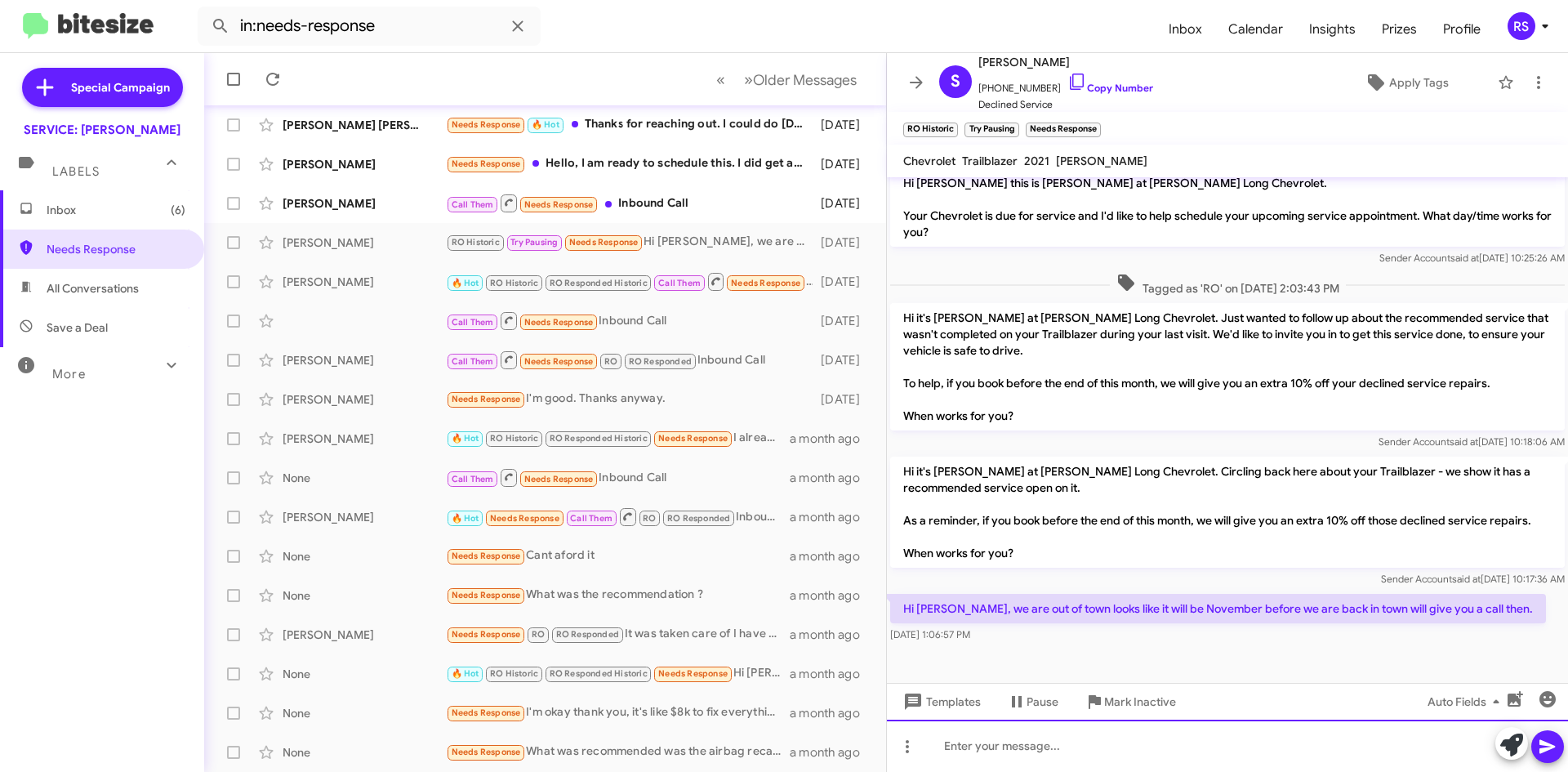
click at [1088, 749] on div at bounding box center [1227, 746] width 681 height 52
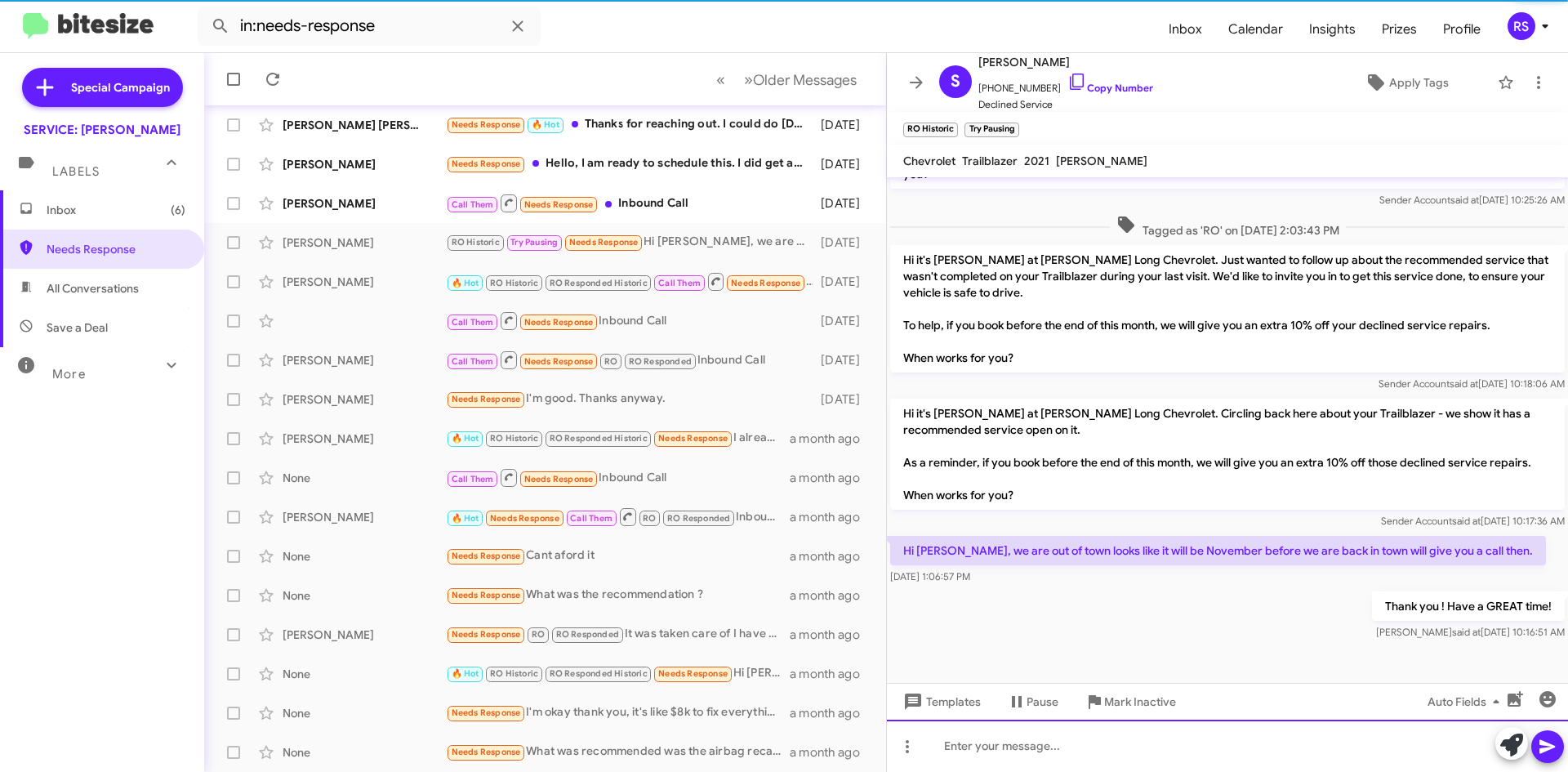
scroll to position [670, 0]
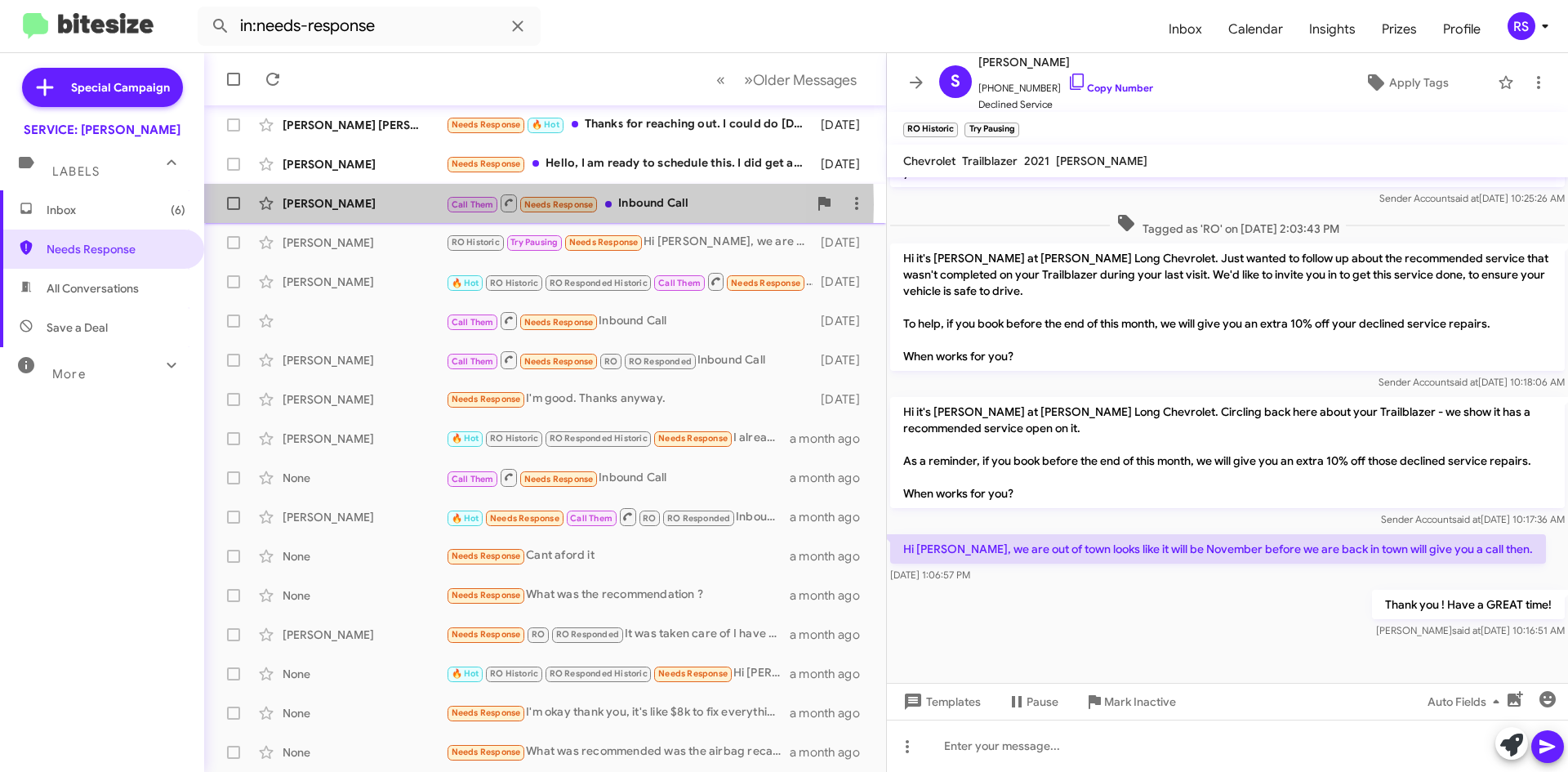
click at [321, 204] on div "[PERSON_NAME]" at bounding box center [364, 203] width 164 height 17
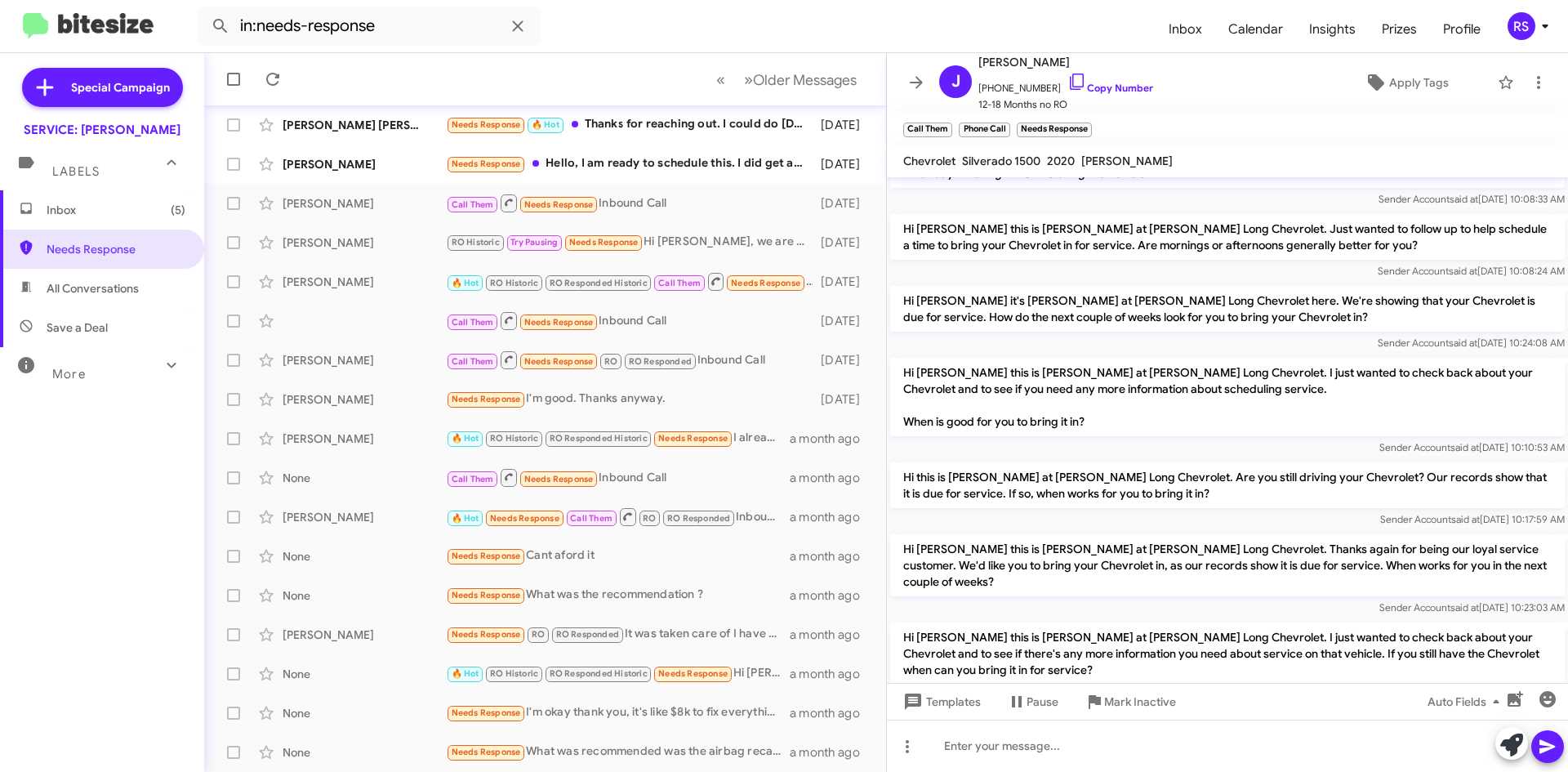
scroll to position [643, 0]
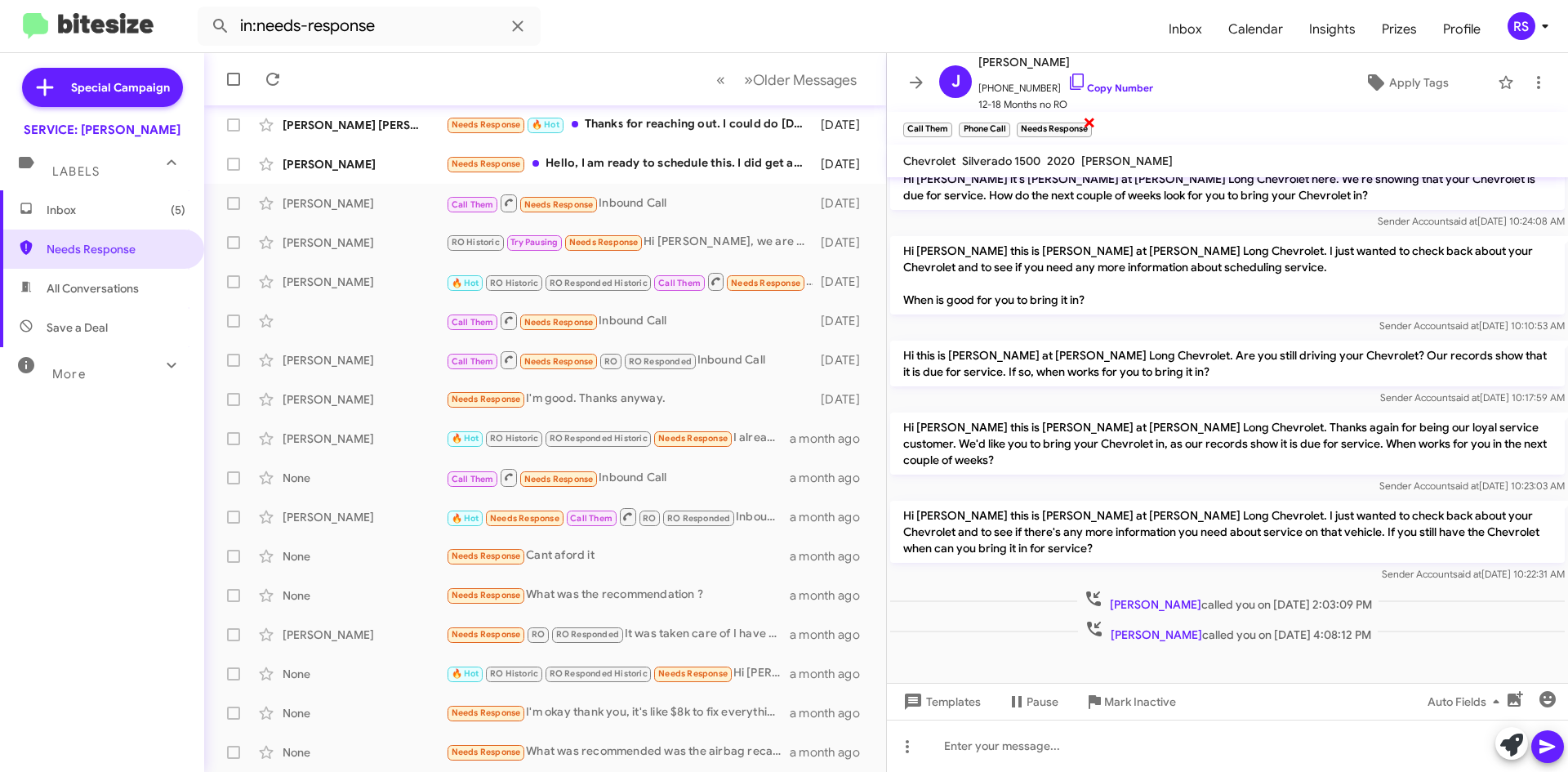
click at [1089, 123] on span "×" at bounding box center [1089, 121] width 13 height 19
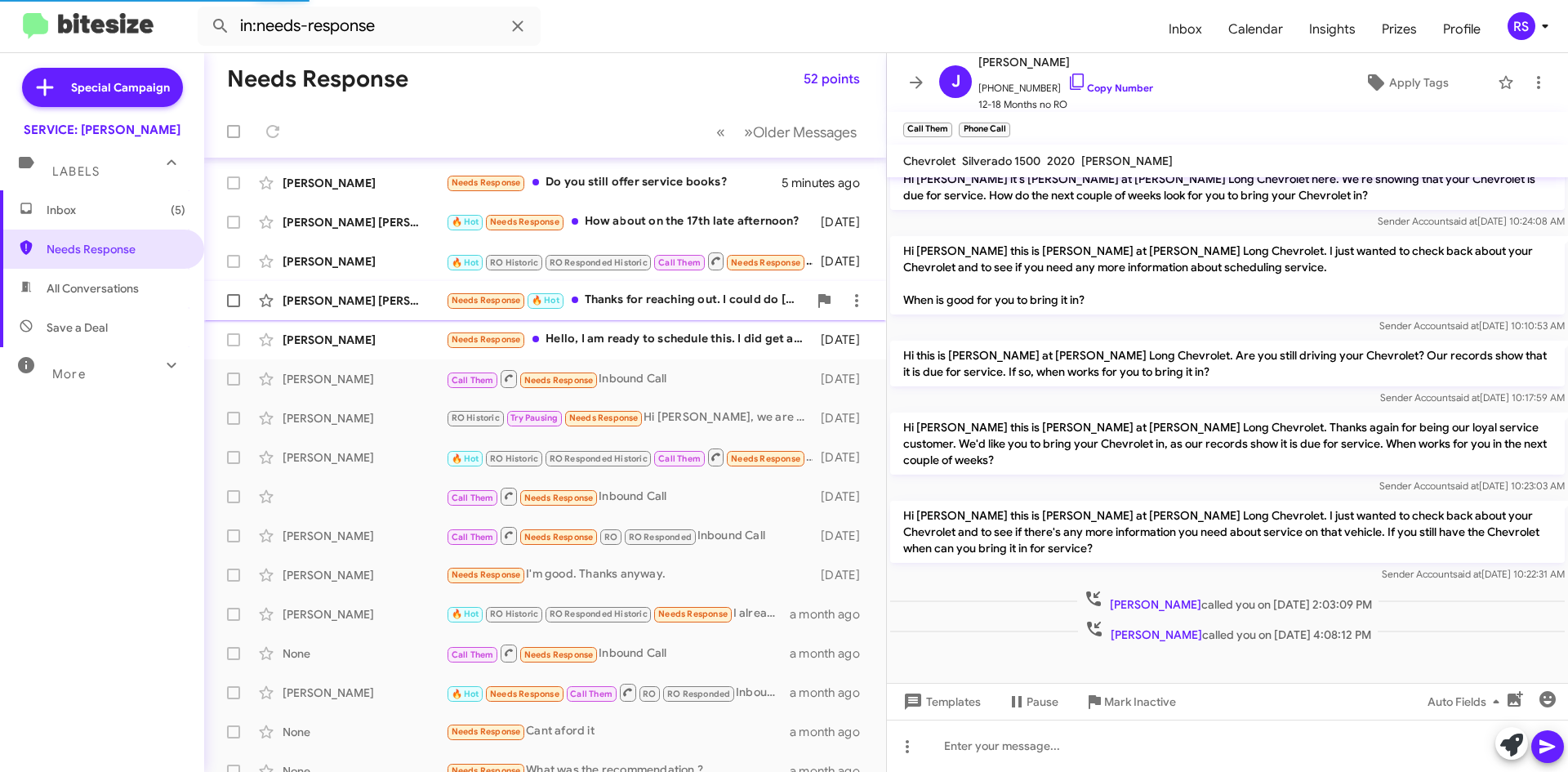
scroll to position [0, 0]
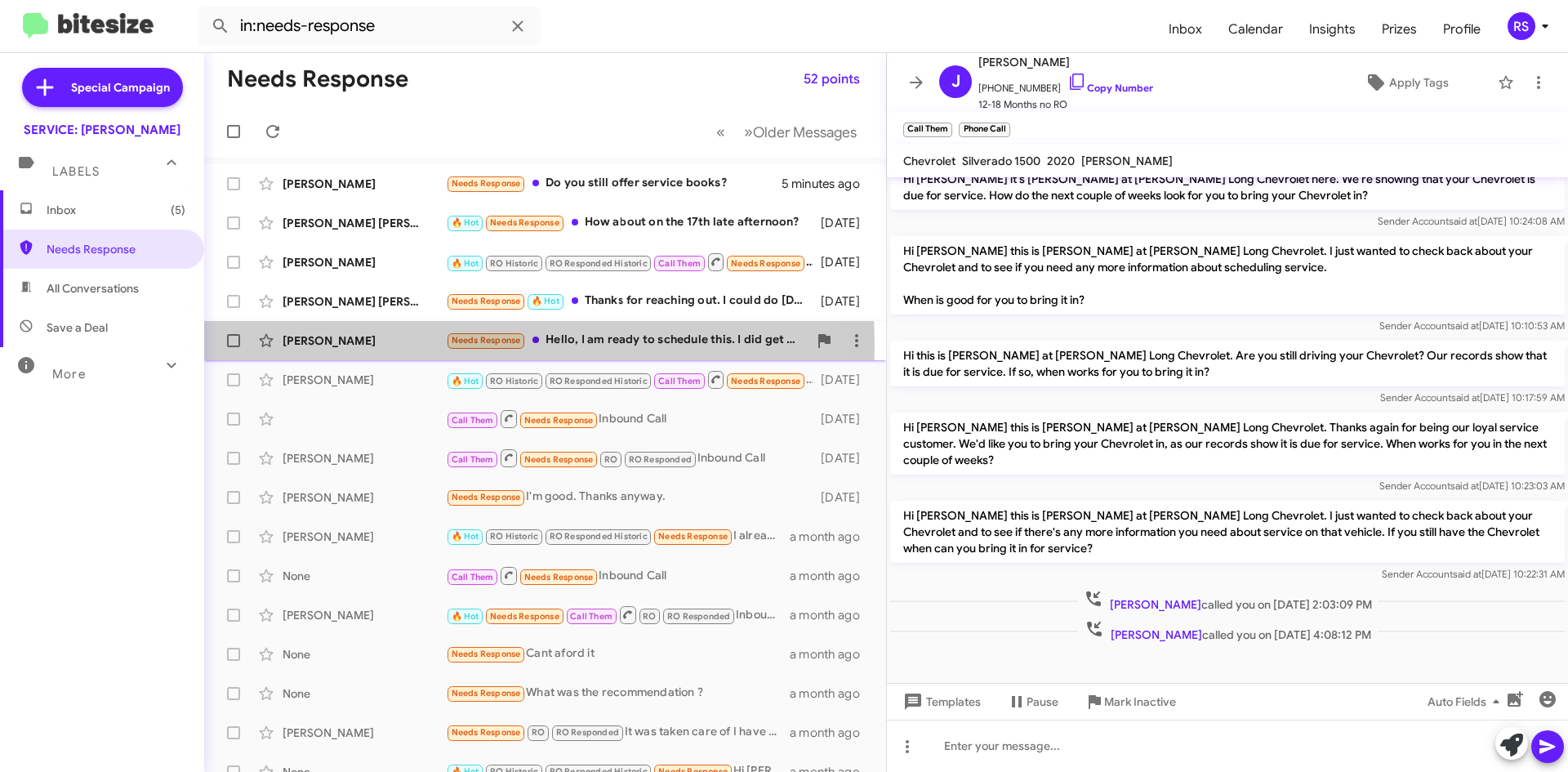
click at [341, 346] on div "[PERSON_NAME]" at bounding box center [364, 341] width 164 height 17
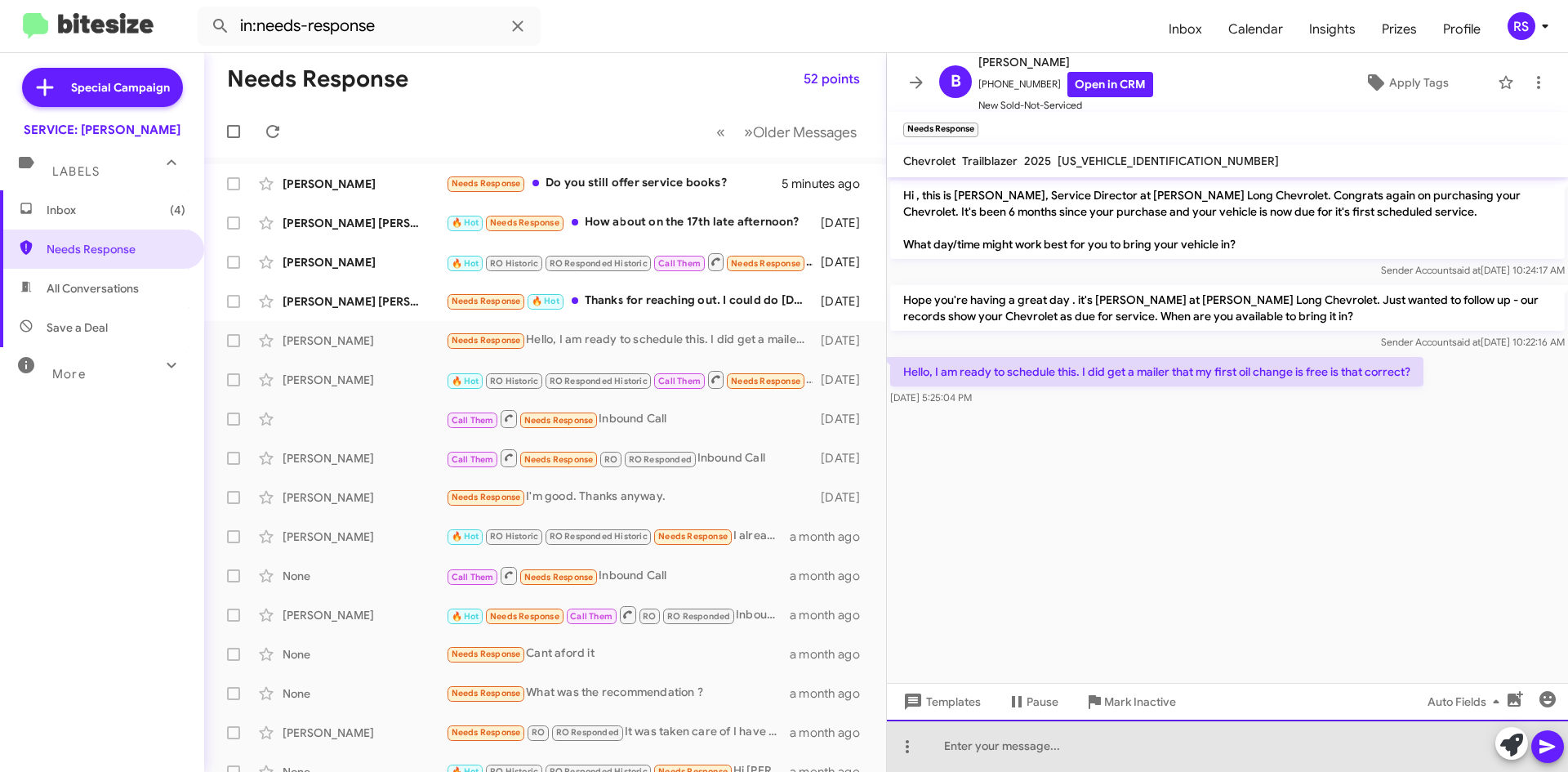
click at [1036, 754] on div at bounding box center [1227, 746] width 681 height 52
click at [1003, 745] on div at bounding box center [1227, 746] width 681 height 52
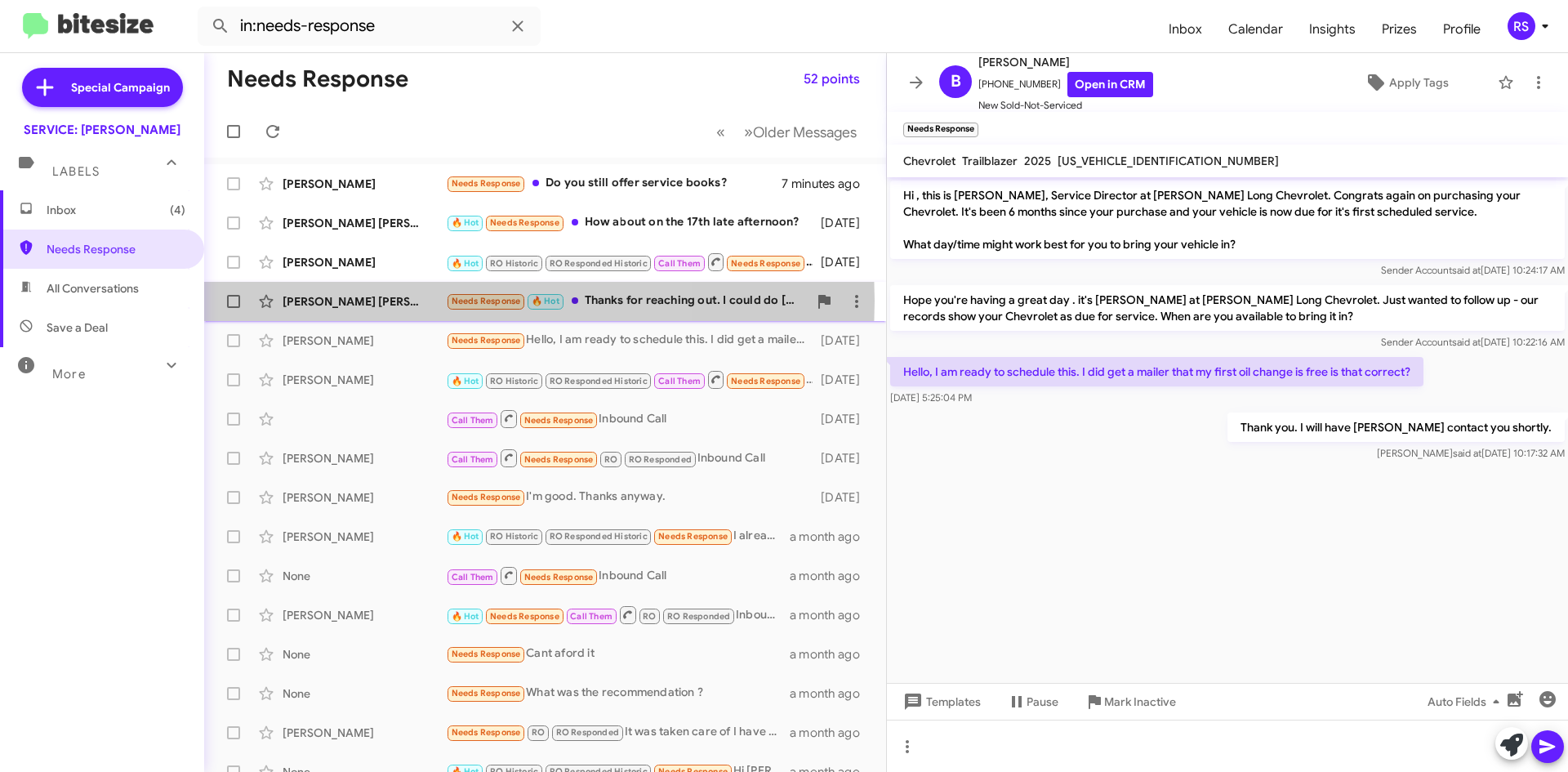
click at [368, 301] on div "[PERSON_NAME] [PERSON_NAME]" at bounding box center [364, 301] width 164 height 17
click at [311, 301] on div "[PERSON_NAME] [PERSON_NAME]" at bounding box center [364, 301] width 164 height 17
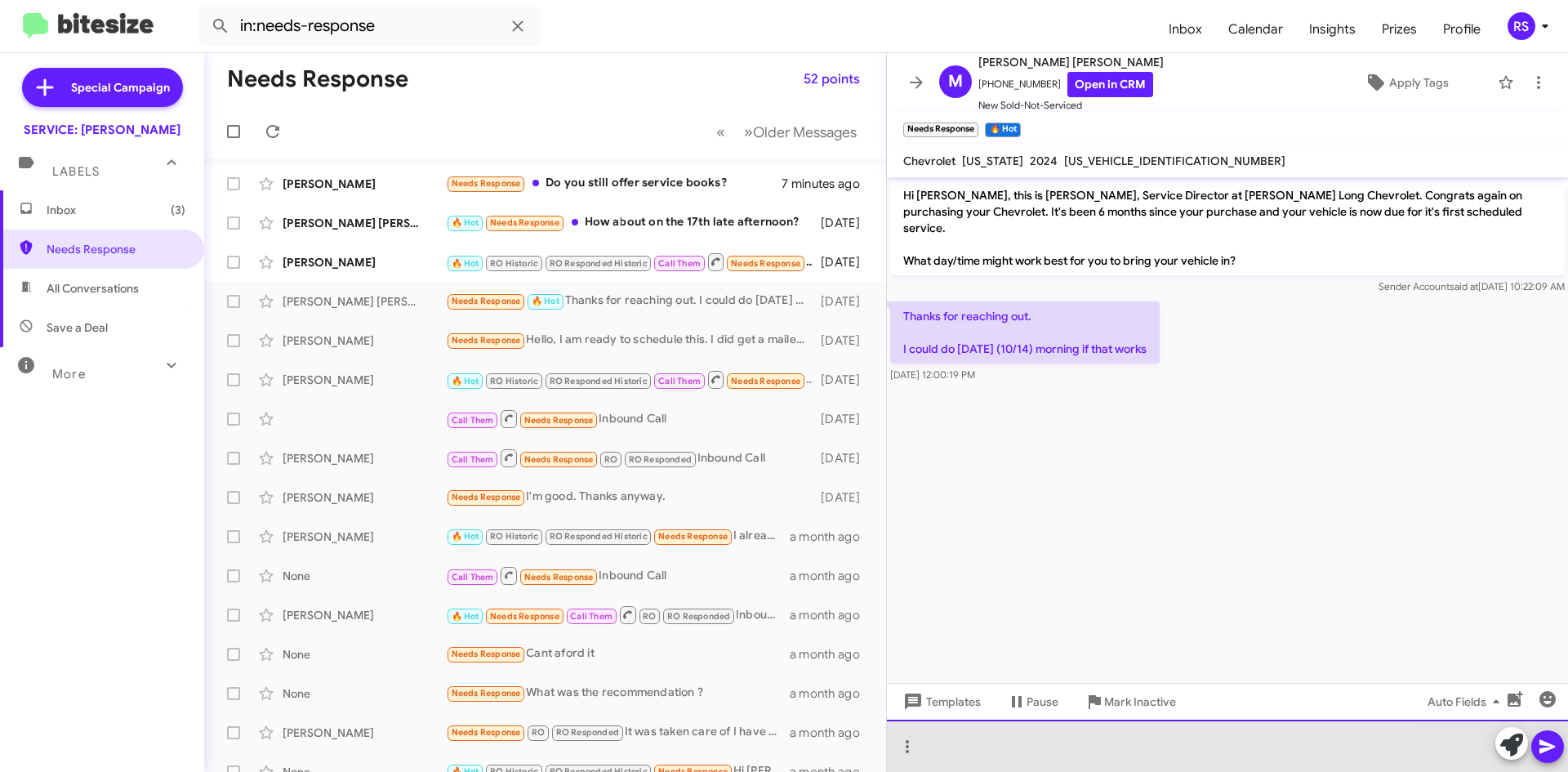
click at [972, 752] on div at bounding box center [1227, 746] width 681 height 52
